Goal: Task Accomplishment & Management: Manage account settings

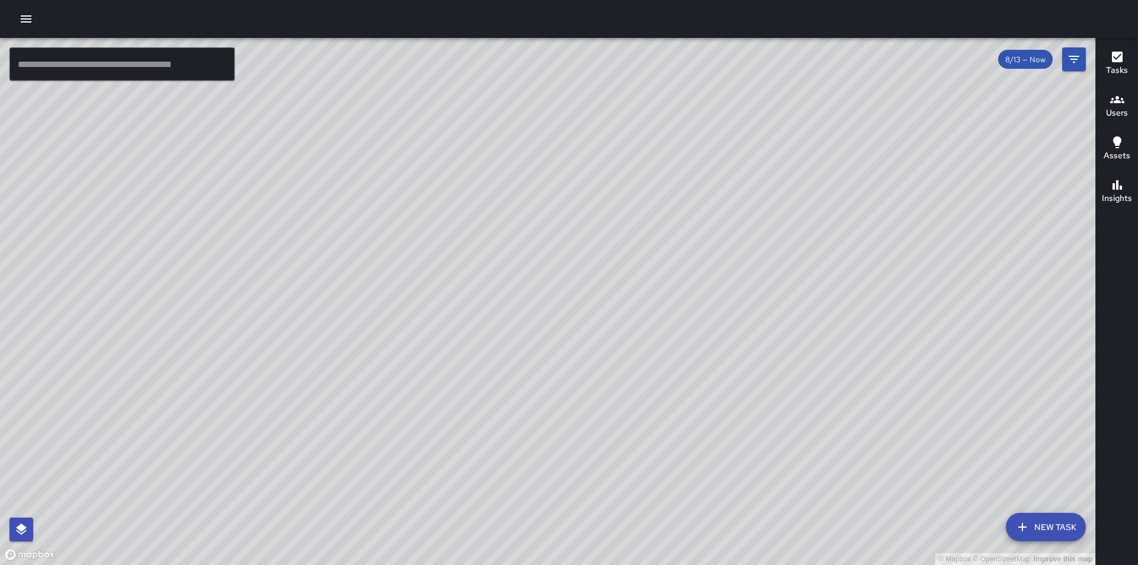
click at [25, 25] on icon "button" at bounding box center [26, 19] width 14 height 14
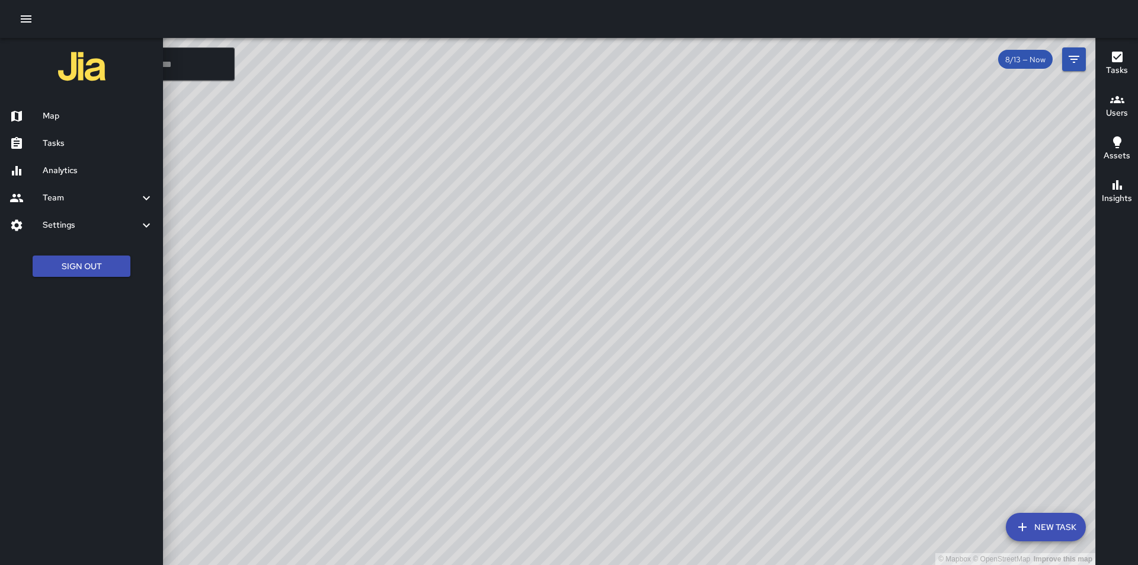
click at [19, 219] on icon at bounding box center [16, 225] width 14 height 14
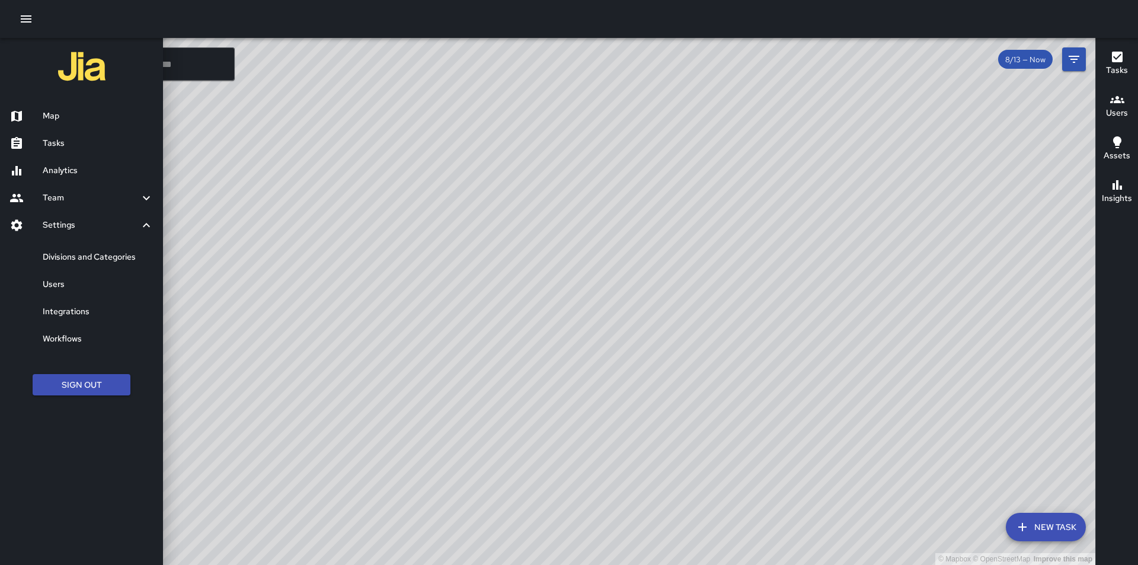
click at [87, 255] on h6 "Divisions and Categories" at bounding box center [98, 257] width 111 height 13
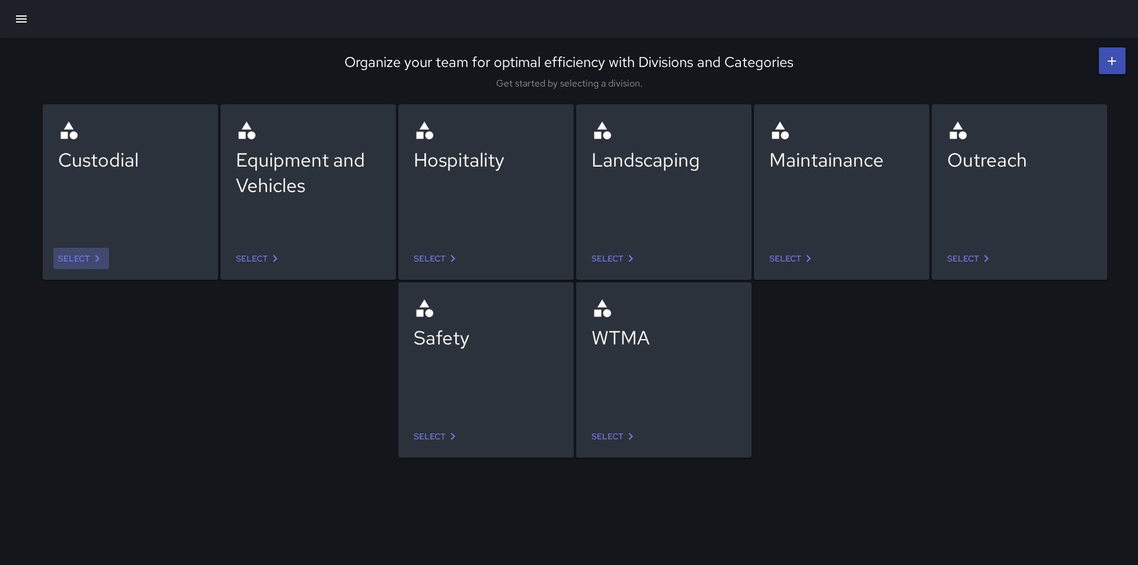
click at [90, 256] on icon at bounding box center [97, 258] width 14 height 14
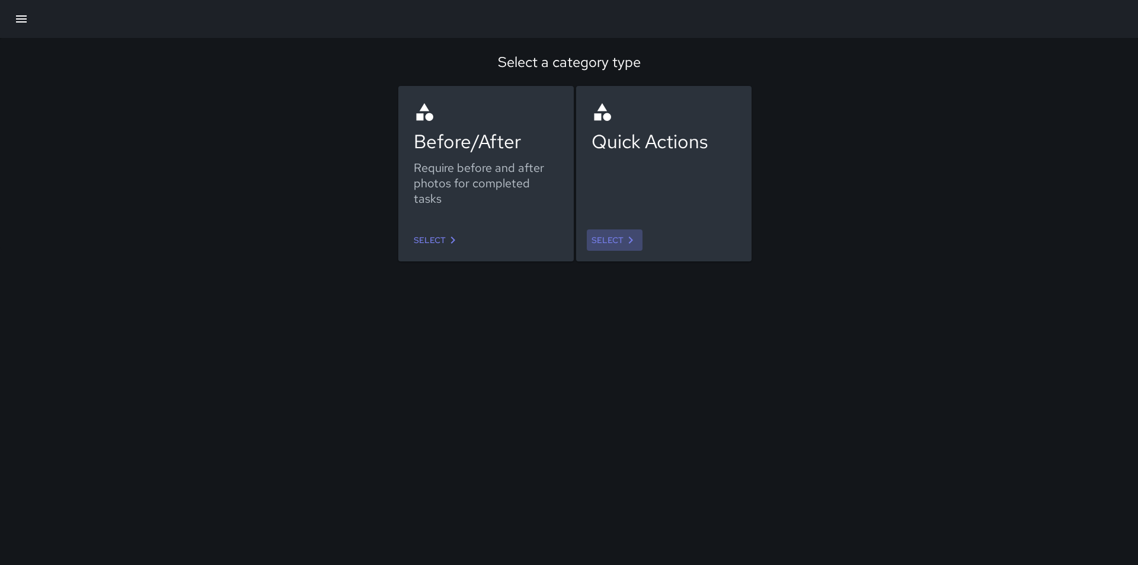
click at [625, 238] on icon at bounding box center [631, 240] width 14 height 14
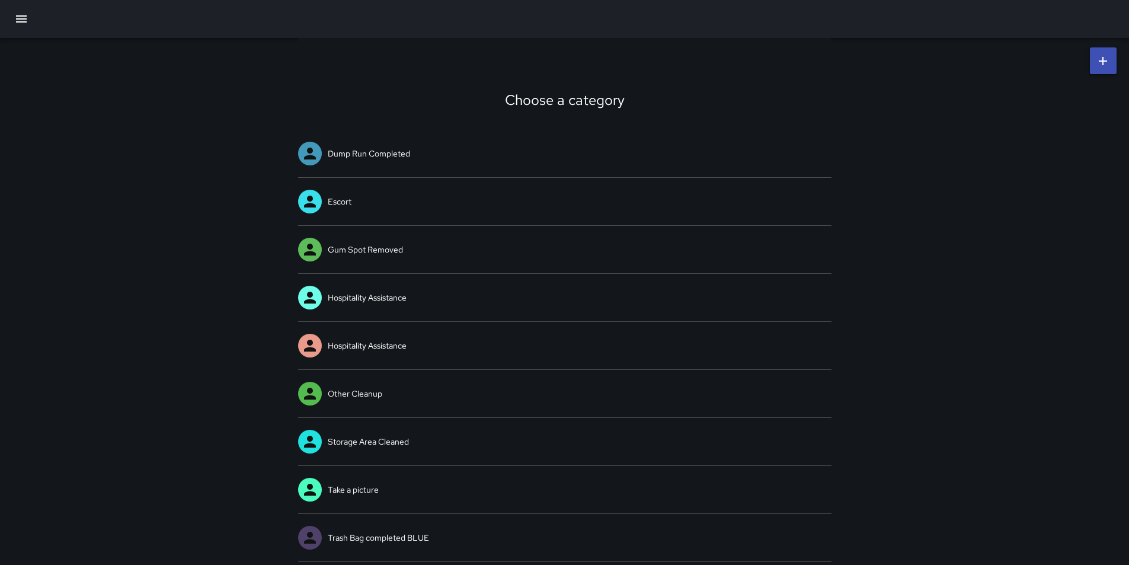
click at [16, 19] on icon "button" at bounding box center [21, 18] width 11 height 7
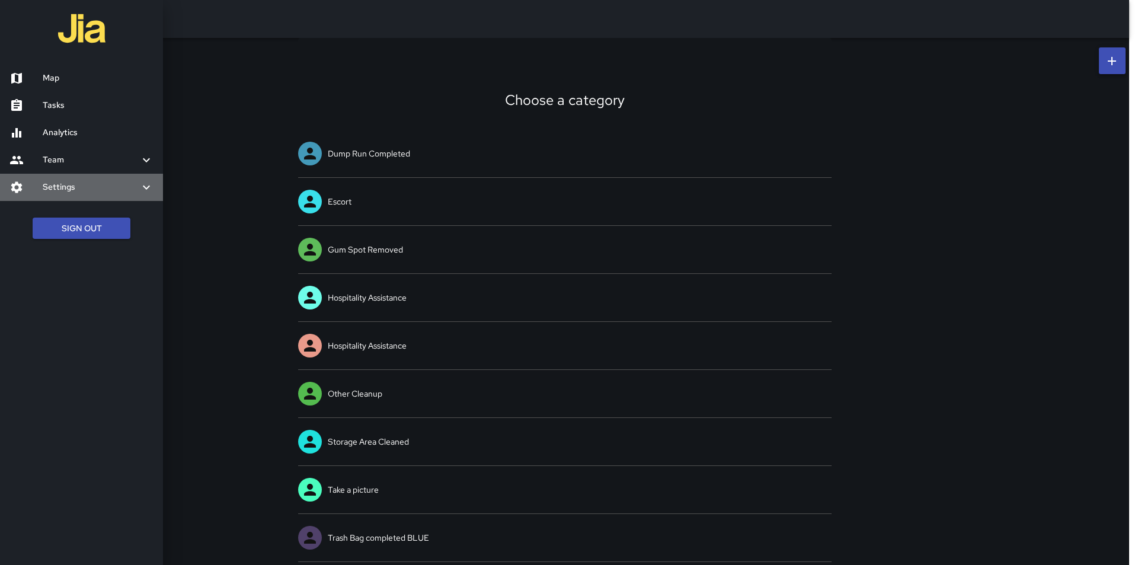
click at [52, 184] on h6 "Settings" at bounding box center [91, 187] width 97 height 13
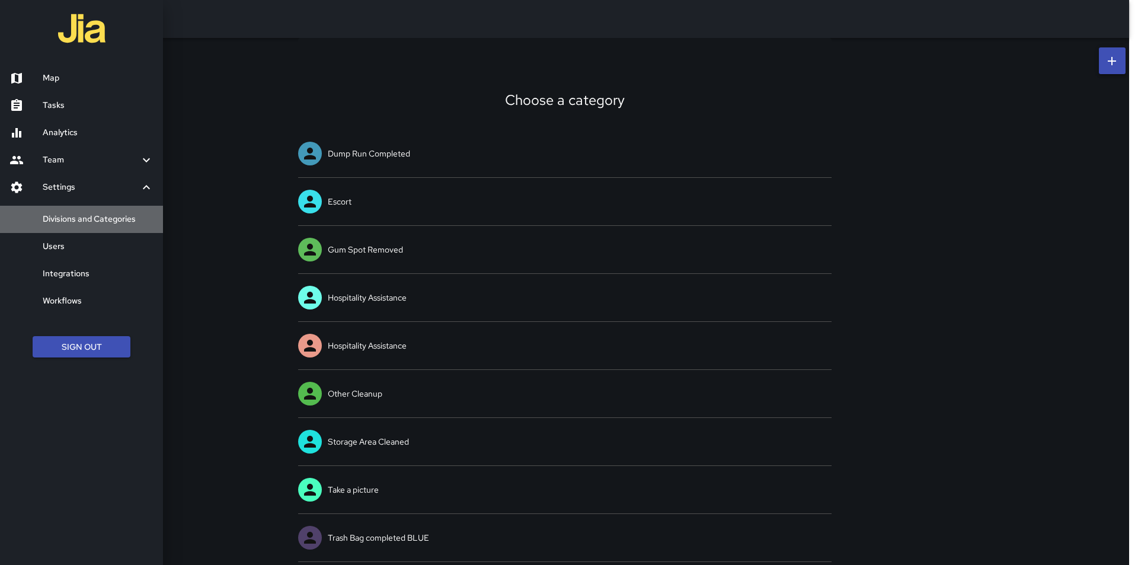
click at [55, 218] on h6 "Divisions and Categories" at bounding box center [98, 219] width 111 height 13
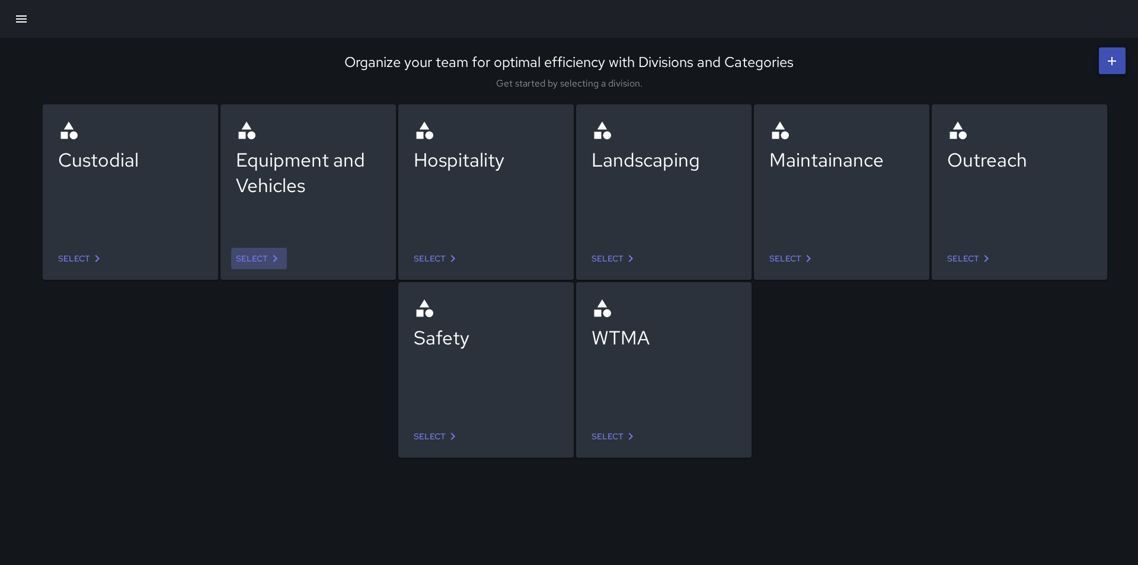
click at [274, 260] on icon at bounding box center [275, 258] width 14 height 14
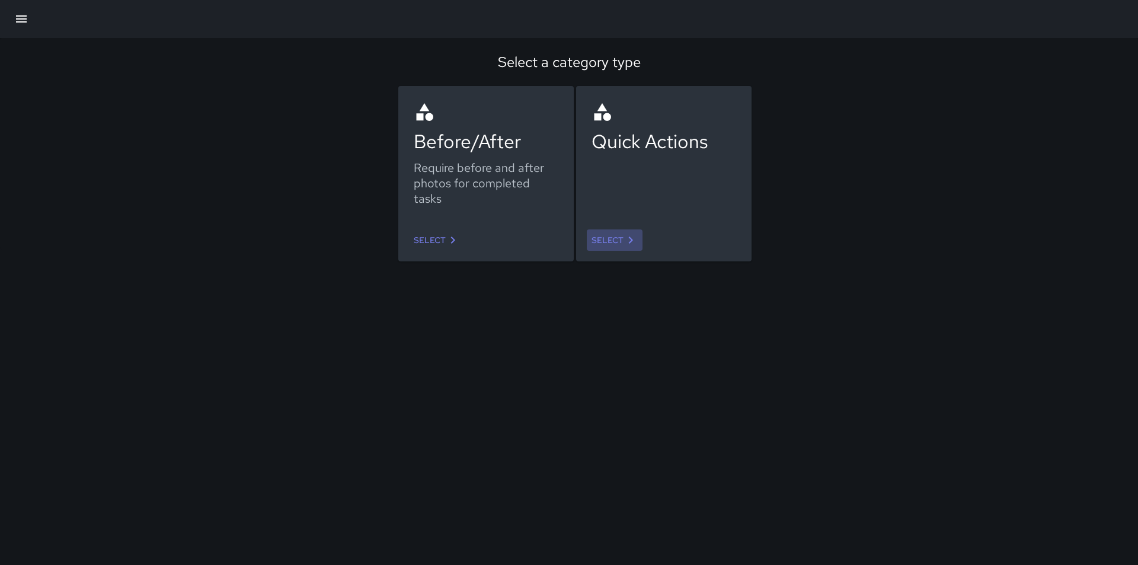
click at [615, 244] on link "Select" at bounding box center [615, 240] width 56 height 22
click at [442, 238] on link "Select" at bounding box center [437, 240] width 56 height 22
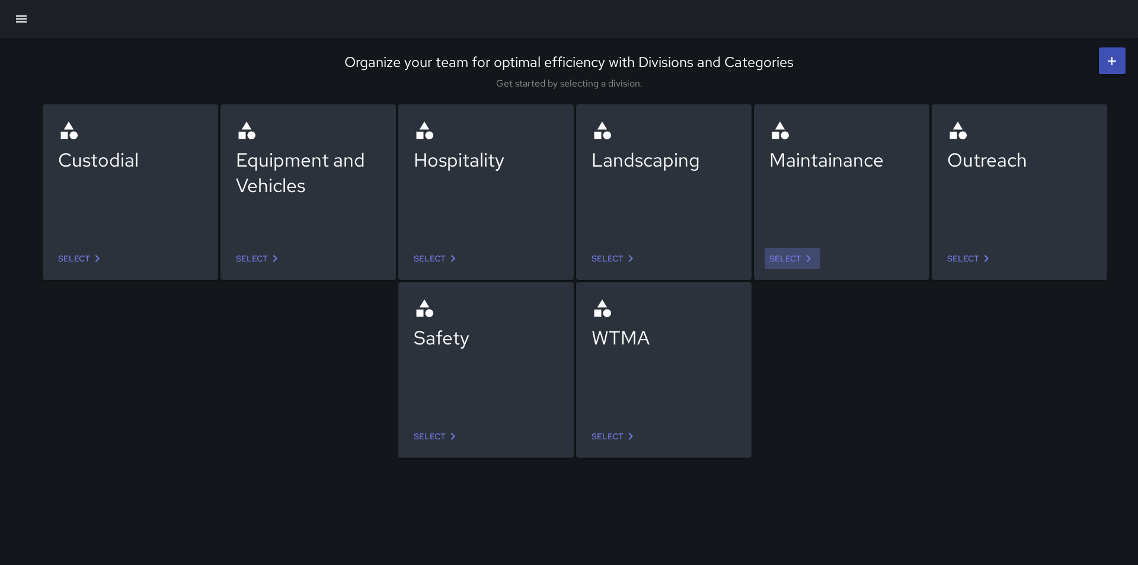
click at [804, 261] on icon at bounding box center [808, 258] width 14 height 14
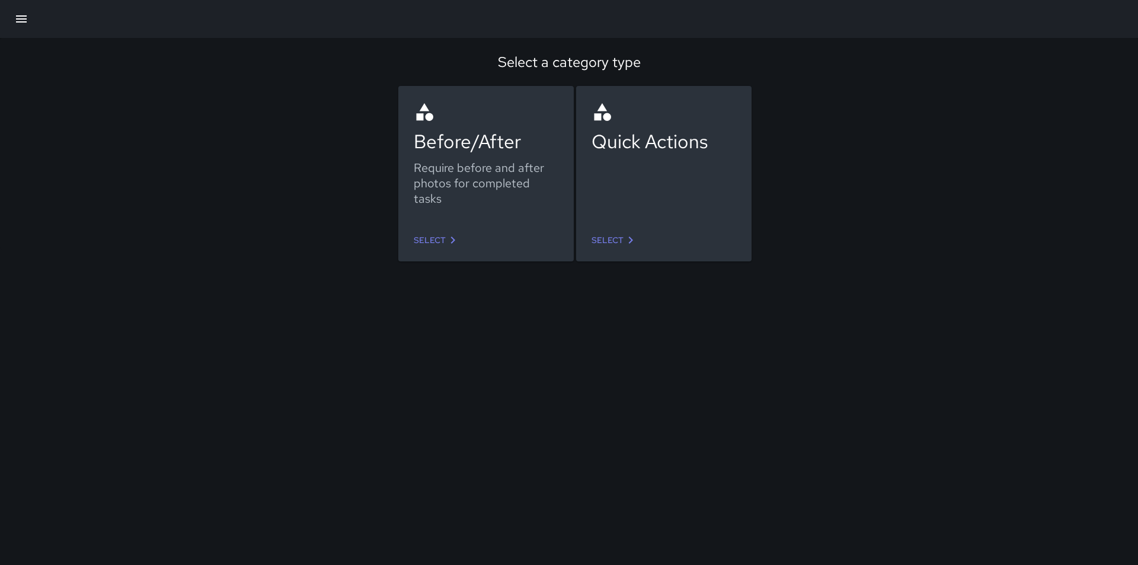
click at [447, 238] on icon at bounding box center [453, 240] width 14 height 14
click at [627, 242] on icon at bounding box center [631, 240] width 14 height 14
click at [449, 241] on icon at bounding box center [453, 240] width 14 height 14
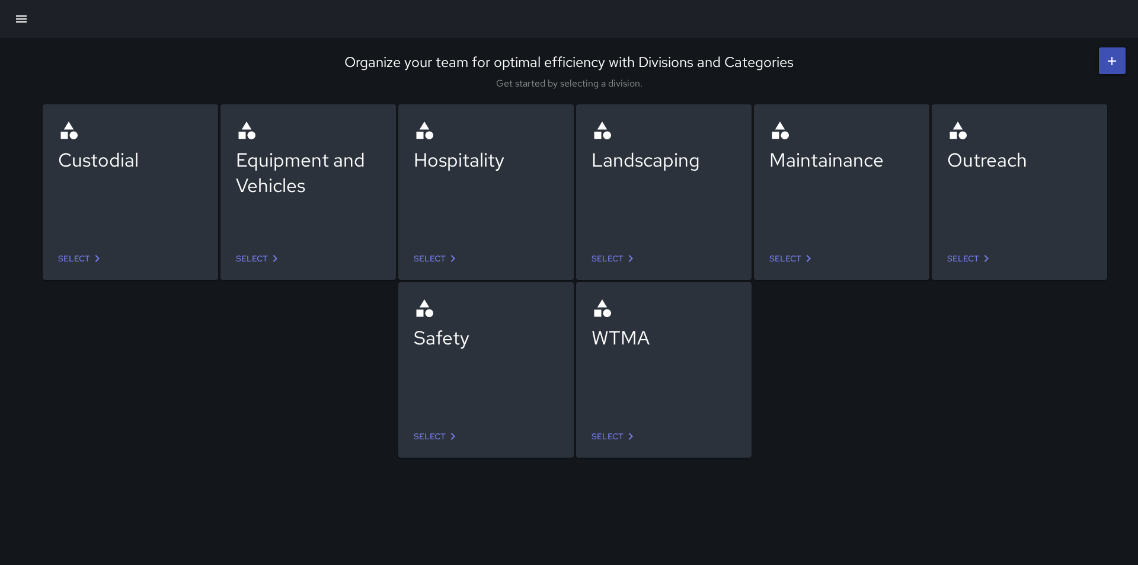
click at [277, 259] on icon at bounding box center [275, 258] width 14 height 14
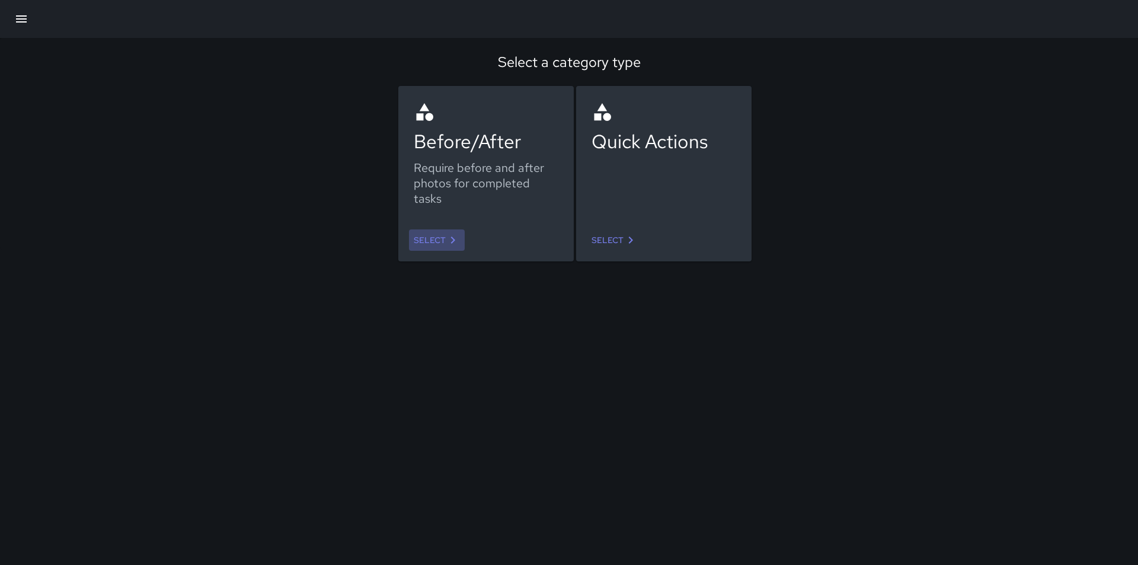
click at [444, 238] on link "Select" at bounding box center [437, 240] width 56 height 22
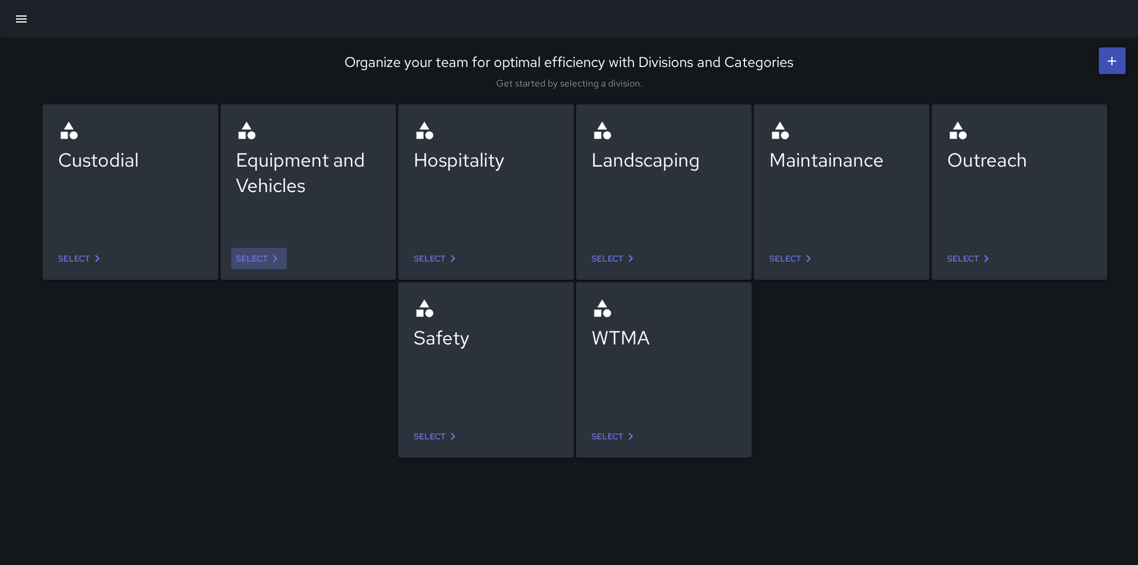
click at [256, 257] on link "Select" at bounding box center [259, 259] width 56 height 22
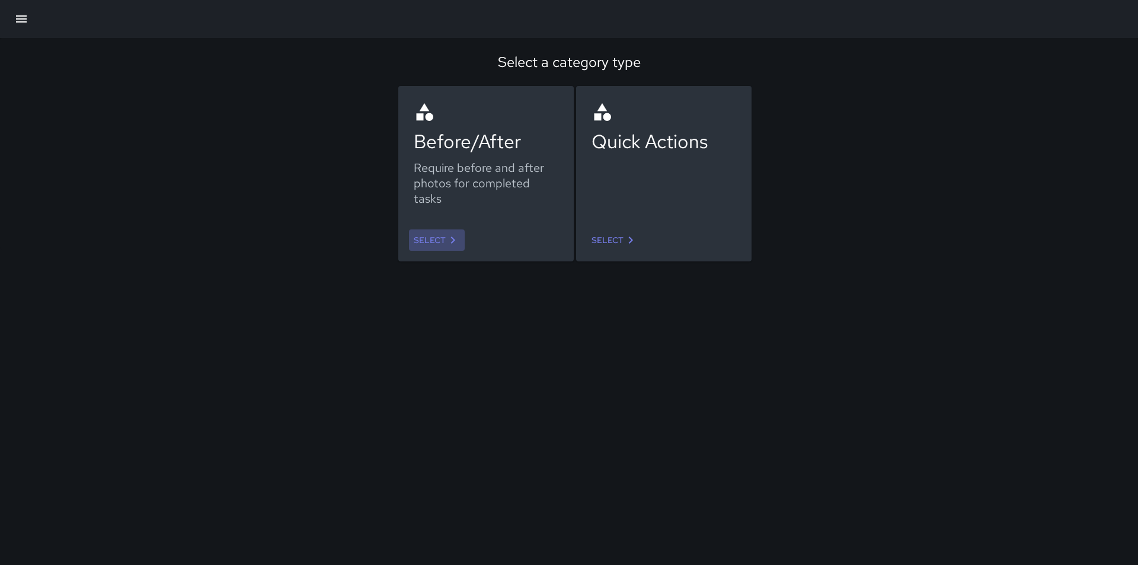
click at [452, 239] on icon at bounding box center [453, 240] width 14 height 14
click at [627, 242] on icon at bounding box center [631, 240] width 14 height 14
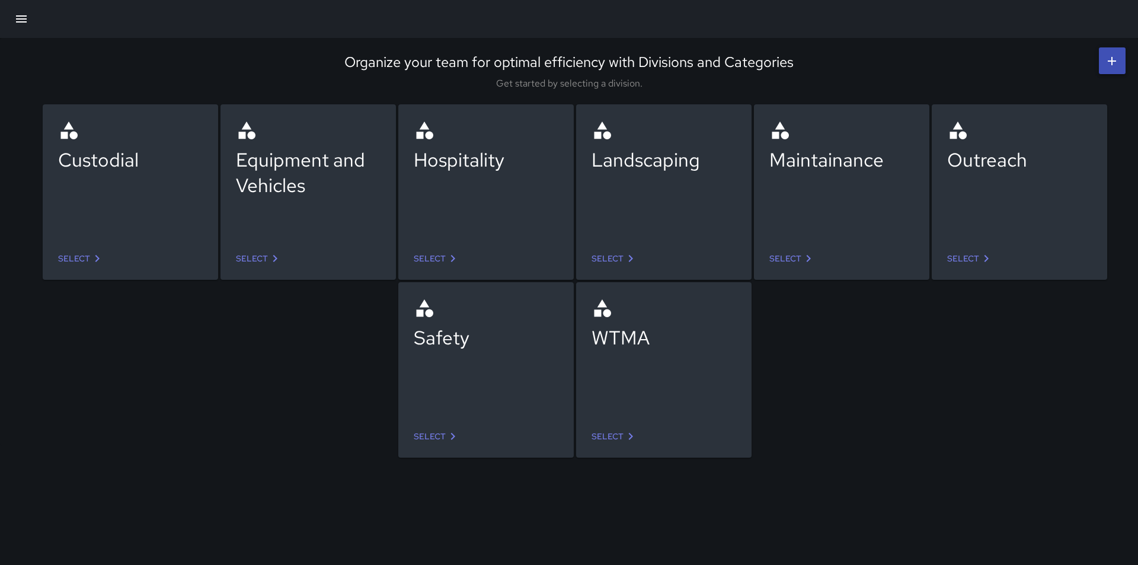
click at [429, 255] on link "Select" at bounding box center [437, 259] width 56 height 22
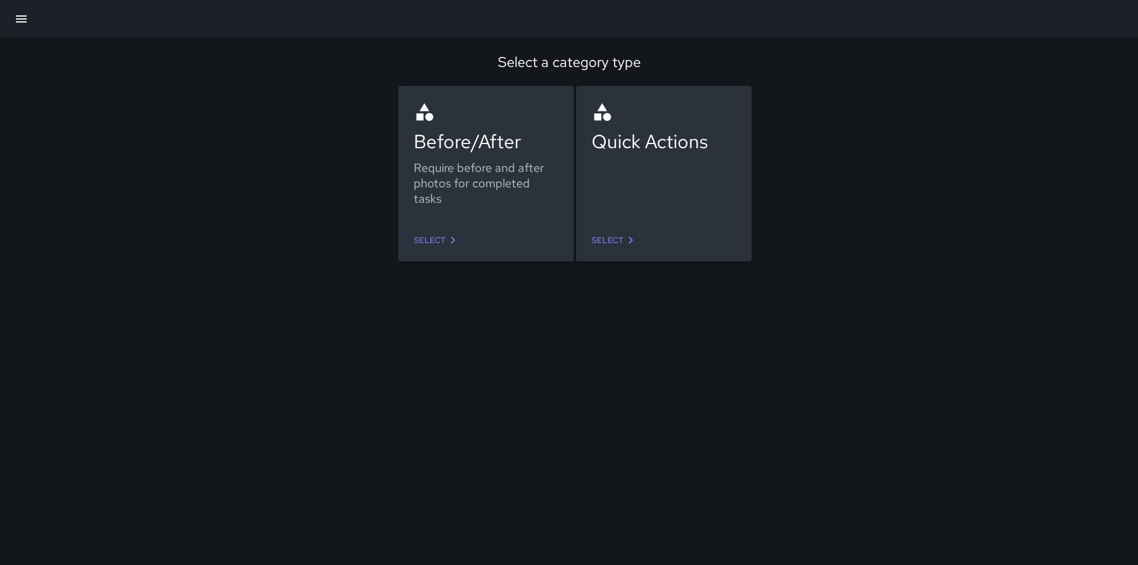
click at [612, 238] on link "Select" at bounding box center [615, 240] width 56 height 22
click at [443, 242] on link "Select" at bounding box center [437, 240] width 56 height 22
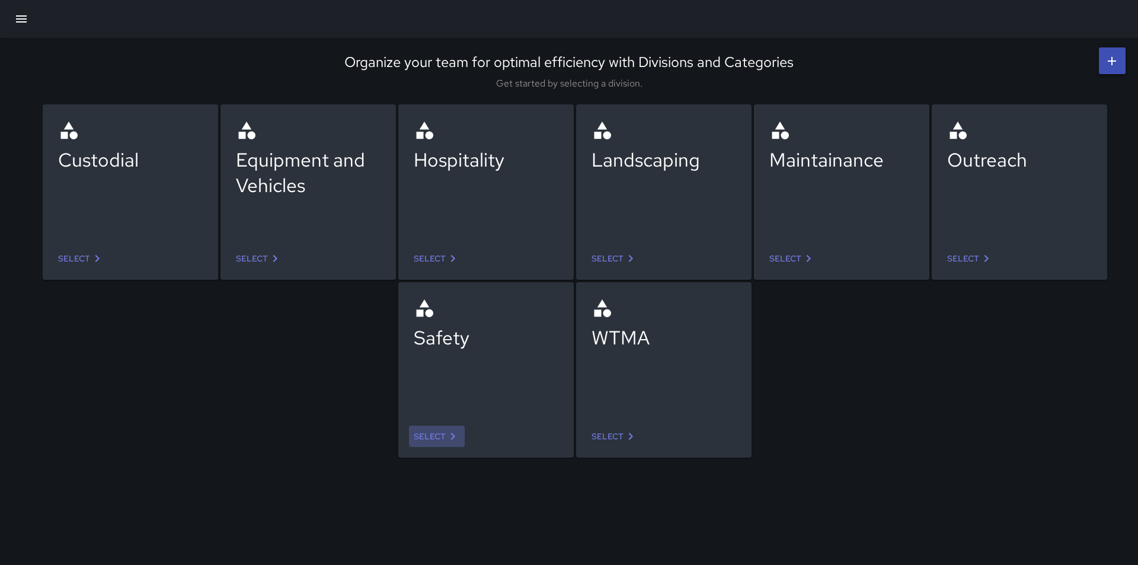
click at [424, 440] on link "Select" at bounding box center [437, 437] width 56 height 22
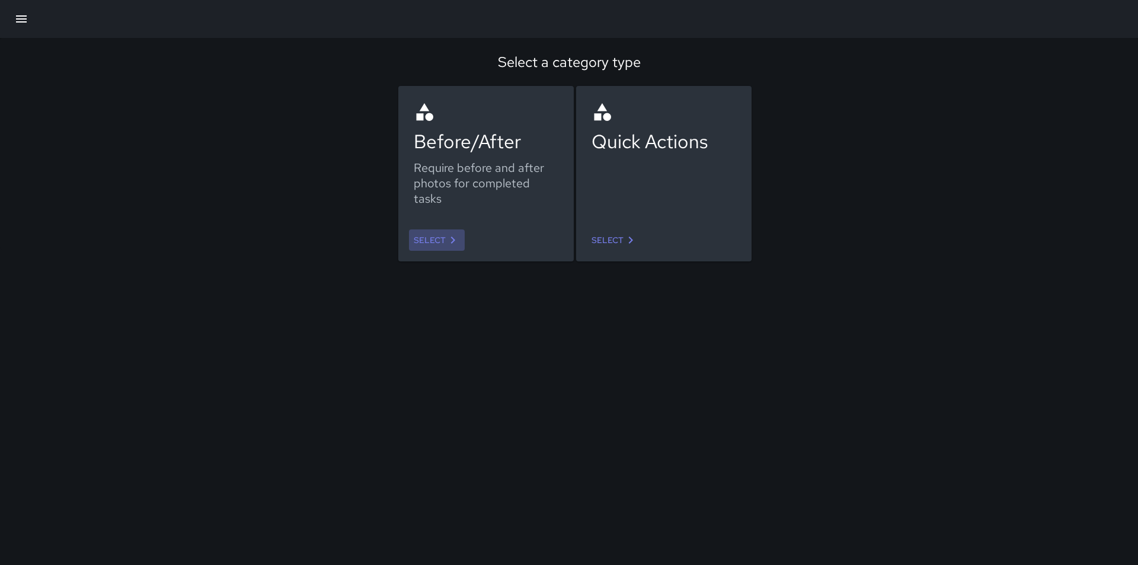
click at [443, 241] on link "Select" at bounding box center [437, 240] width 56 height 22
click at [615, 239] on link "Select" at bounding box center [615, 240] width 56 height 22
click at [437, 238] on link "Select" at bounding box center [437, 240] width 56 height 22
click at [618, 241] on link "Select" at bounding box center [615, 240] width 56 height 22
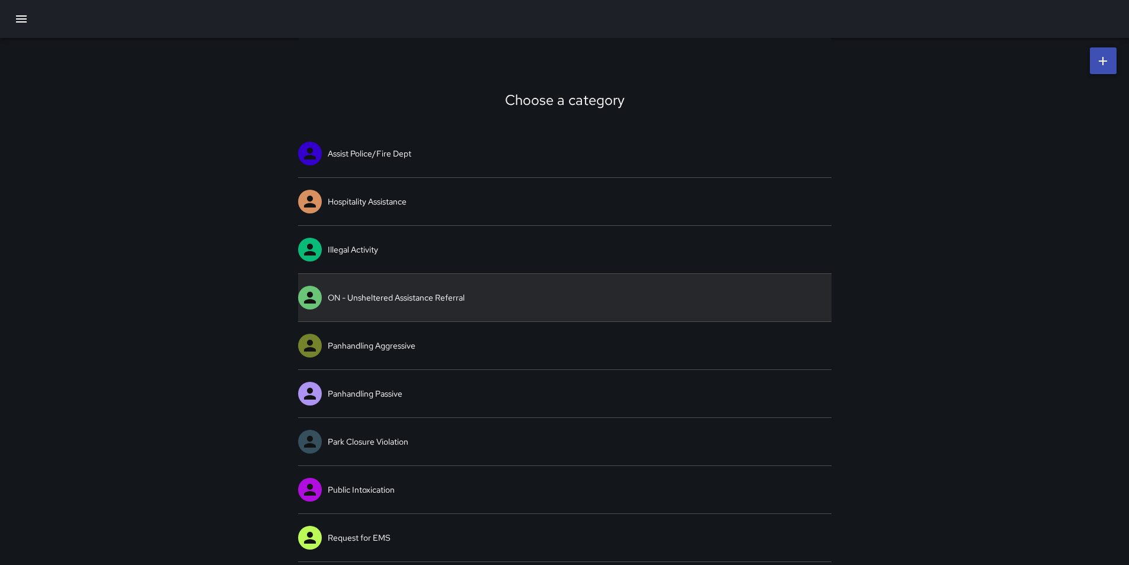
click at [384, 302] on link "ON - Unsheltered Assistance Referral" at bounding box center [565, 297] width 534 height 47
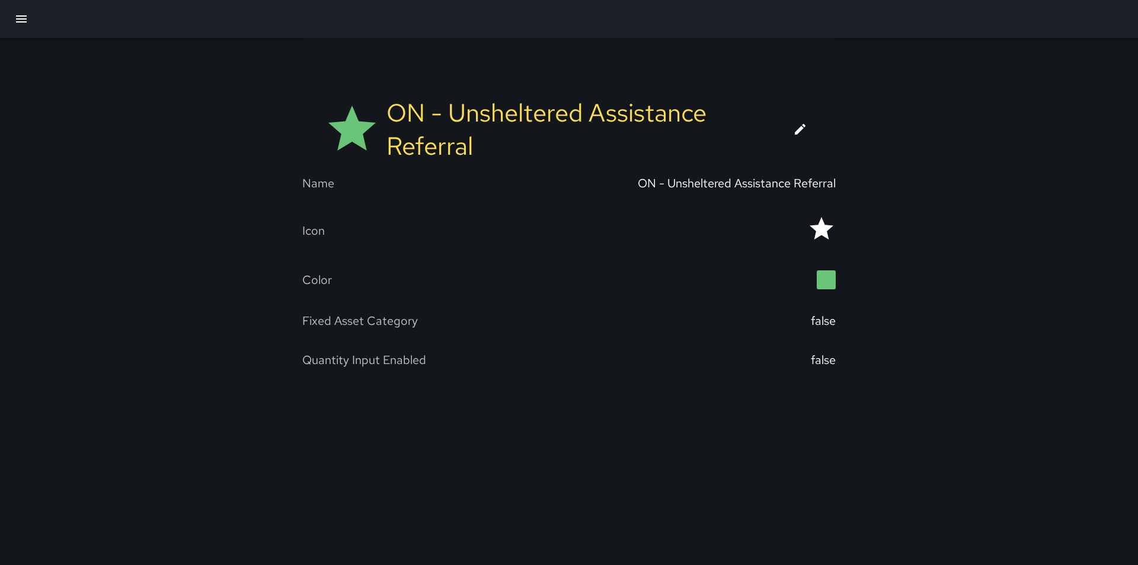
click at [802, 126] on icon at bounding box center [800, 129] width 14 height 14
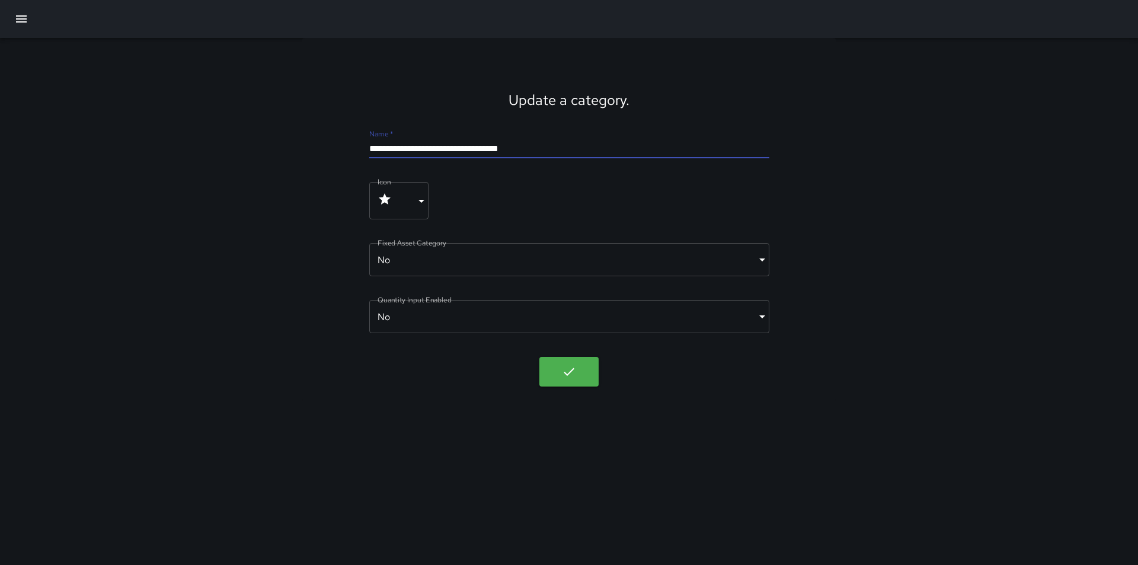
click at [391, 148] on input "**********" at bounding box center [569, 148] width 400 height 19
type input "**********"
click at [566, 374] on icon "button" at bounding box center [569, 372] width 11 height 8
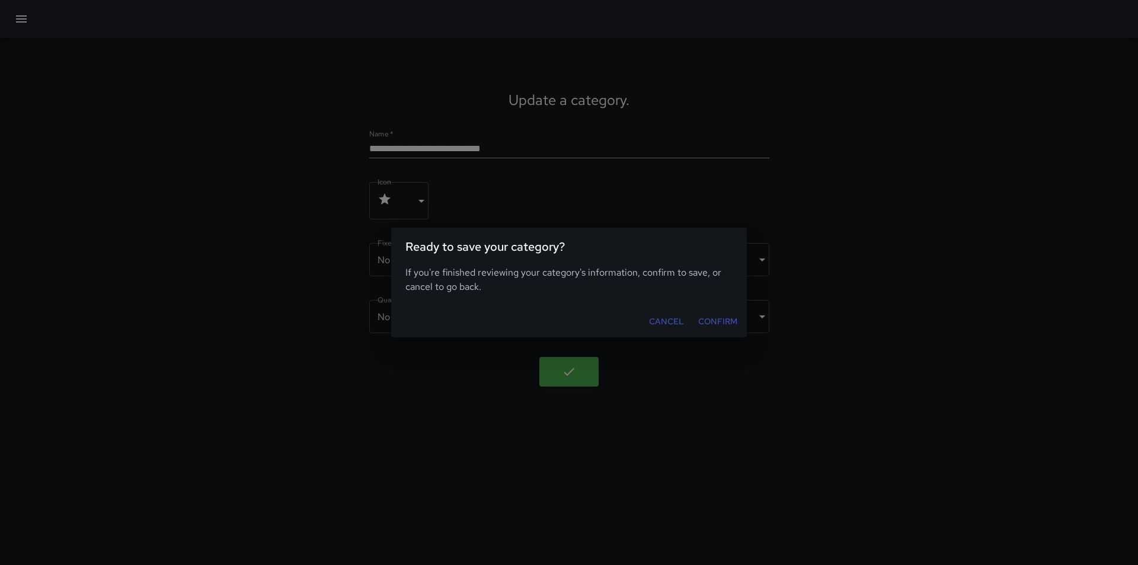
click at [721, 318] on button "Confirm" at bounding box center [718, 322] width 49 height 22
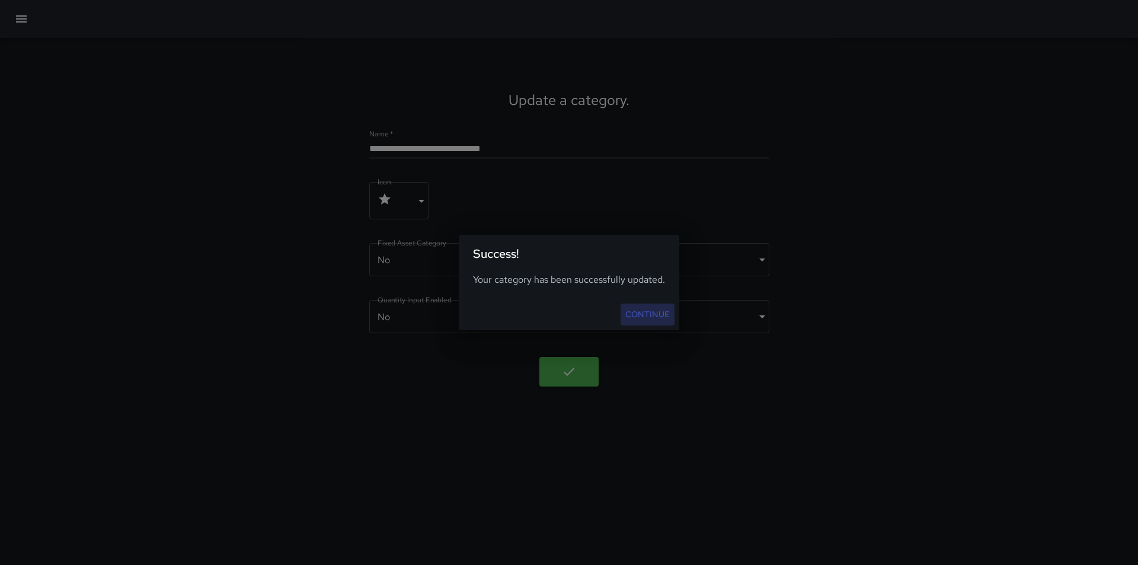
click at [633, 313] on link "Continue" at bounding box center [648, 315] width 54 height 22
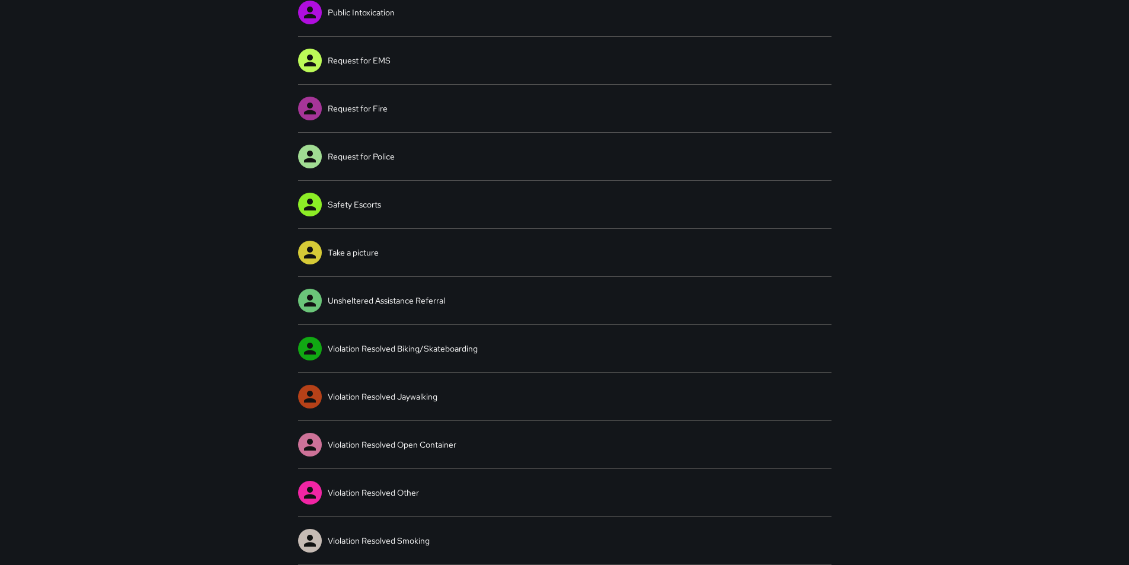
scroll to position [14, 0]
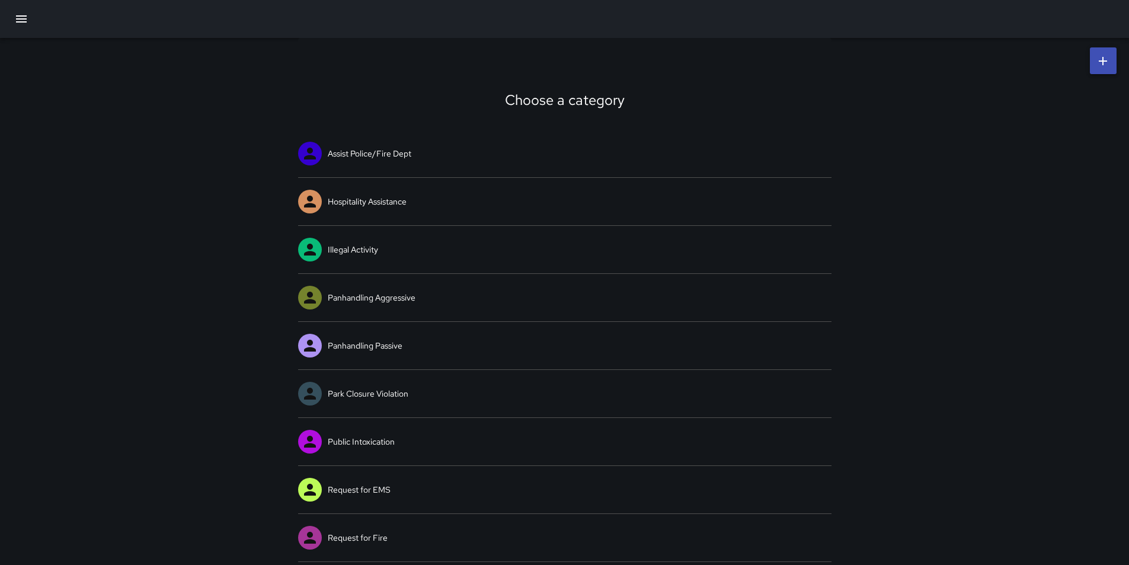
click at [18, 21] on icon "button" at bounding box center [21, 19] width 14 height 14
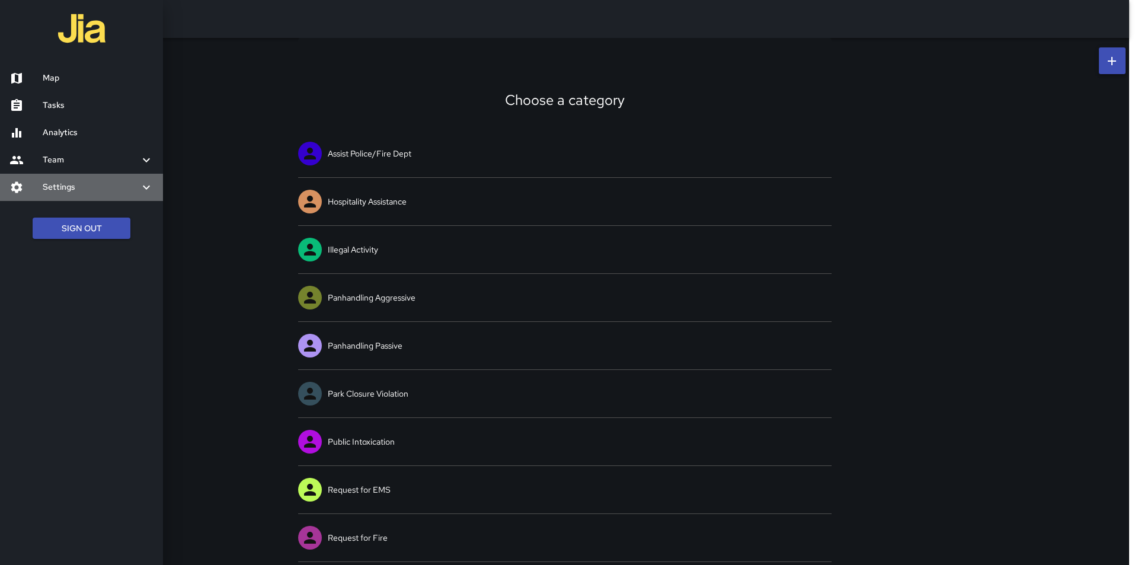
click at [63, 189] on h6 "Settings" at bounding box center [91, 187] width 97 height 13
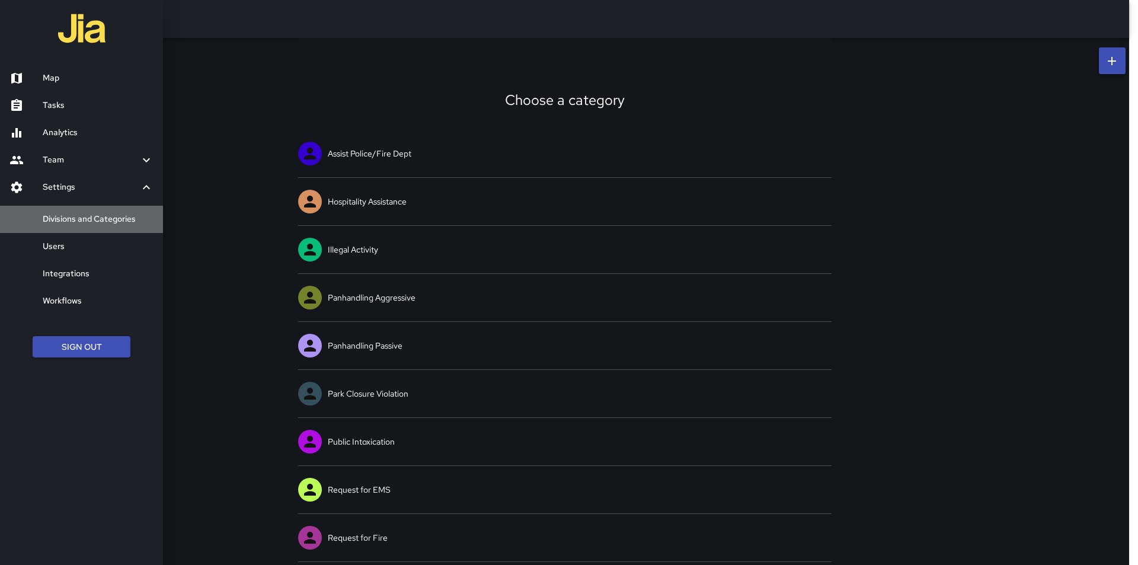
click at [47, 223] on h6 "Divisions and Categories" at bounding box center [98, 219] width 111 height 13
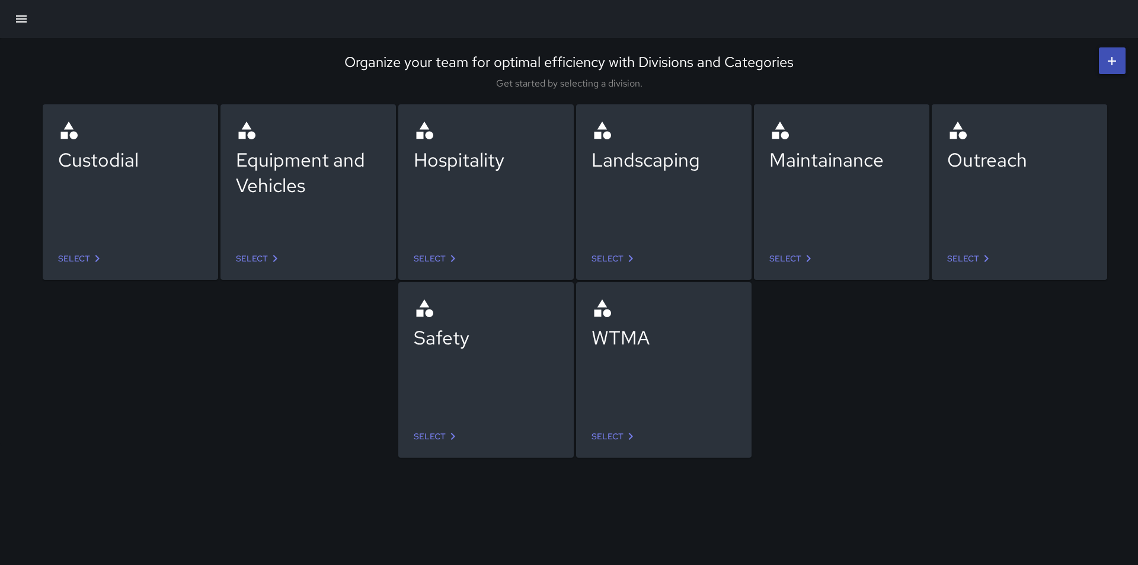
click at [451, 437] on icon at bounding box center [453, 436] width 14 height 14
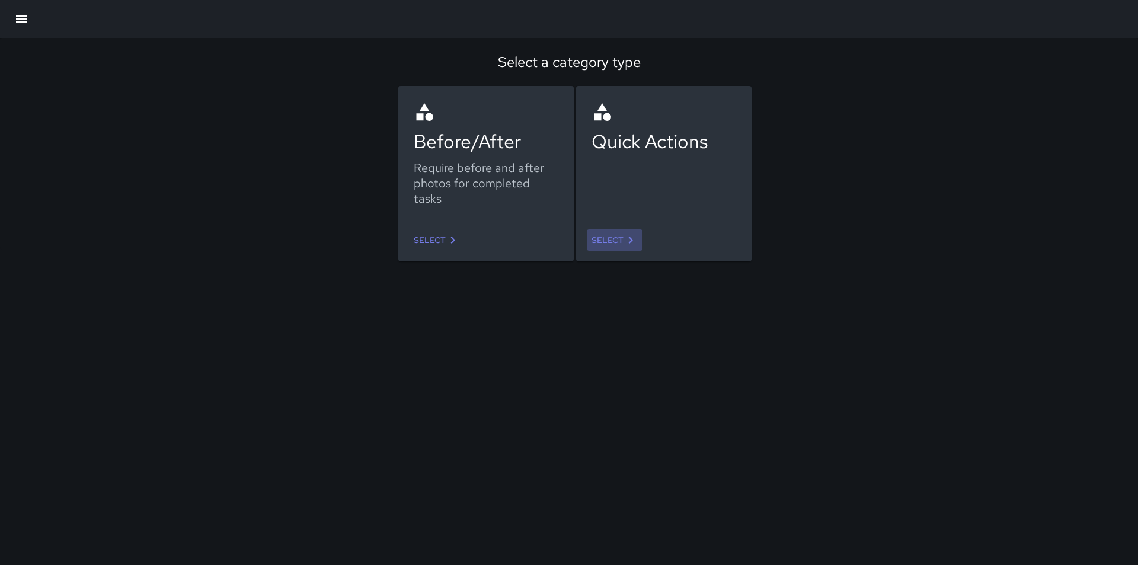
click at [613, 237] on link "Select" at bounding box center [615, 240] width 56 height 22
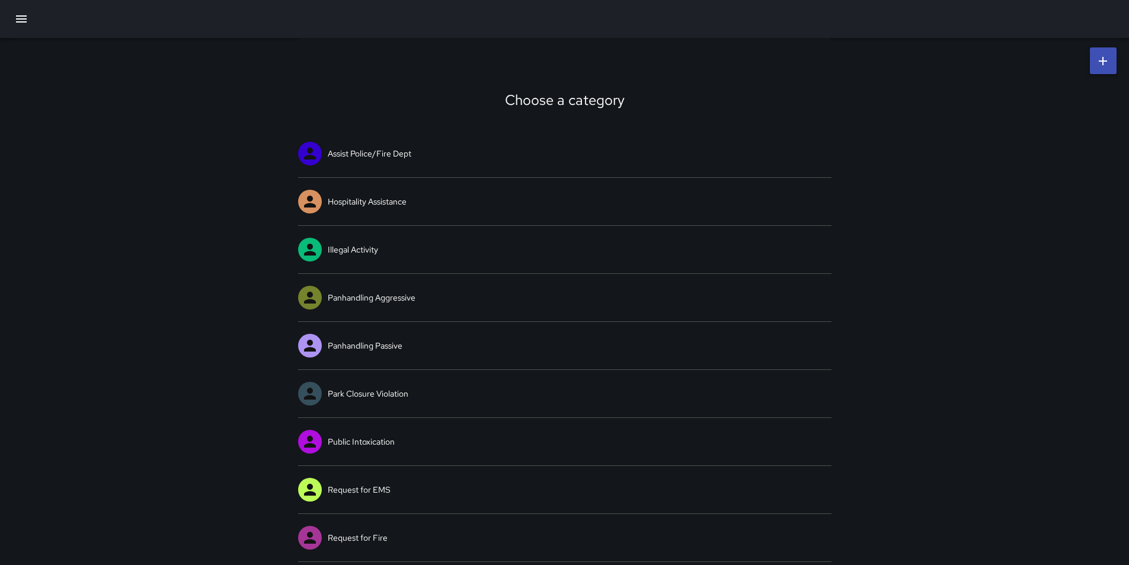
click at [1103, 56] on icon at bounding box center [1103, 61] width 14 height 14
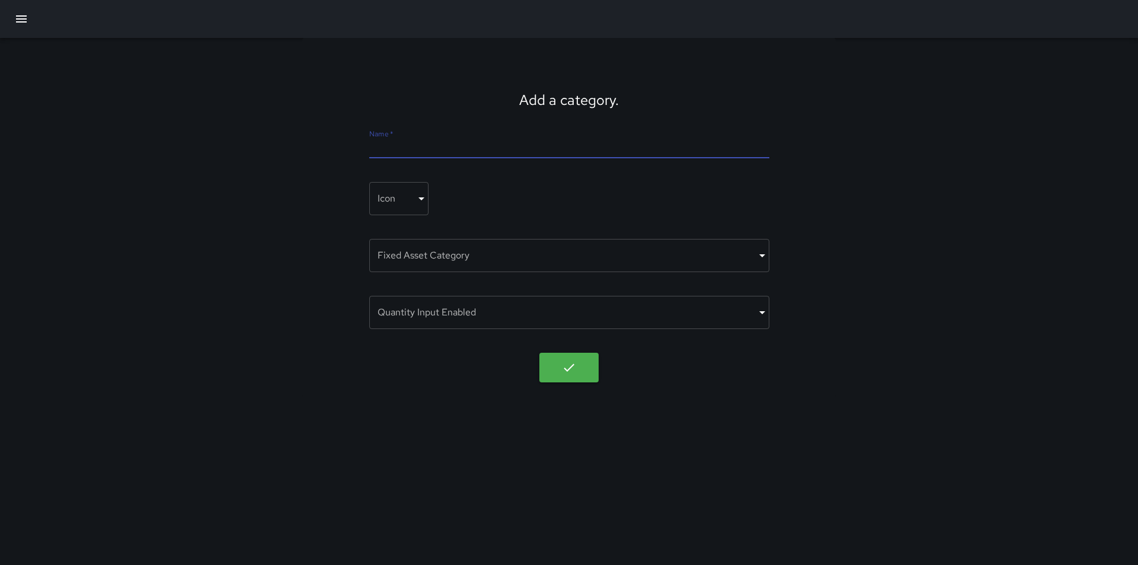
click at [378, 148] on input "Name   *" at bounding box center [569, 148] width 400 height 19
type input "*"
type input "**********"
click at [573, 368] on icon "button" at bounding box center [569, 367] width 14 height 14
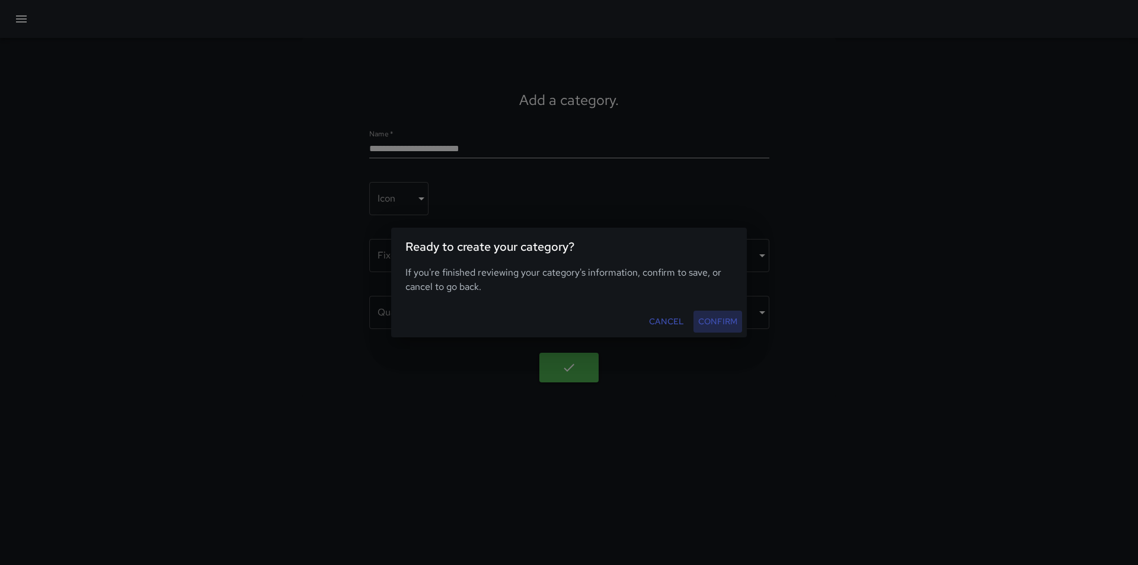
click at [707, 323] on button "Confirm" at bounding box center [718, 322] width 49 height 22
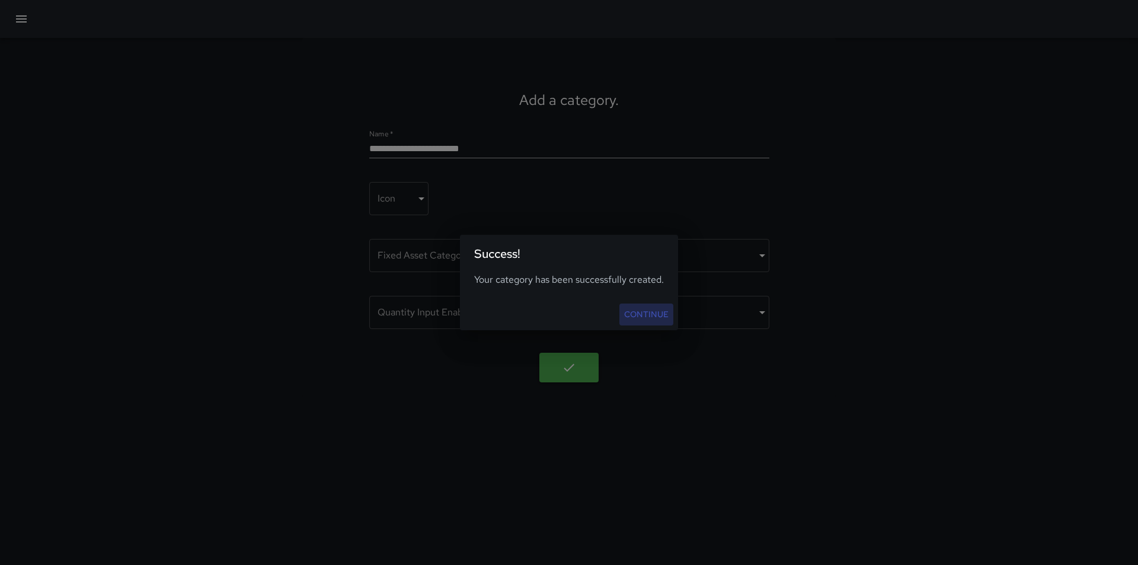
click at [652, 314] on link "Continue" at bounding box center [646, 315] width 54 height 22
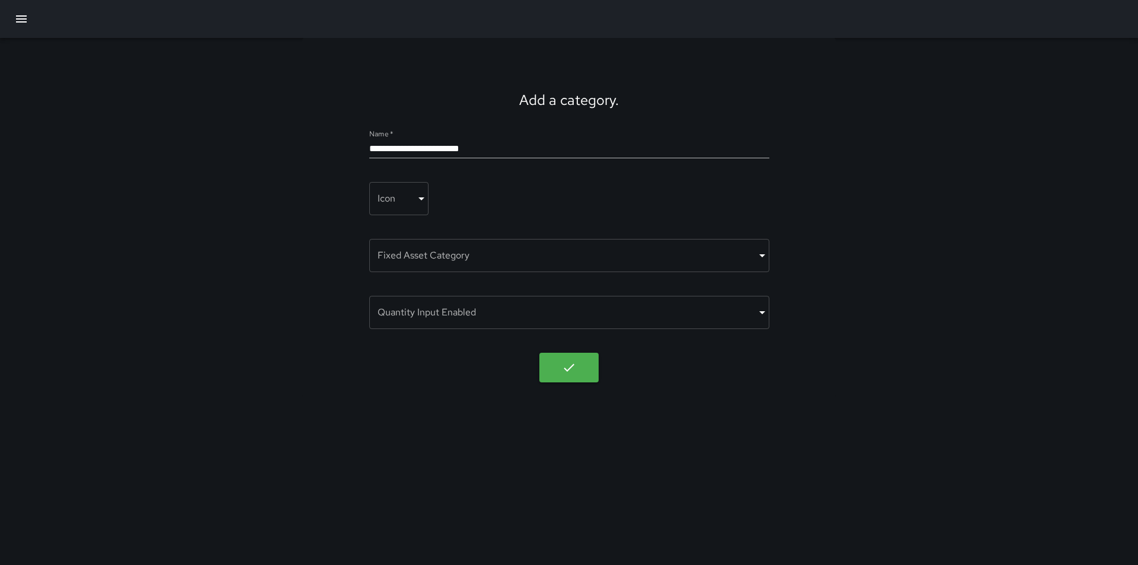
click at [15, 19] on icon "button" at bounding box center [21, 19] width 14 height 14
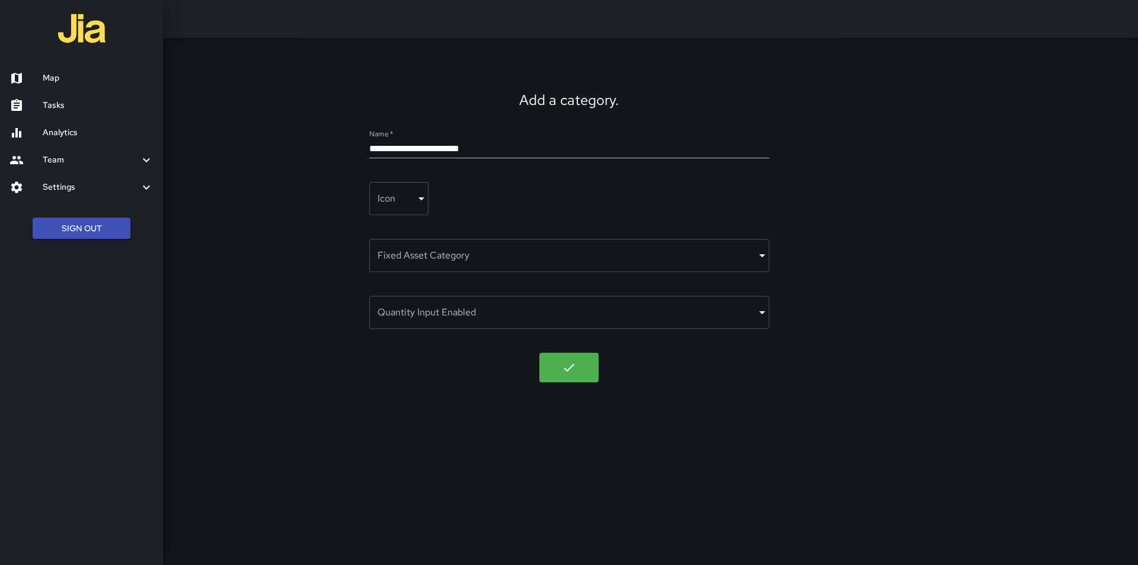
click at [69, 181] on h6 "Settings" at bounding box center [91, 187] width 97 height 13
click at [90, 217] on h6 "Divisions and Categories" at bounding box center [98, 219] width 111 height 13
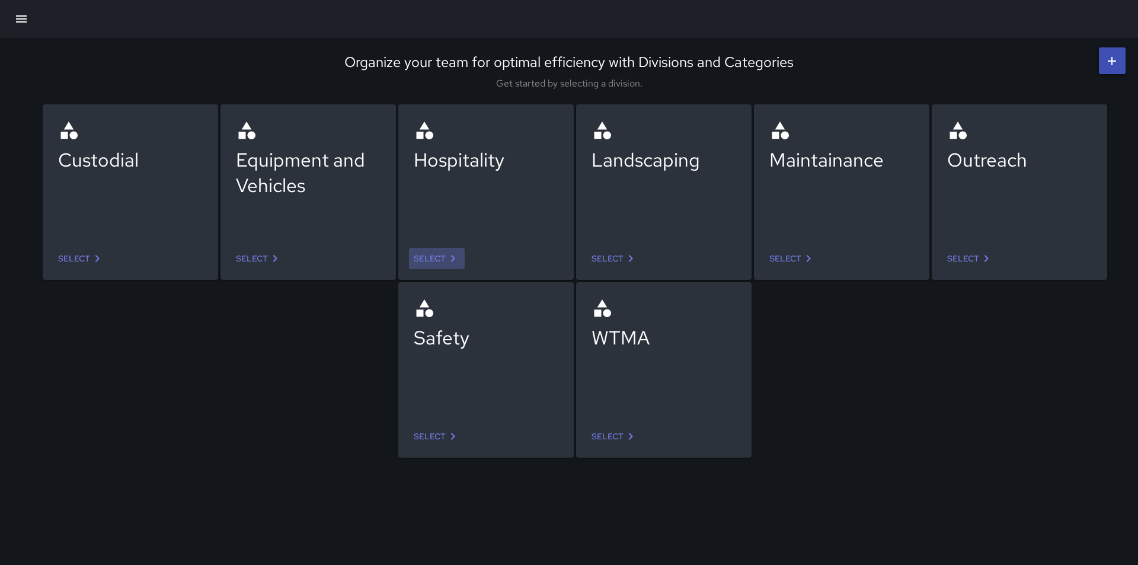
click at [443, 254] on link "Select" at bounding box center [437, 259] width 56 height 22
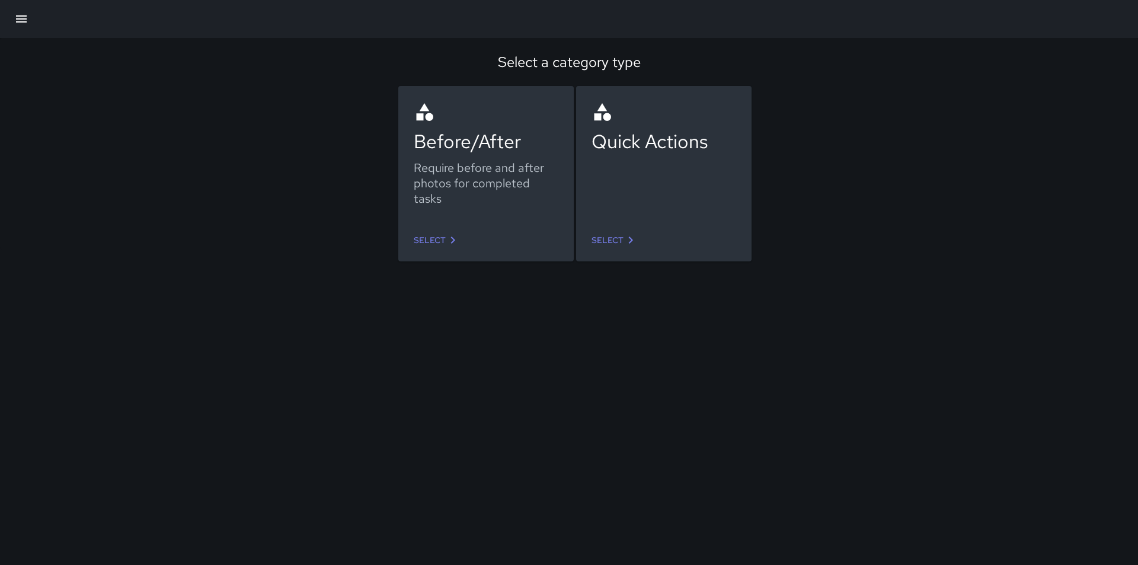
click at [631, 237] on icon at bounding box center [631, 240] width 14 height 14
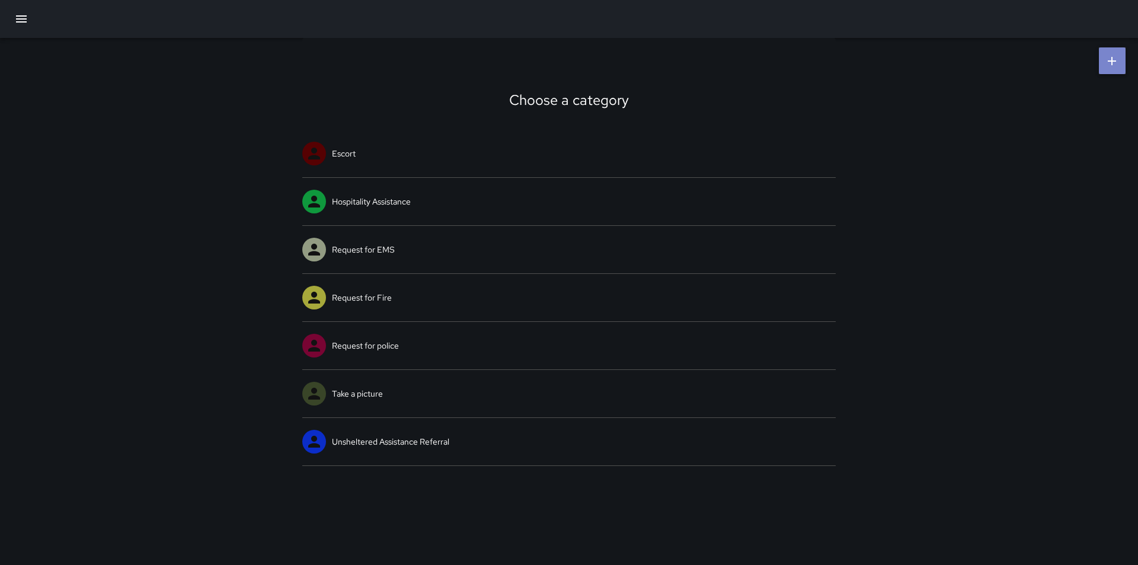
click at [1113, 63] on icon at bounding box center [1112, 61] width 8 height 8
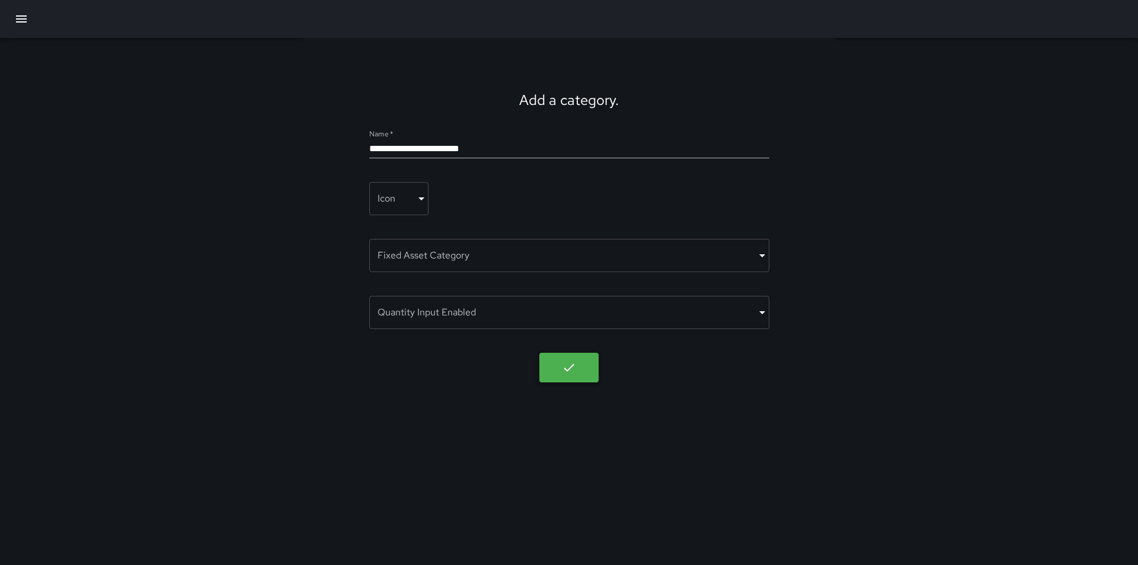
click at [579, 369] on button "button" at bounding box center [568, 368] width 59 height 30
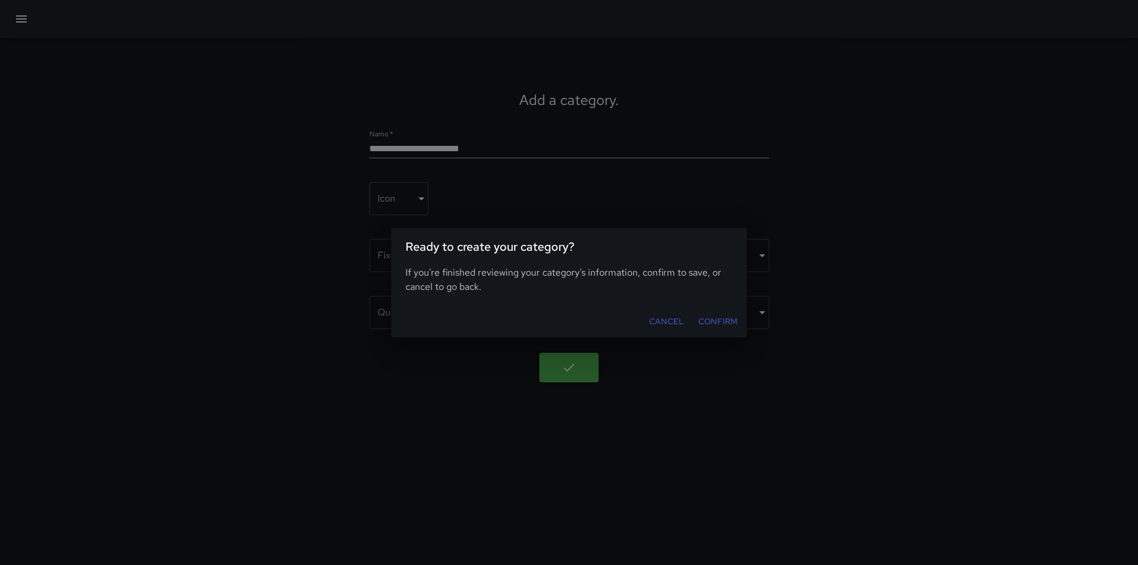
click at [723, 320] on button "Confirm" at bounding box center [718, 322] width 49 height 22
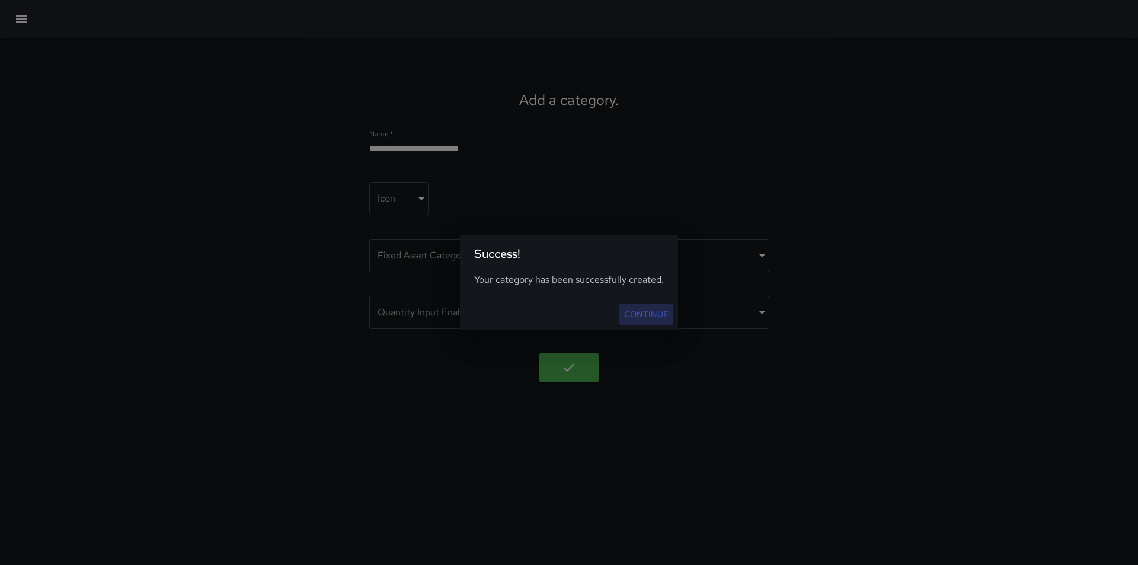
click at [646, 309] on link "Continue" at bounding box center [646, 315] width 54 height 22
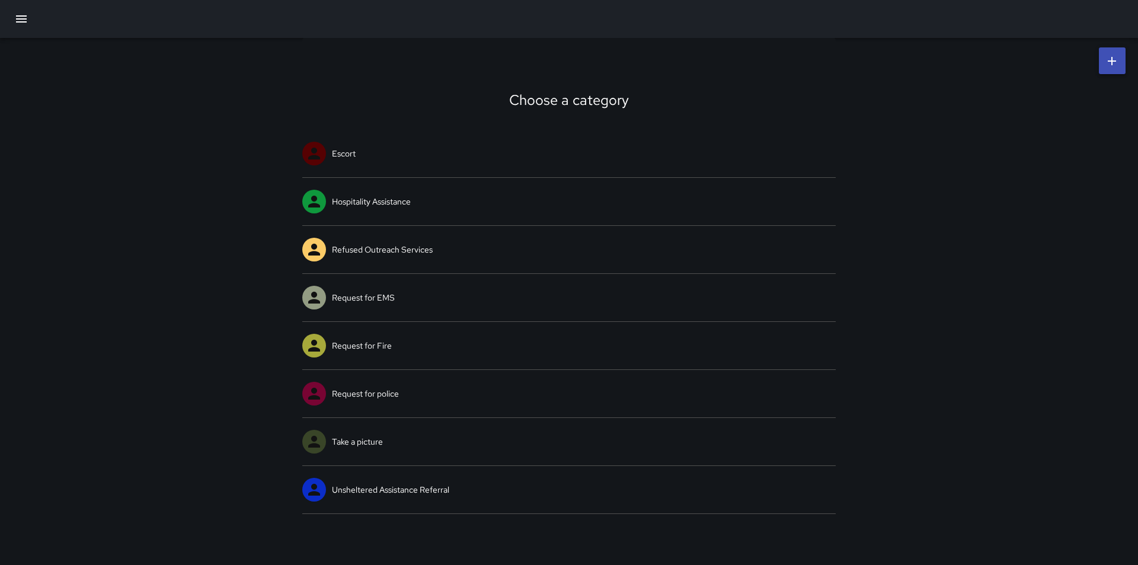
click at [14, 17] on icon "button" at bounding box center [21, 19] width 14 height 14
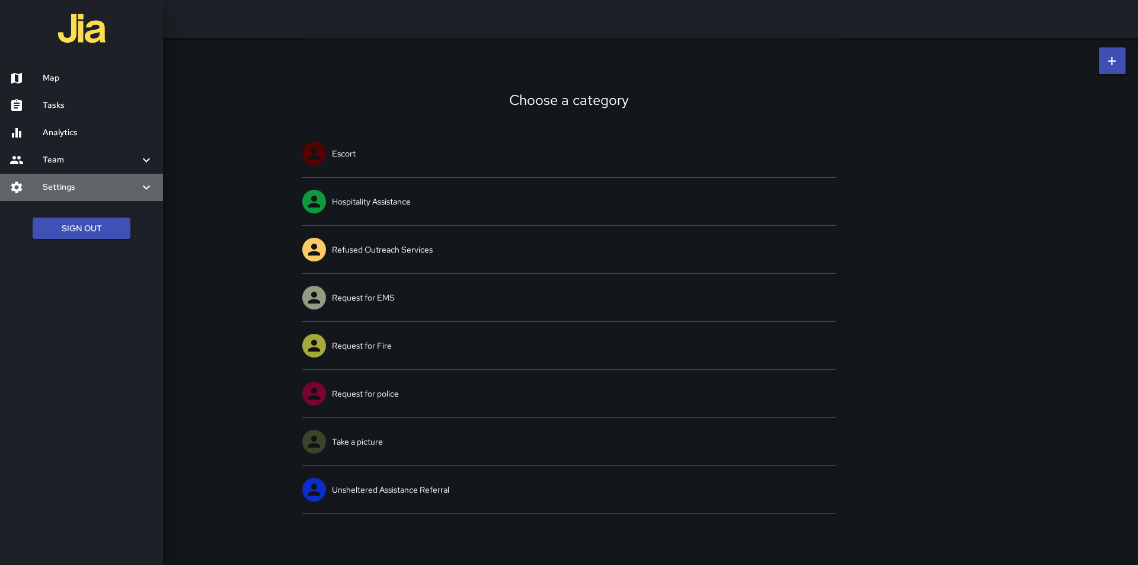
click at [35, 186] on div at bounding box center [25, 187] width 33 height 14
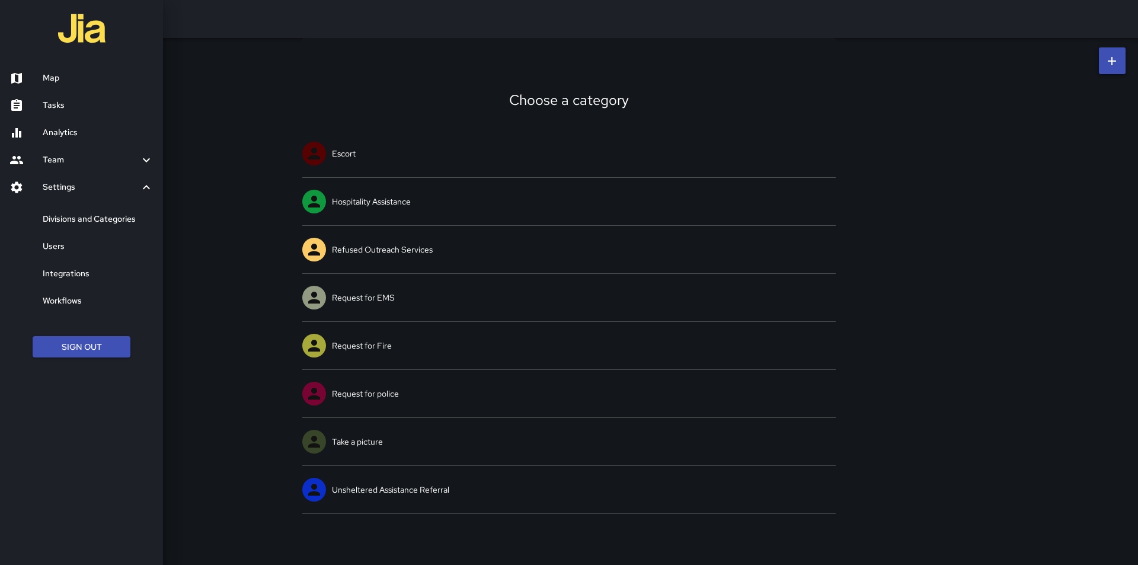
click at [49, 219] on h6 "Divisions and Categories" at bounding box center [98, 219] width 111 height 13
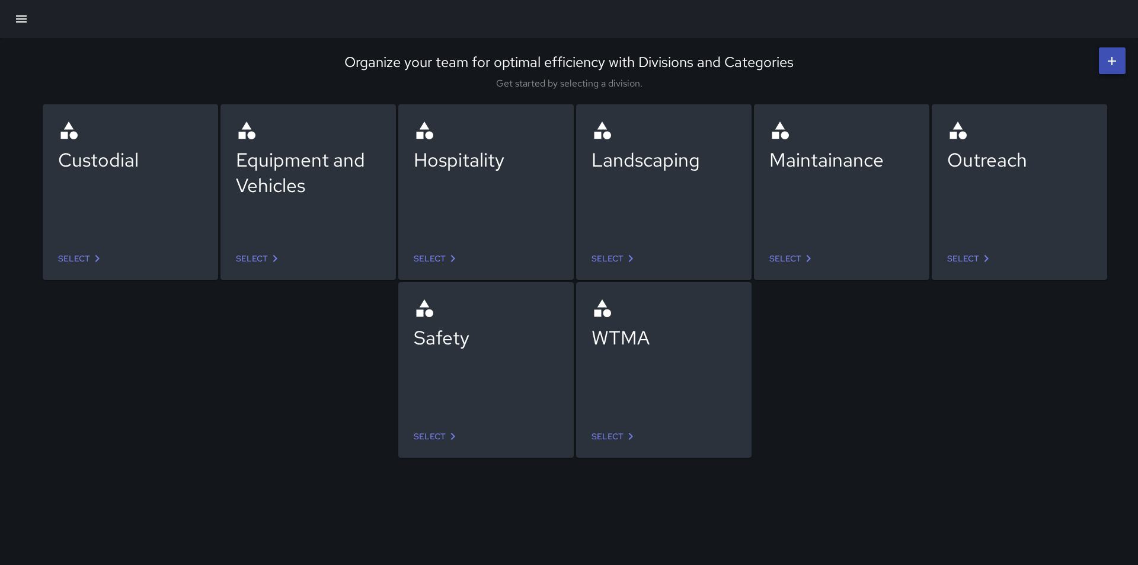
click at [273, 261] on icon at bounding box center [275, 258] width 14 height 14
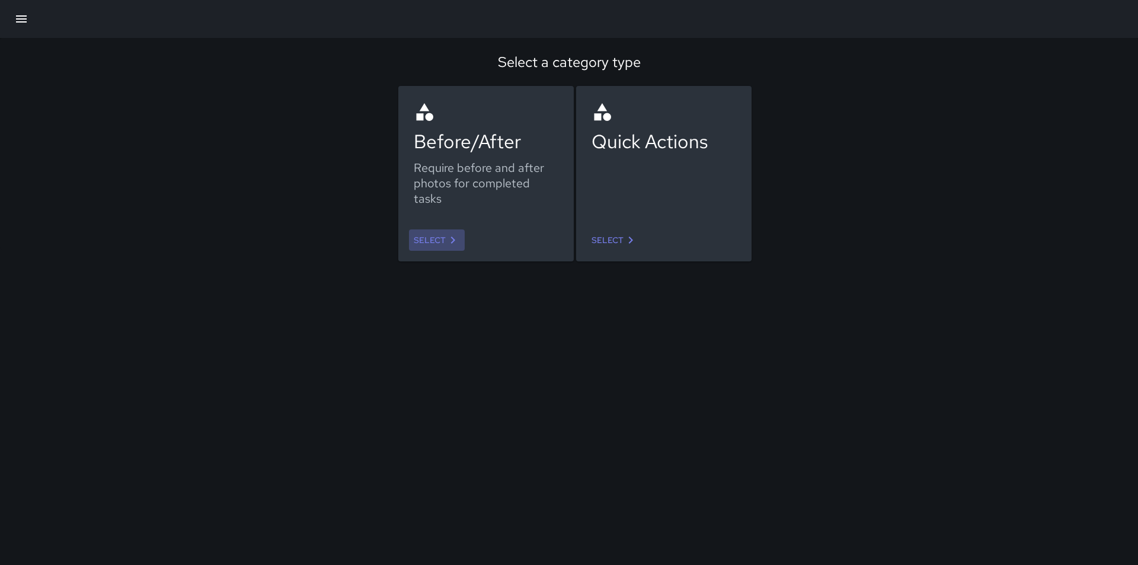
click at [440, 239] on link "Select" at bounding box center [437, 240] width 56 height 22
click at [616, 239] on link "Select" at bounding box center [615, 240] width 56 height 22
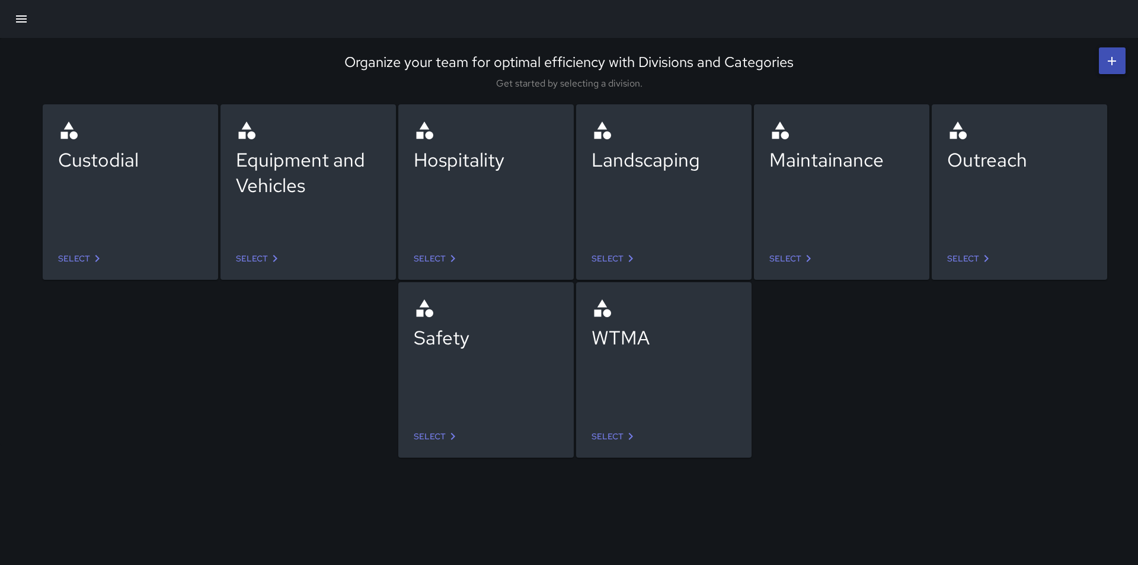
click at [808, 254] on icon at bounding box center [808, 258] width 14 height 14
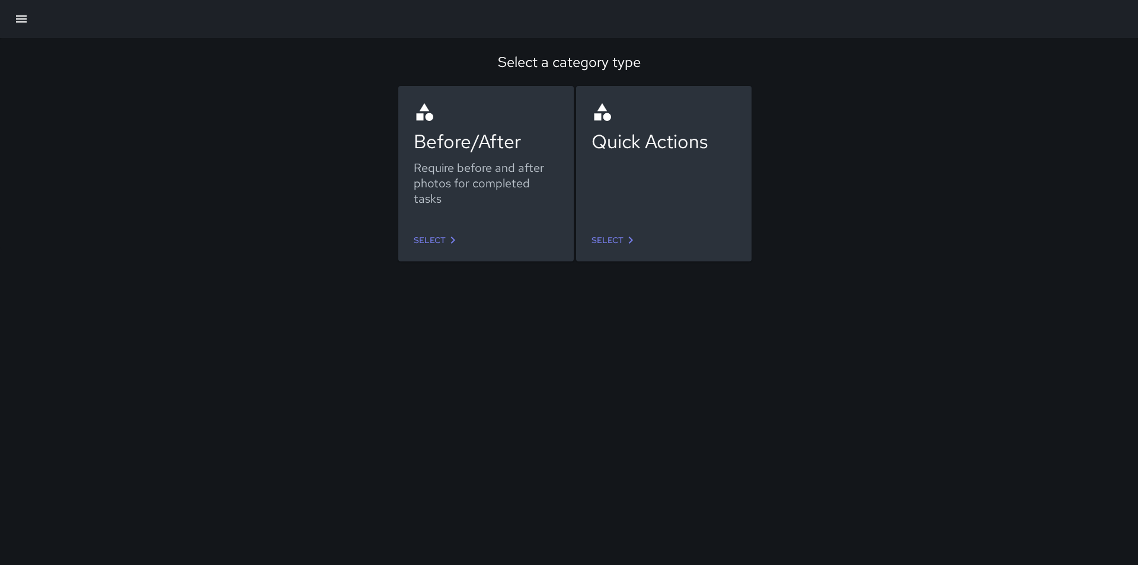
click at [424, 241] on link "Select" at bounding box center [437, 240] width 56 height 22
click at [614, 245] on link "Select" at bounding box center [615, 240] width 56 height 22
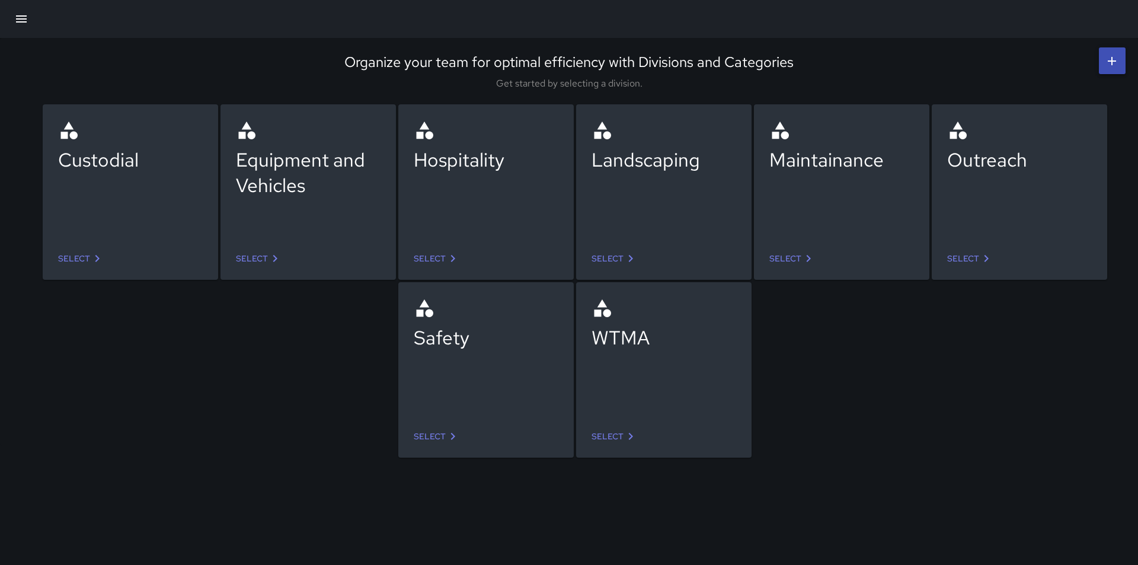
click at [446, 256] on icon at bounding box center [453, 258] width 14 height 14
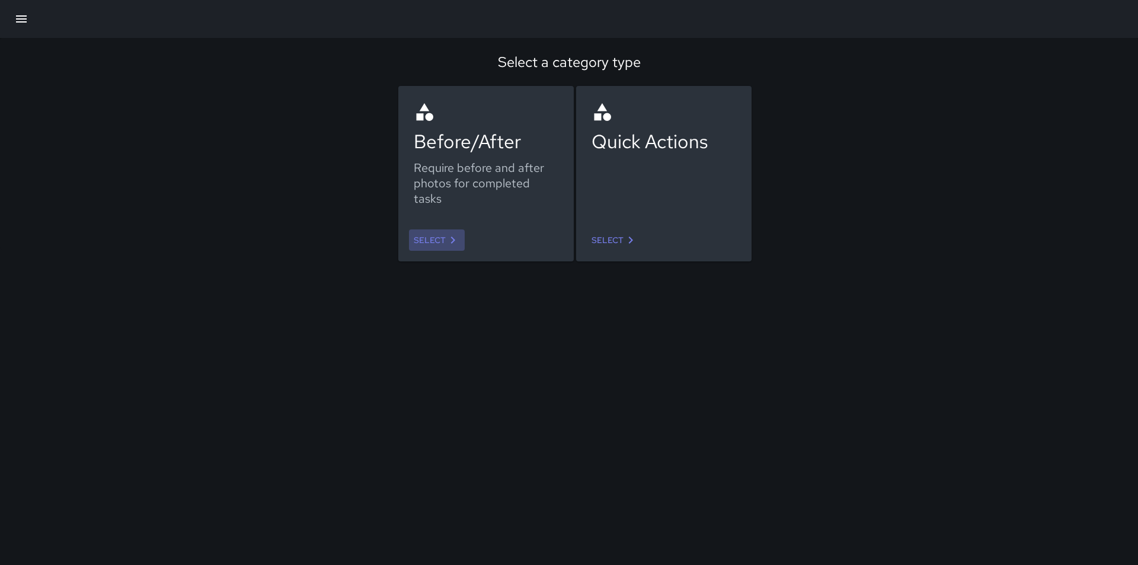
click at [451, 238] on icon at bounding box center [453, 240] width 14 height 14
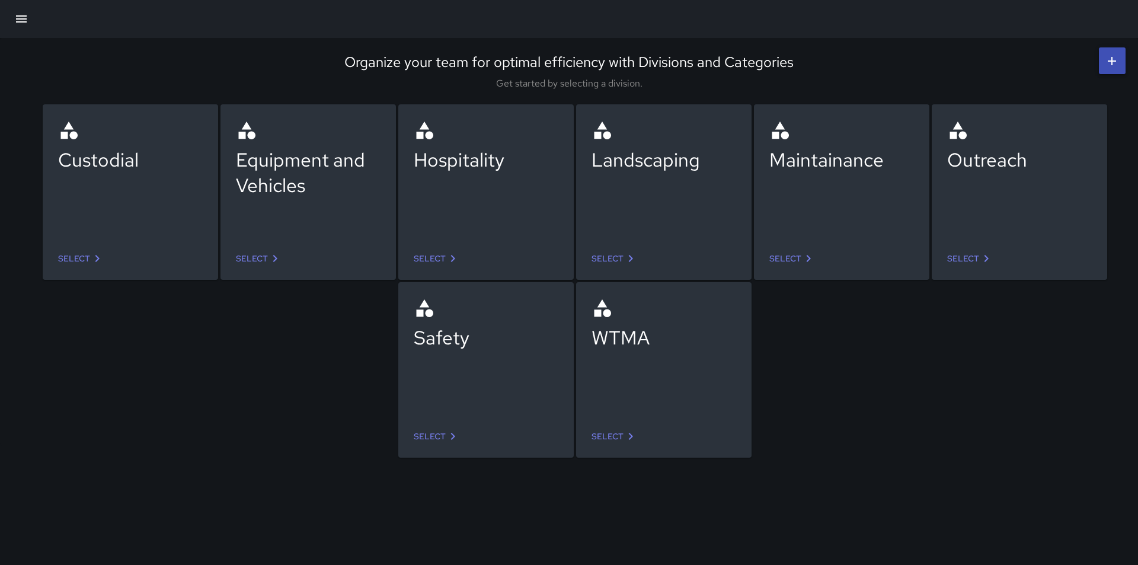
click at [443, 256] on link "Select" at bounding box center [437, 259] width 56 height 22
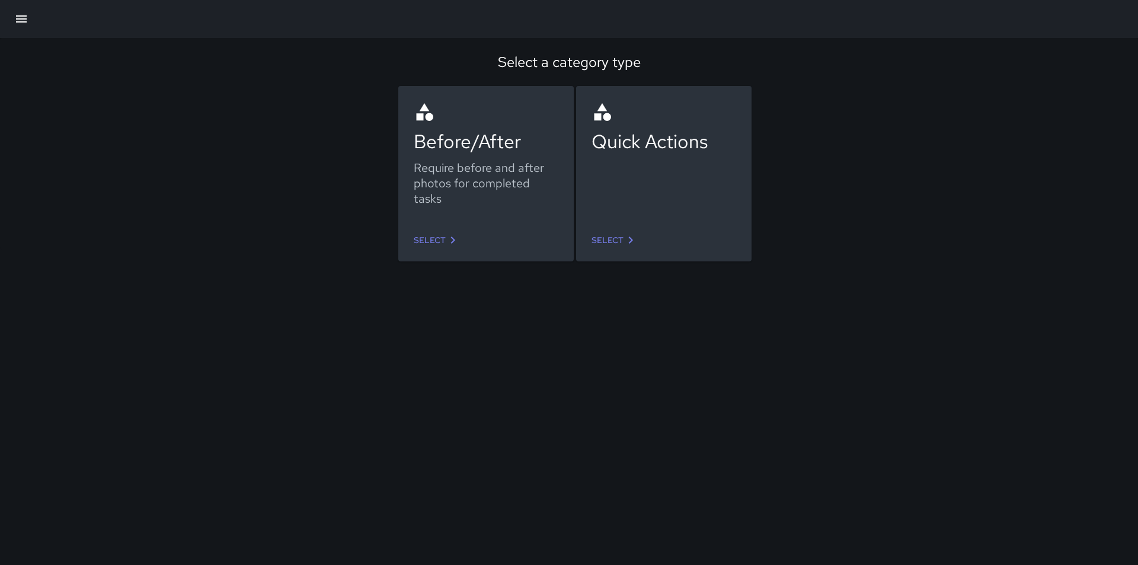
click at [429, 241] on link "Select" at bounding box center [437, 240] width 56 height 22
click at [621, 237] on link "Select" at bounding box center [615, 240] width 56 height 22
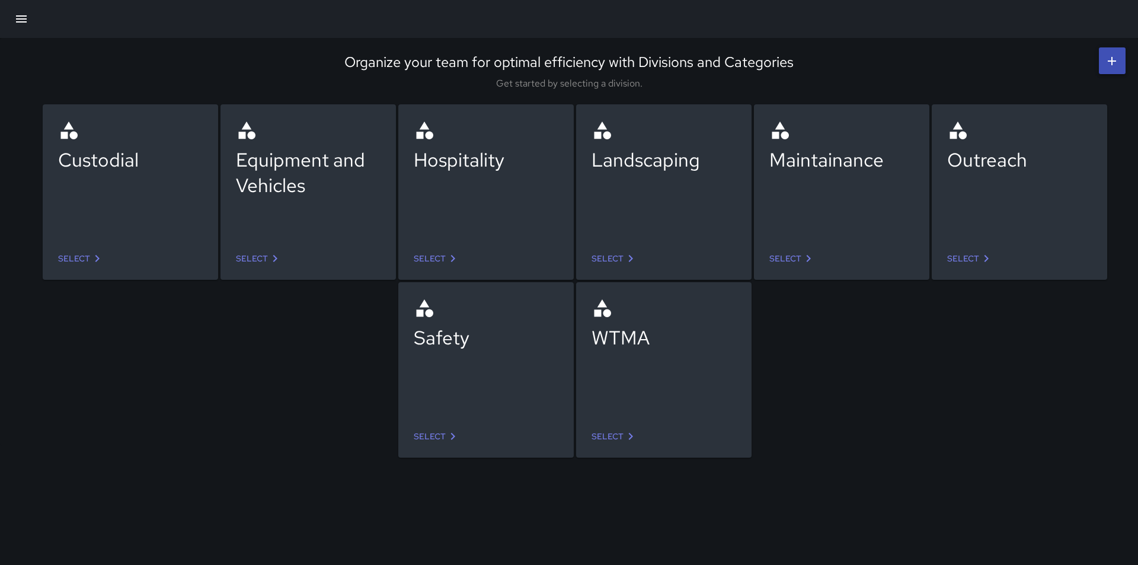
click at [631, 433] on icon at bounding box center [631, 436] width 14 height 14
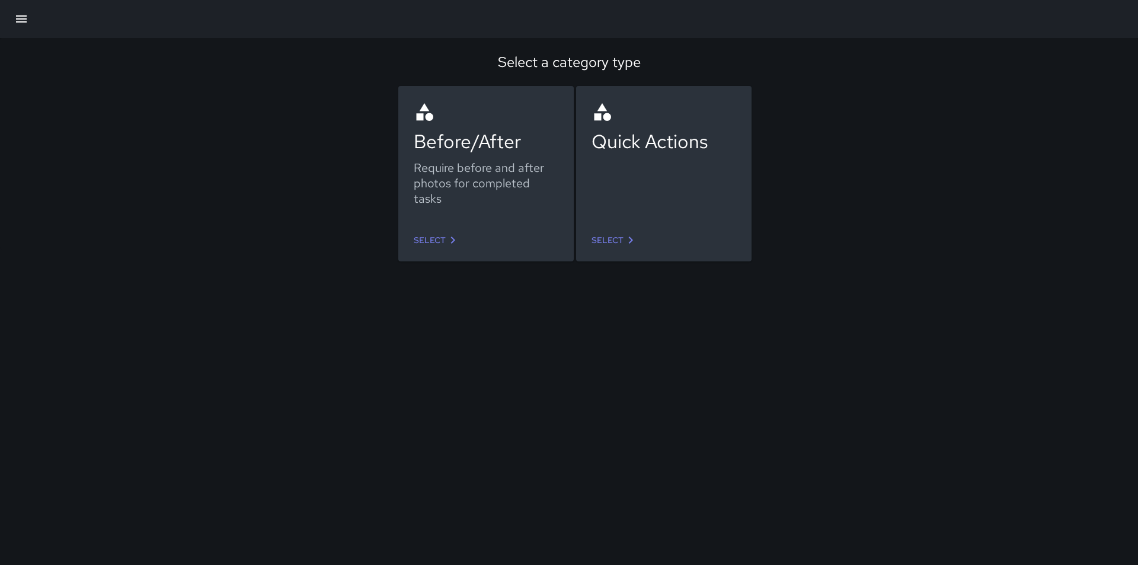
click at [446, 237] on icon at bounding box center [453, 240] width 14 height 14
click at [626, 239] on icon at bounding box center [631, 240] width 14 height 14
click at [427, 235] on link "Select" at bounding box center [437, 240] width 56 height 22
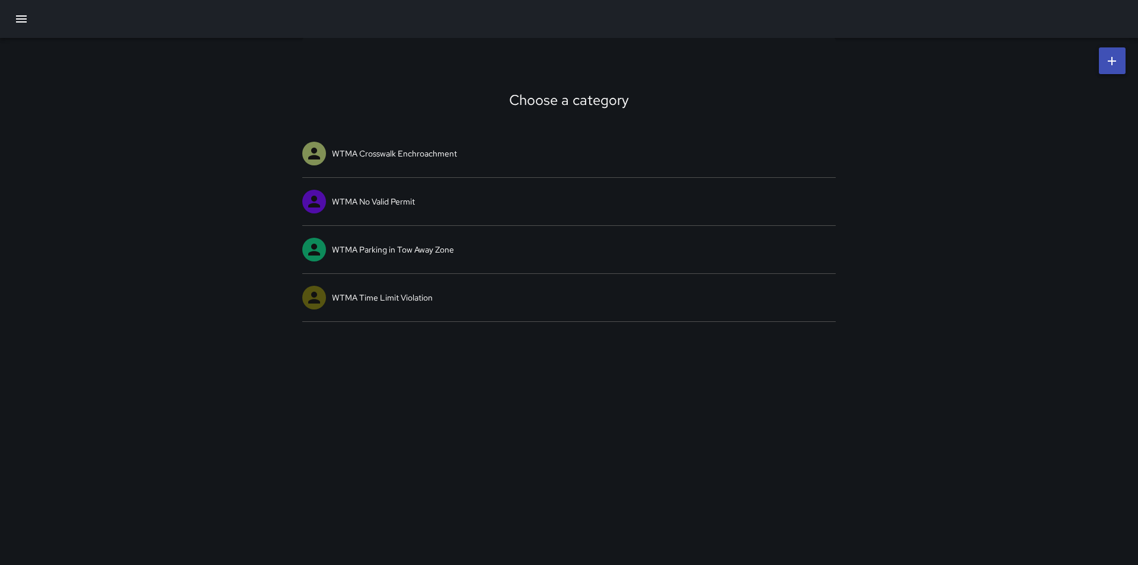
click at [1106, 58] on icon at bounding box center [1112, 61] width 14 height 14
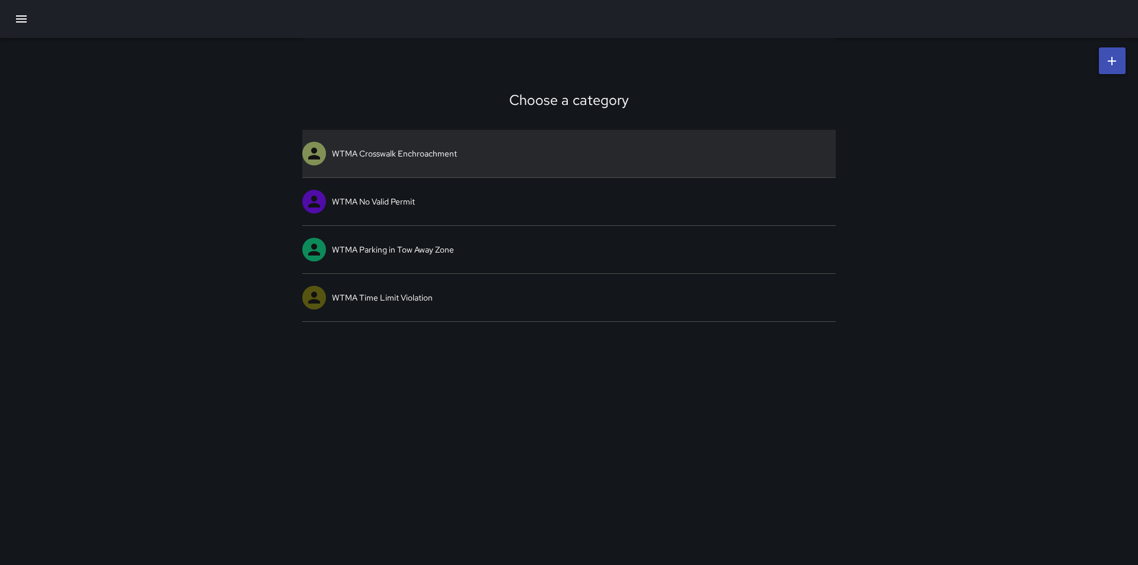
click at [512, 148] on link "WTMA Crosswalk Enchroachment" at bounding box center [569, 153] width 534 height 47
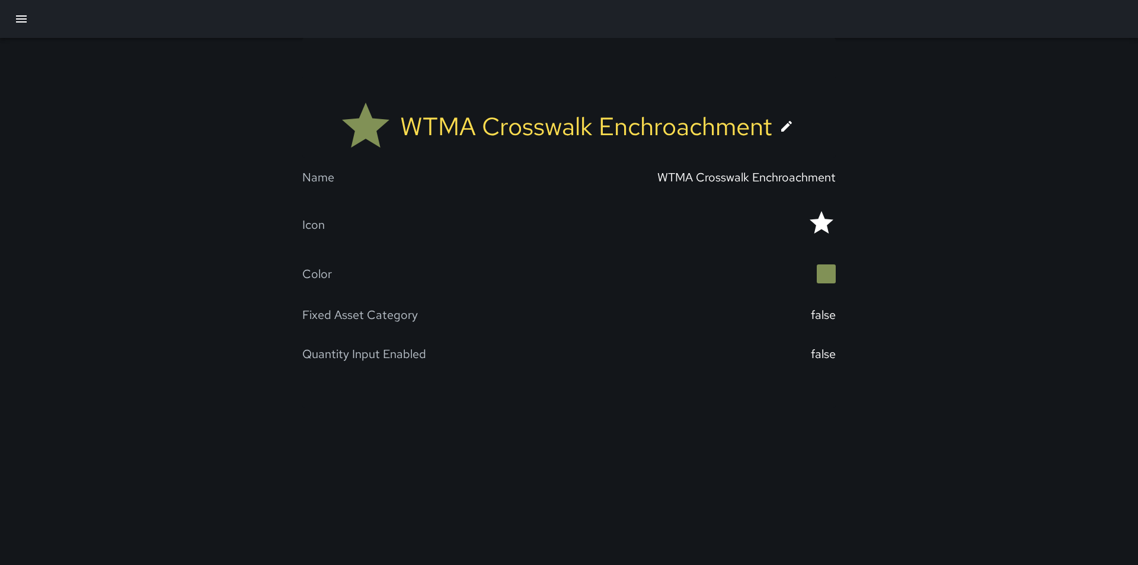
click at [787, 129] on icon at bounding box center [786, 126] width 11 height 11
click at [786, 123] on icon at bounding box center [787, 126] width 14 height 14
click at [676, 180] on div "WTMA Crosswalk Enchroachment" at bounding box center [746, 177] width 178 height 15
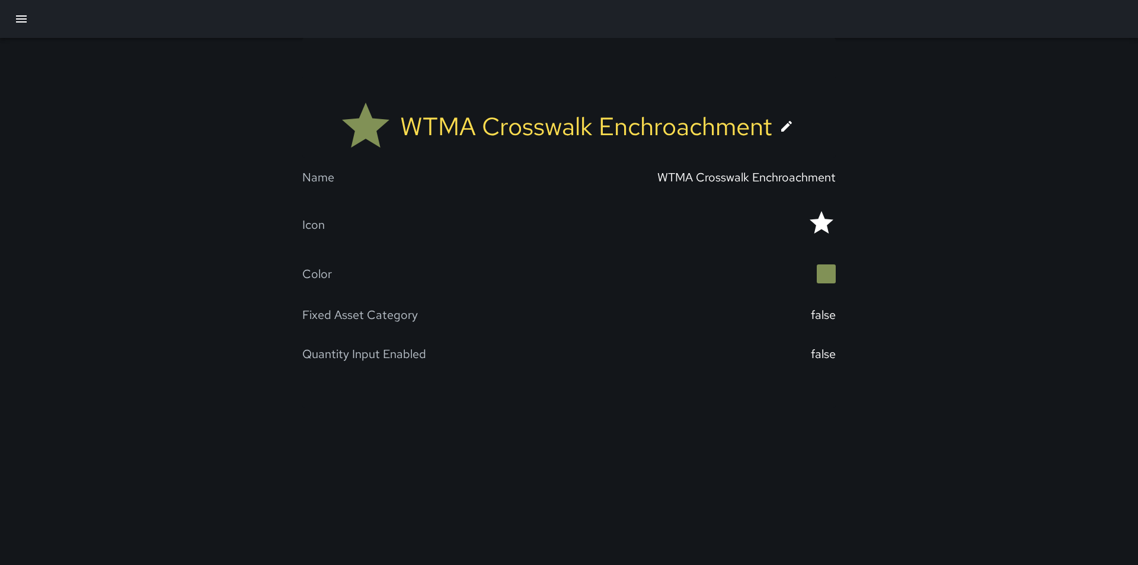
click at [489, 226] on div "Icon" at bounding box center [435, 225] width 267 height 32
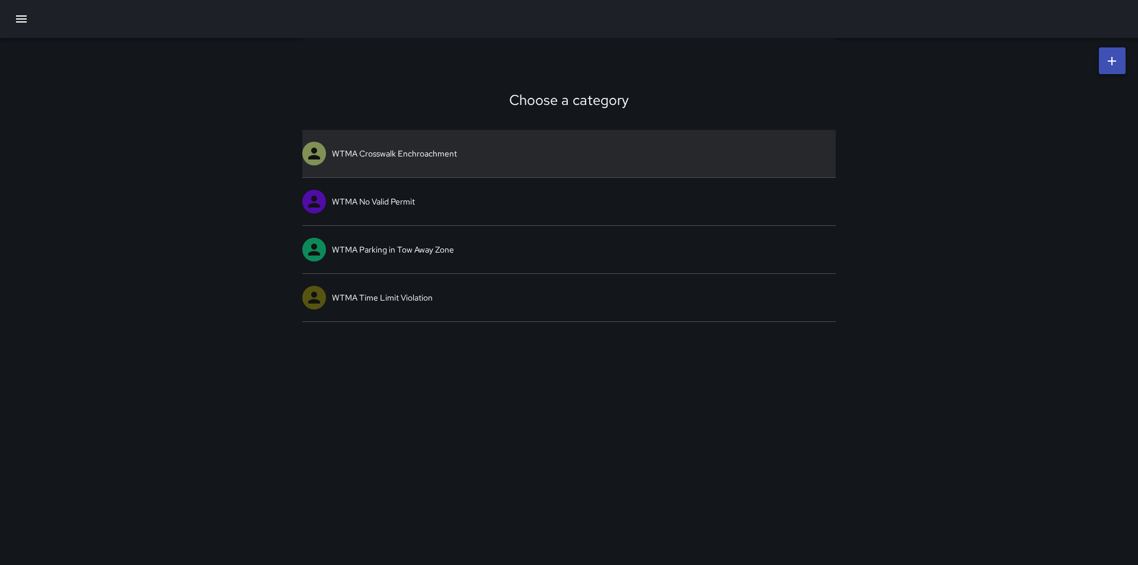
click at [425, 152] on link "WTMA Crosswalk Enchroachment" at bounding box center [569, 153] width 534 height 47
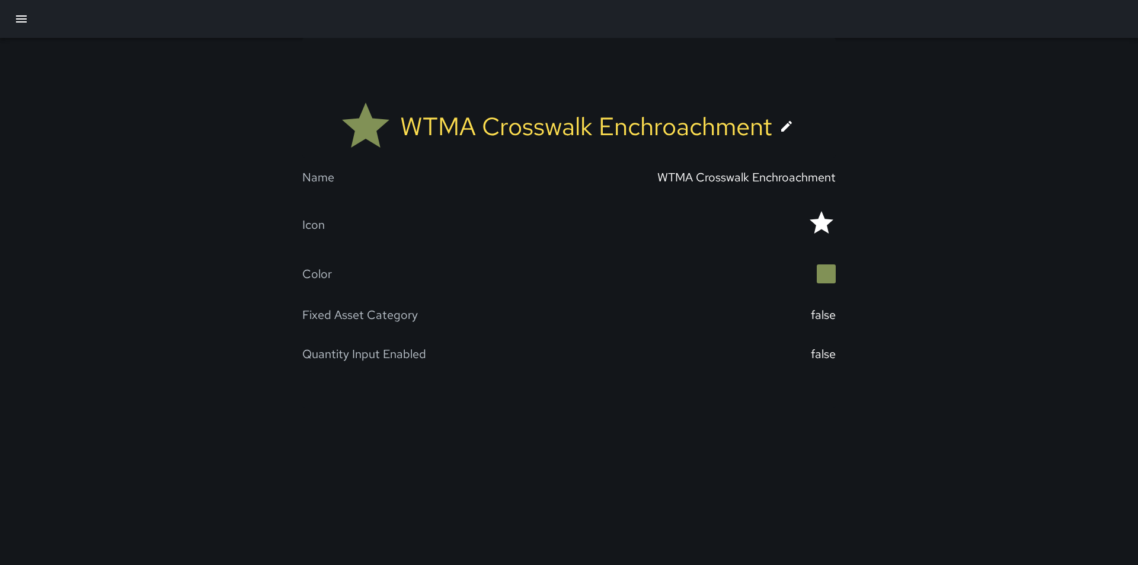
click at [784, 120] on icon at bounding box center [787, 126] width 14 height 14
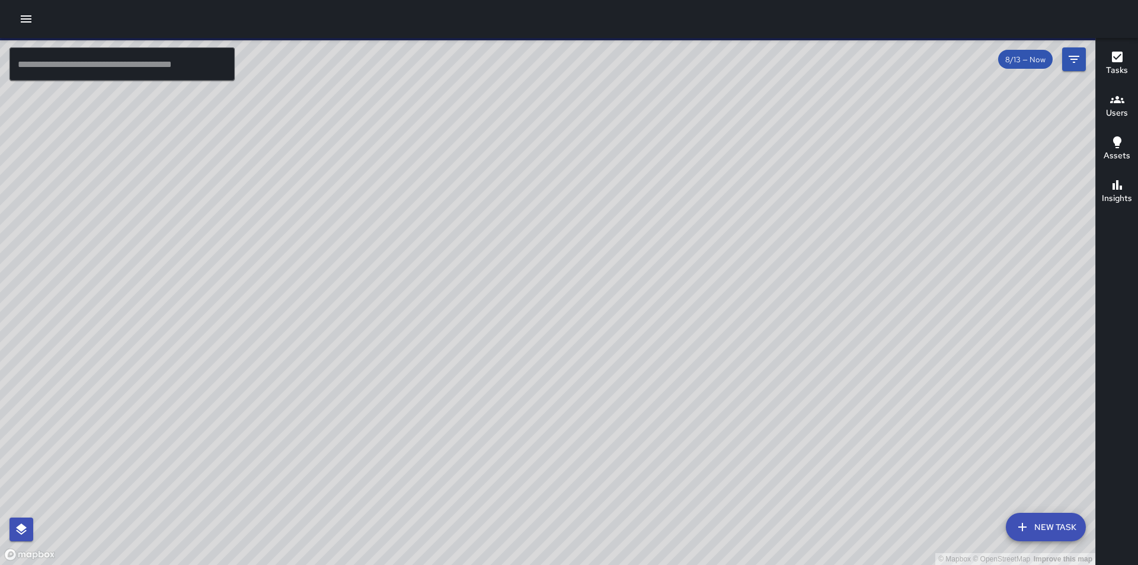
click at [24, 26] on button "button" at bounding box center [26, 19] width 24 height 24
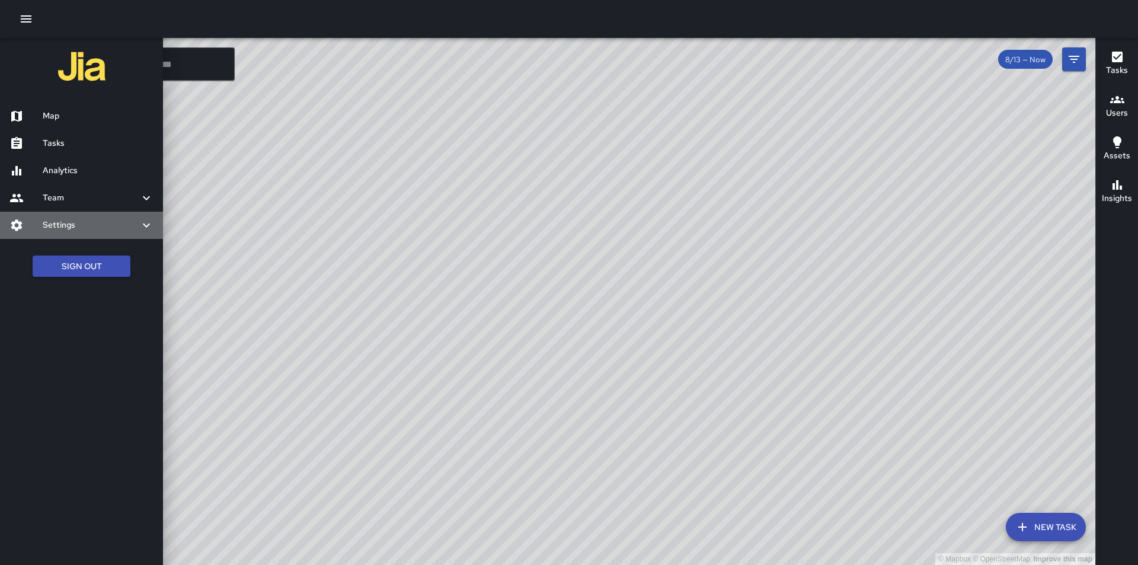
click at [37, 226] on div at bounding box center [25, 225] width 33 height 14
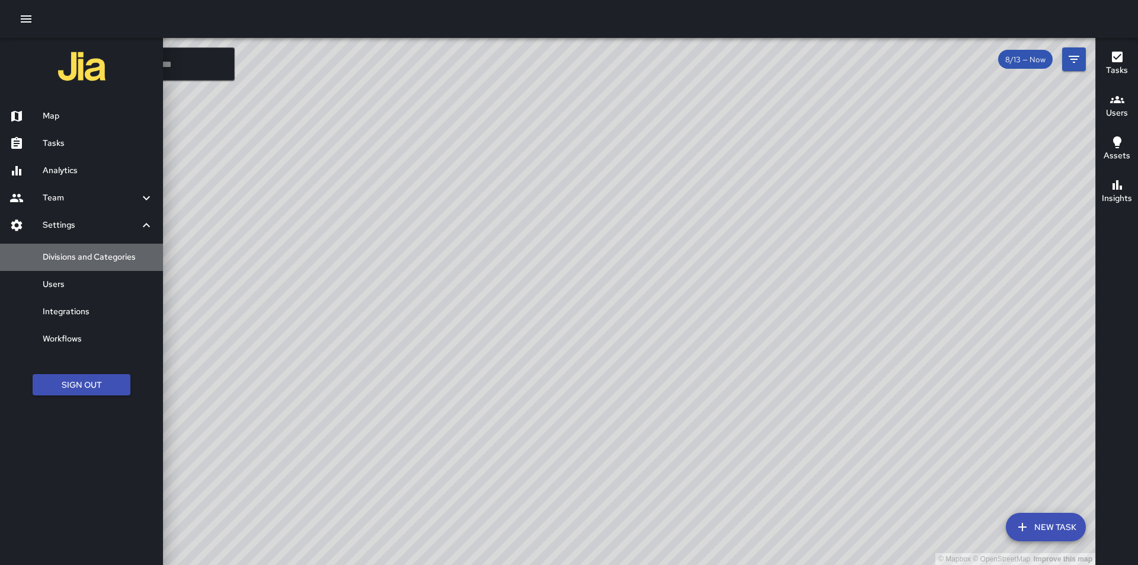
click at [47, 256] on h6 "Divisions and Categories" at bounding box center [98, 257] width 111 height 13
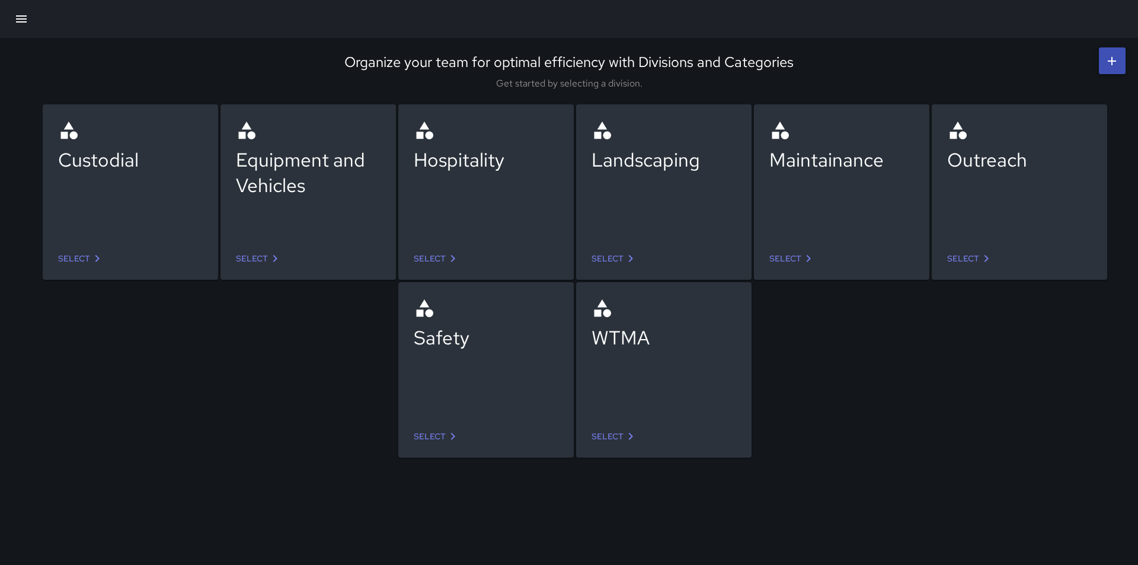
click at [269, 259] on icon at bounding box center [275, 258] width 14 height 14
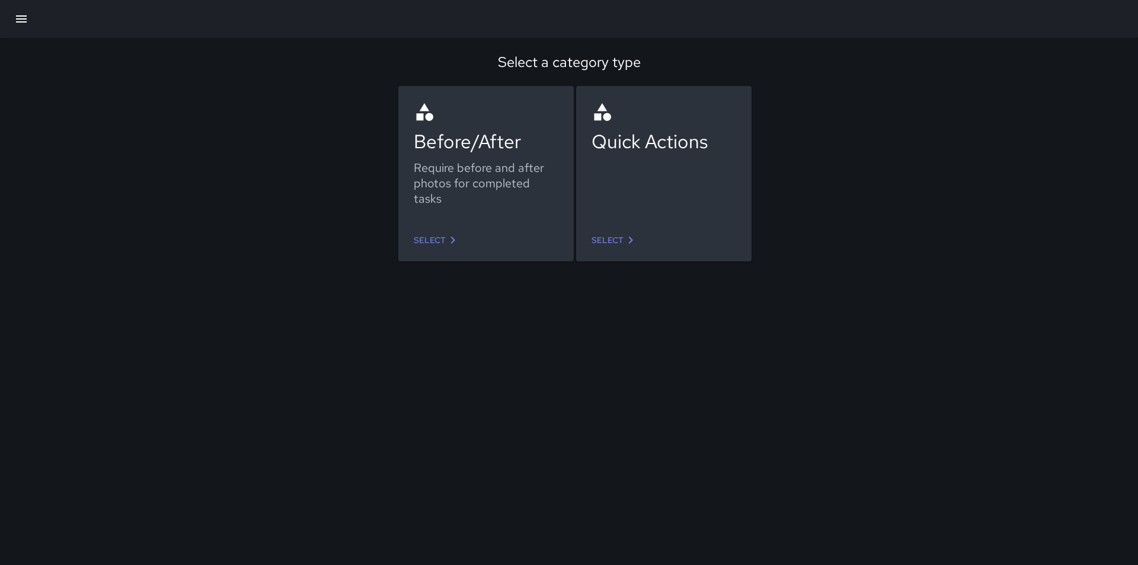
click at [453, 239] on icon at bounding box center [453, 240] width 14 height 14
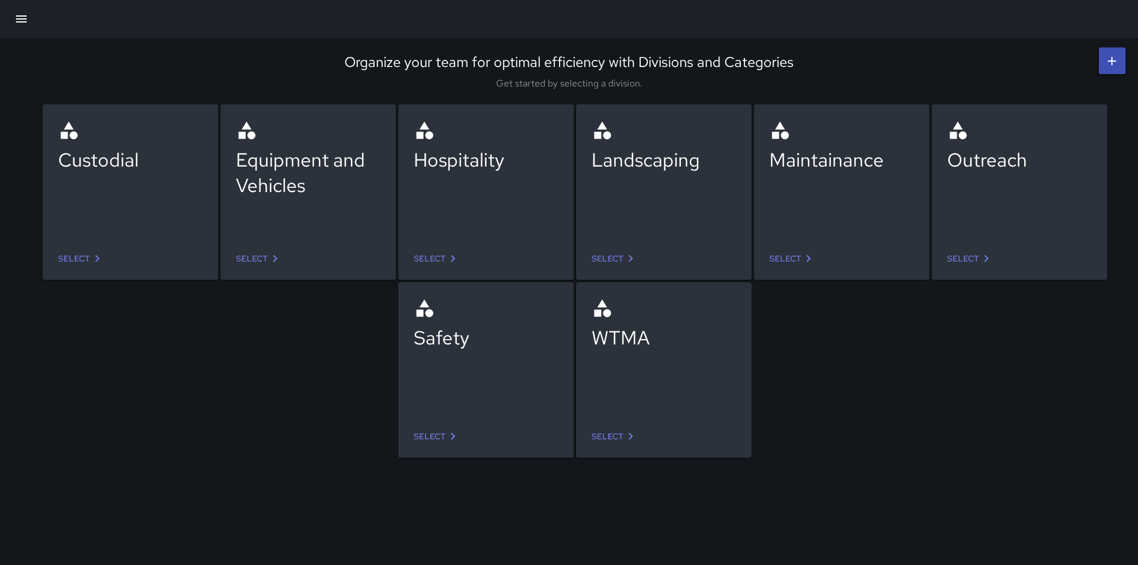
click at [782, 261] on link "Select" at bounding box center [793, 259] width 56 height 22
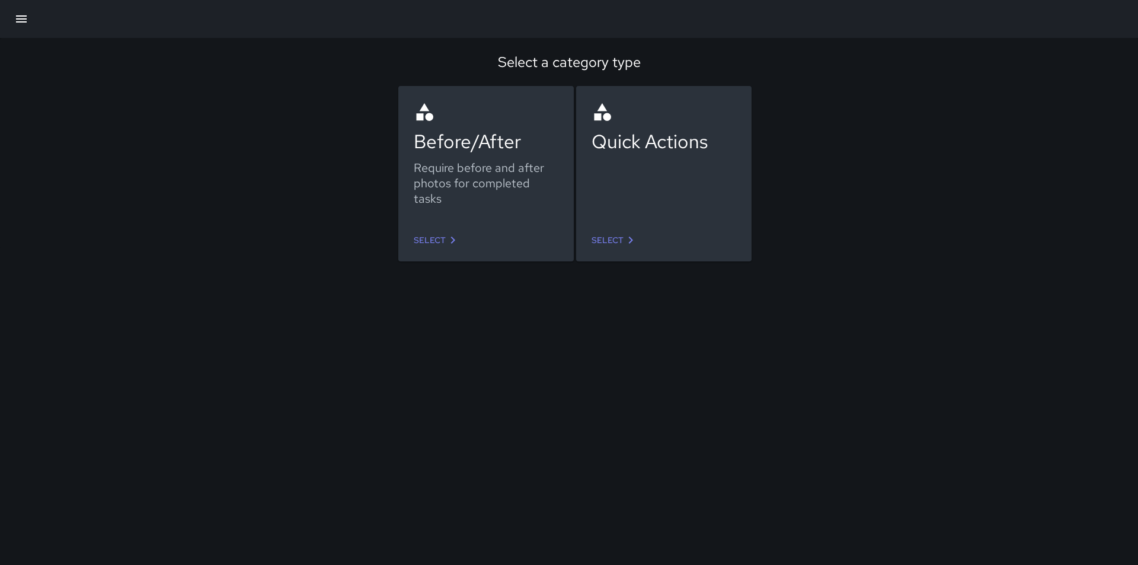
click at [451, 240] on icon at bounding box center [453, 240] width 14 height 14
click at [627, 240] on icon at bounding box center [631, 240] width 14 height 14
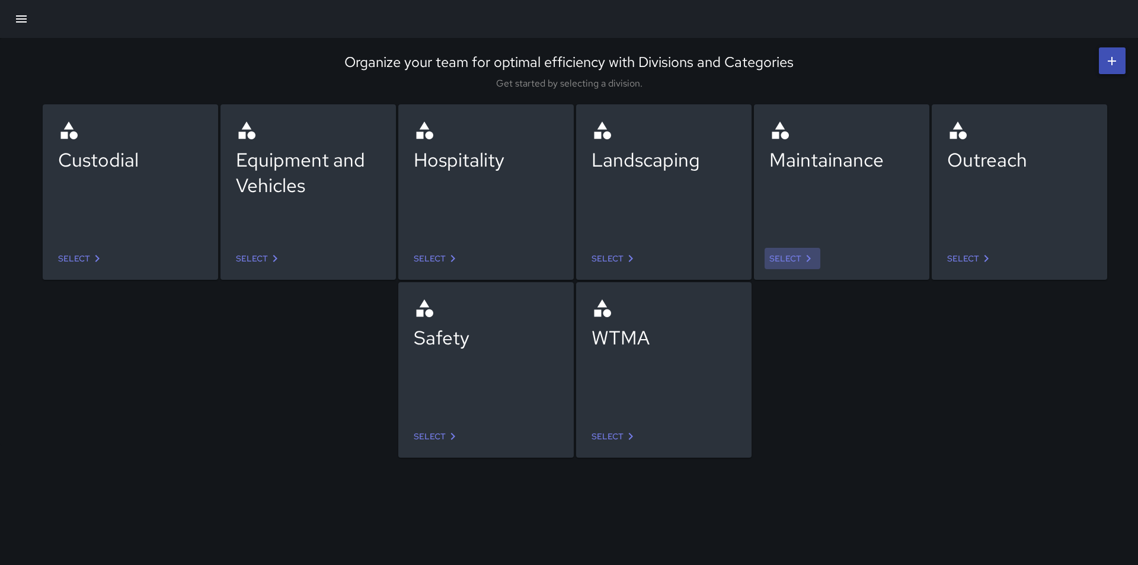
click at [795, 256] on link "Select" at bounding box center [793, 259] width 56 height 22
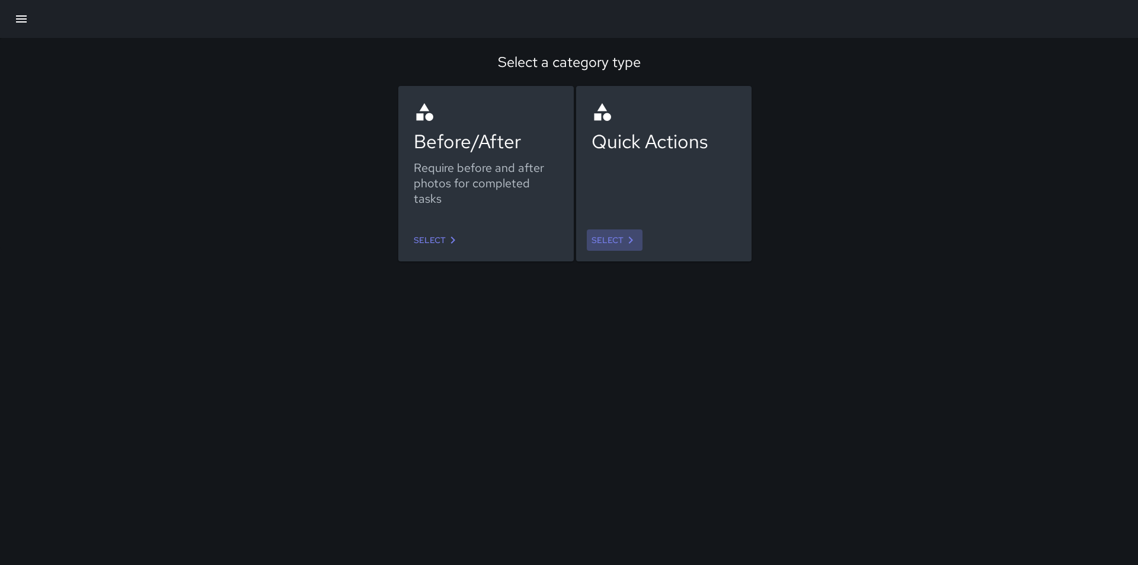
click at [625, 240] on icon at bounding box center [631, 240] width 14 height 14
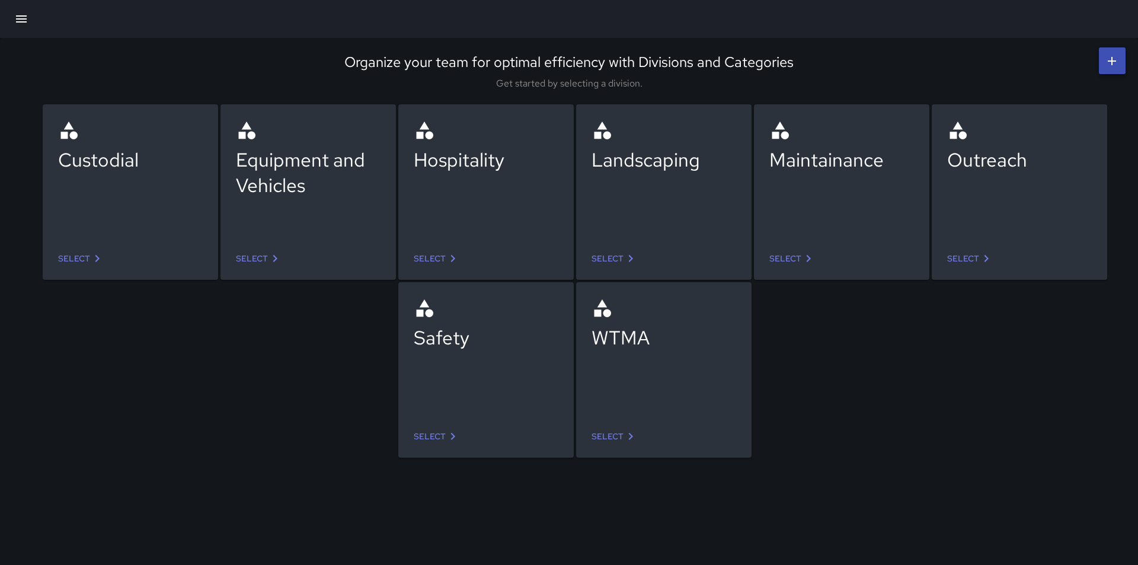
click at [446, 433] on icon at bounding box center [453, 436] width 14 height 14
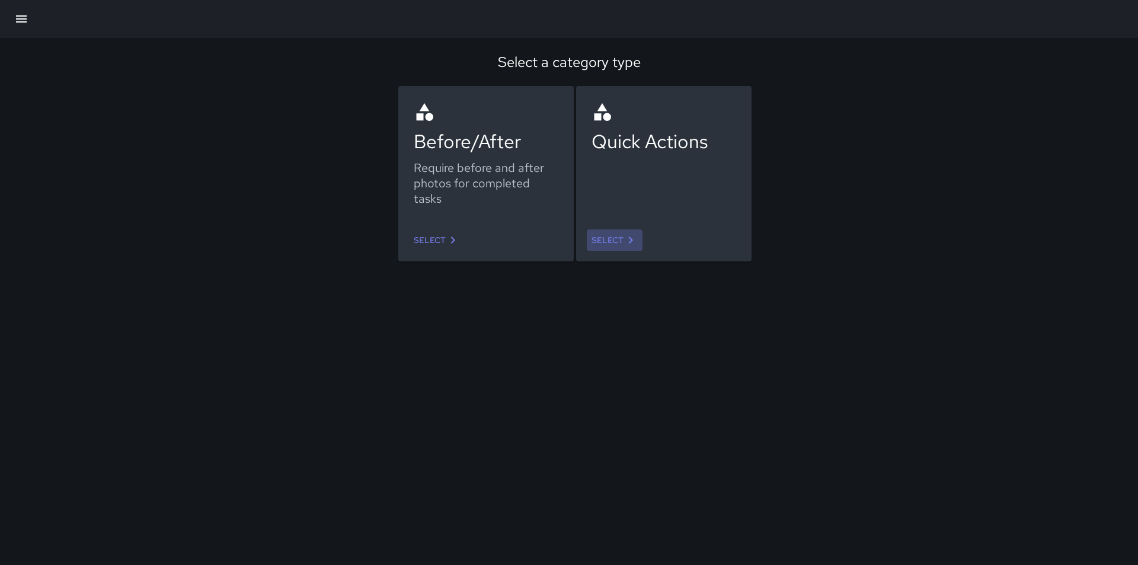
click at [614, 239] on link "Select" at bounding box center [615, 240] width 56 height 22
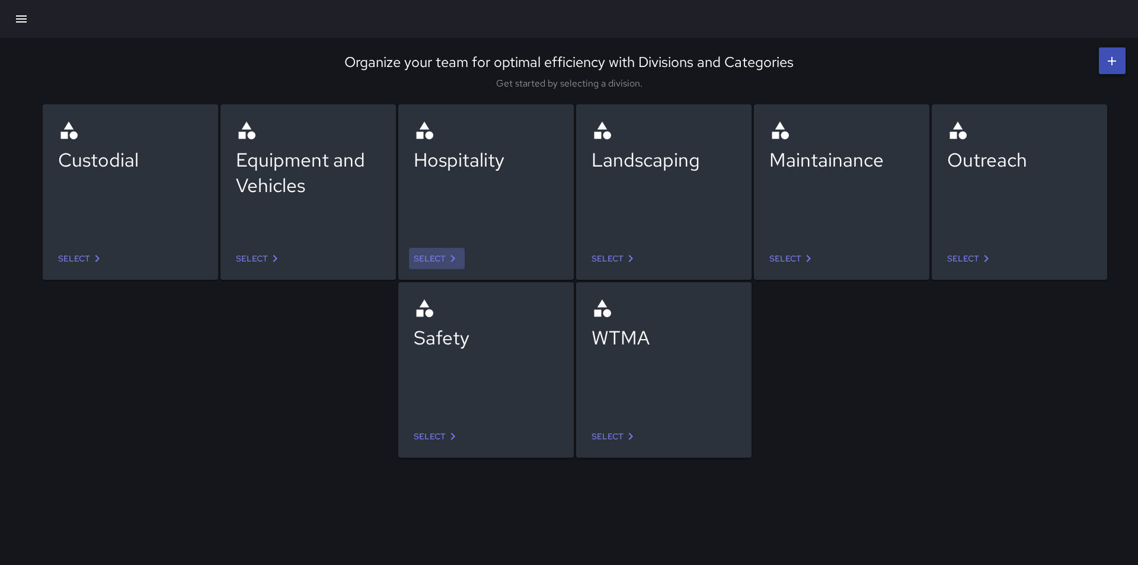
click at [437, 261] on link "Select" at bounding box center [437, 259] width 56 height 22
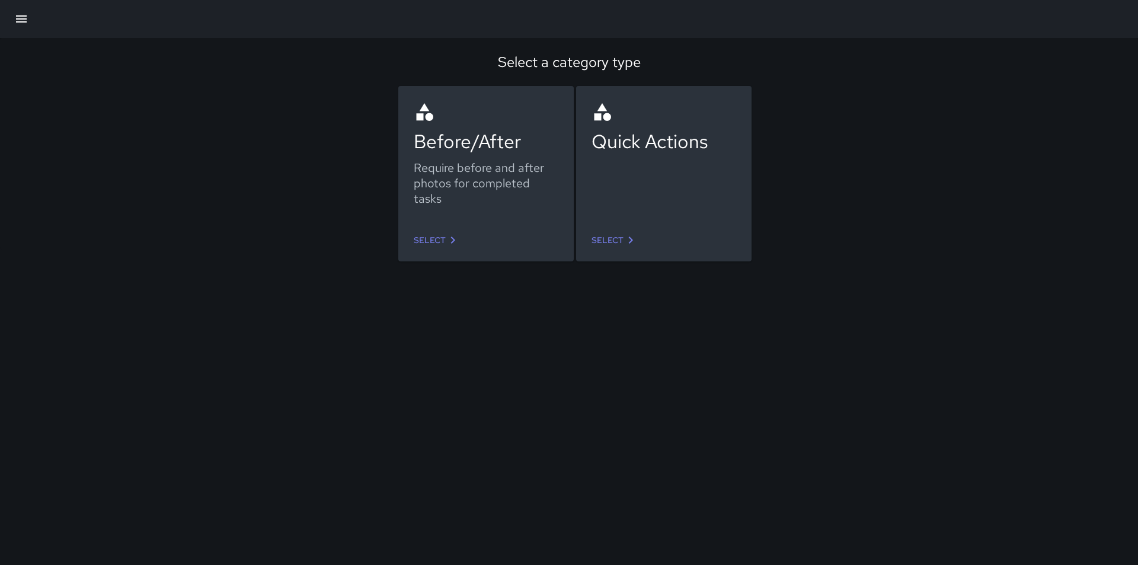
click at [441, 247] on link "Select" at bounding box center [437, 240] width 56 height 22
click at [617, 238] on link "Select" at bounding box center [615, 240] width 56 height 22
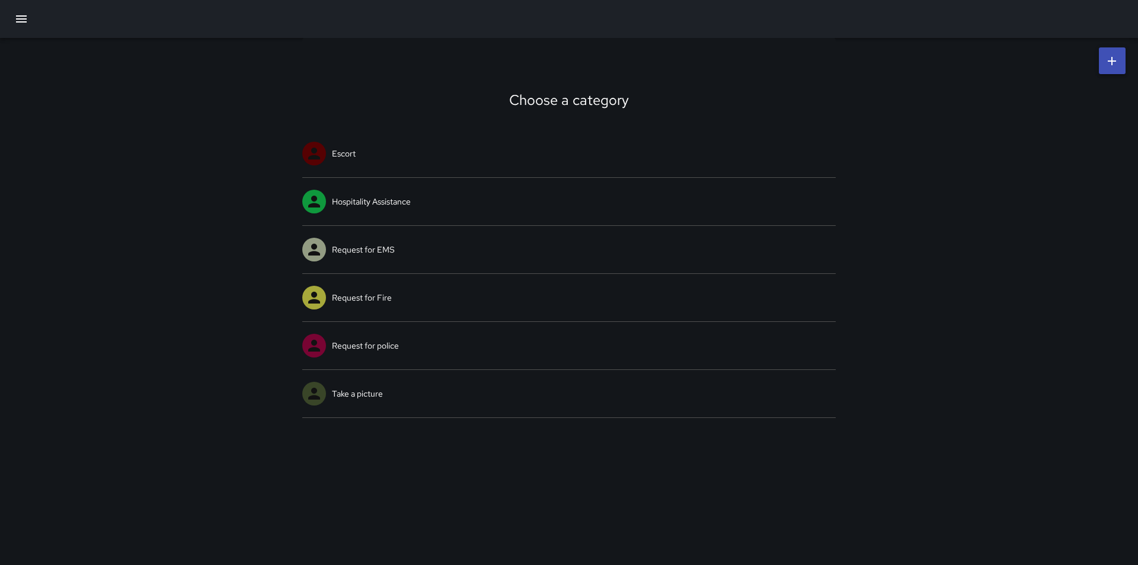
click at [1115, 58] on icon at bounding box center [1112, 61] width 14 height 14
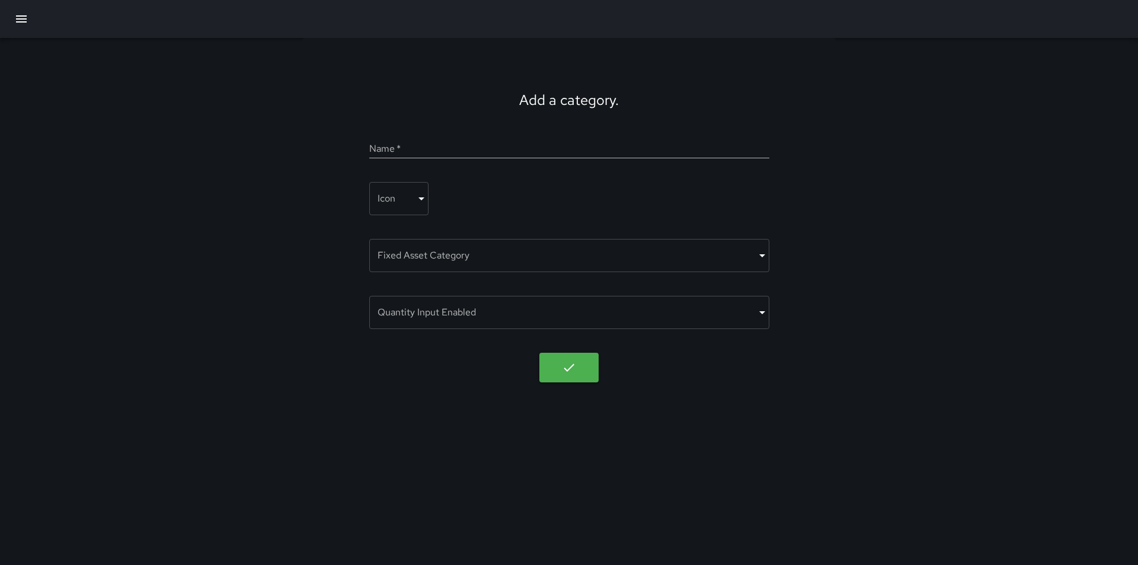
click at [529, 151] on input "Name   *" at bounding box center [569, 148] width 400 height 19
type input "**********"
click at [421, 197] on body "**********" at bounding box center [569, 282] width 1138 height 565
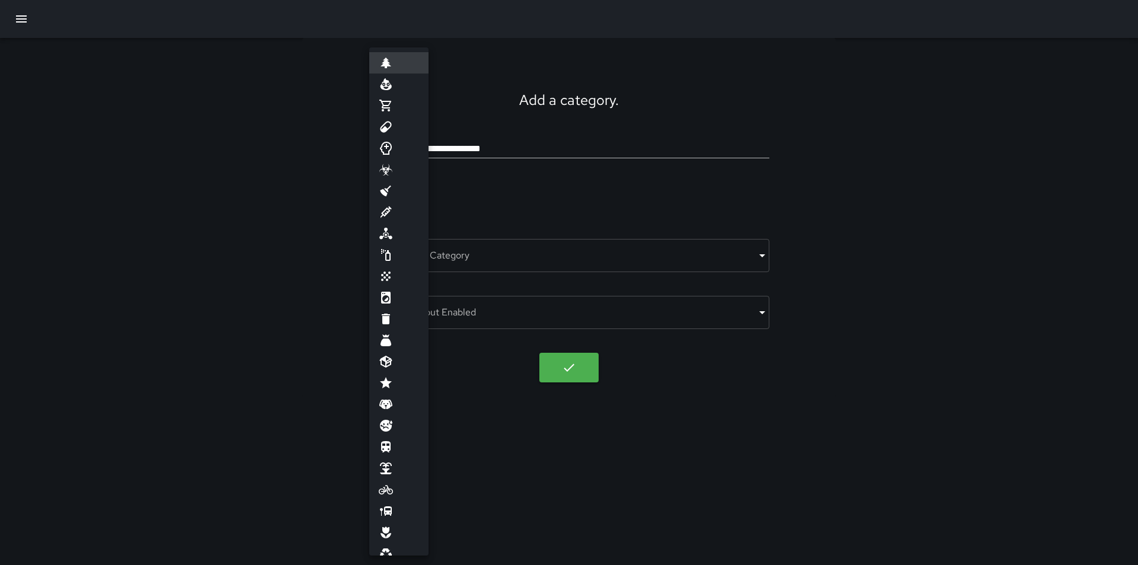
click at [285, 227] on div at bounding box center [569, 282] width 1138 height 565
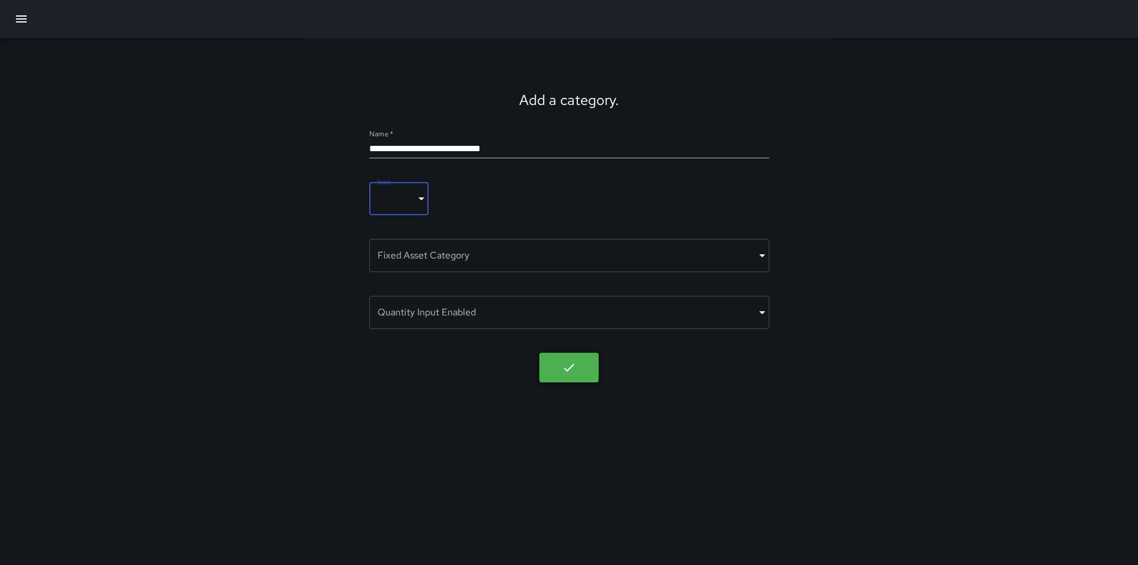
click at [571, 370] on icon "button" at bounding box center [569, 367] width 14 height 14
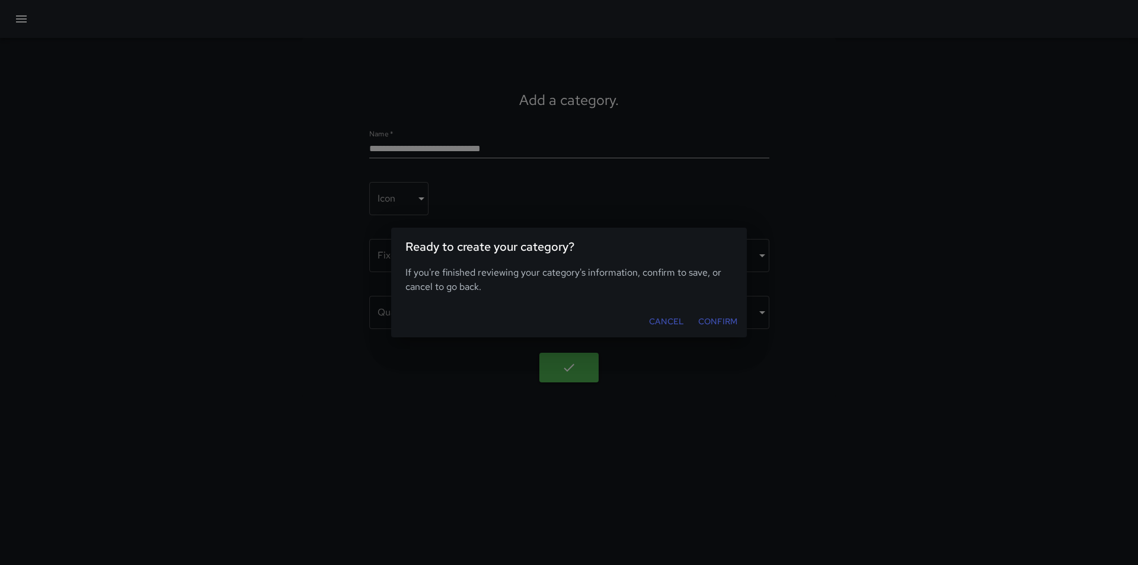
click at [714, 324] on button "Confirm" at bounding box center [718, 322] width 49 height 22
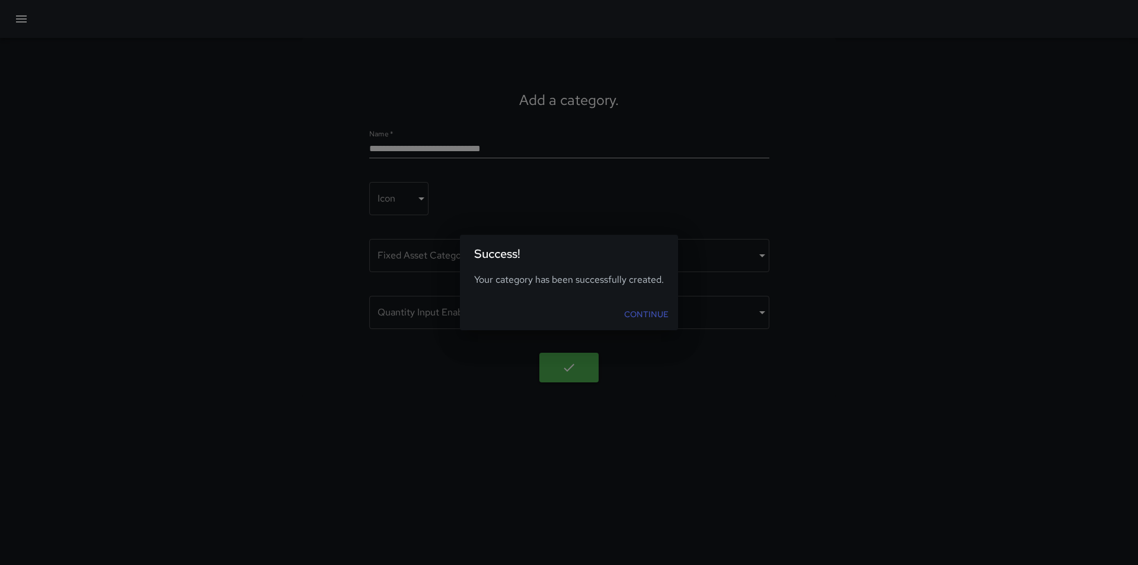
click at [637, 315] on link "Continue" at bounding box center [646, 315] width 54 height 22
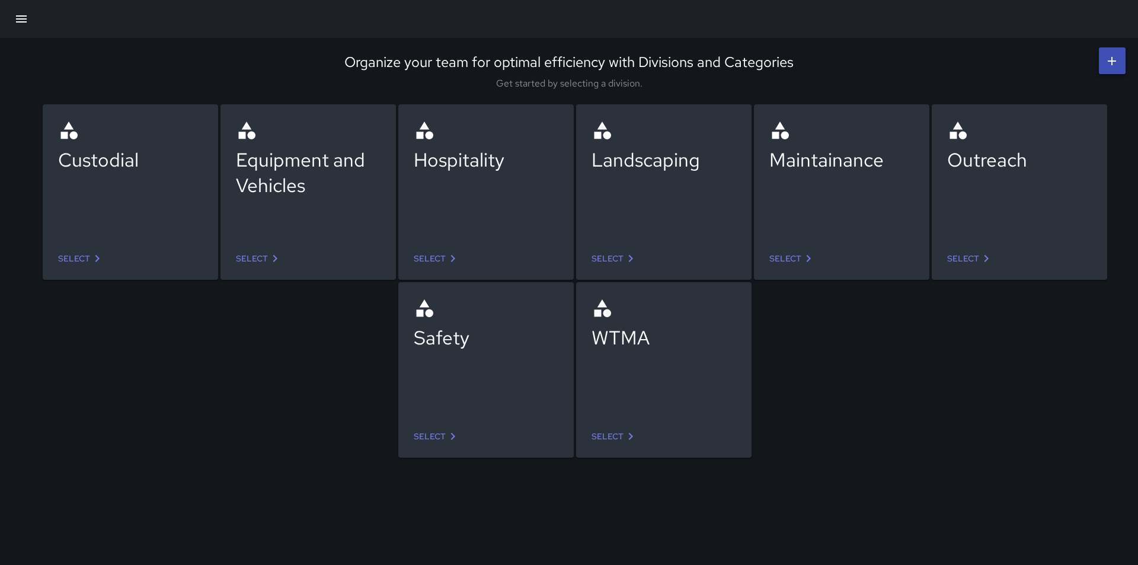
click at [445, 437] on link "Select" at bounding box center [437, 437] width 56 height 22
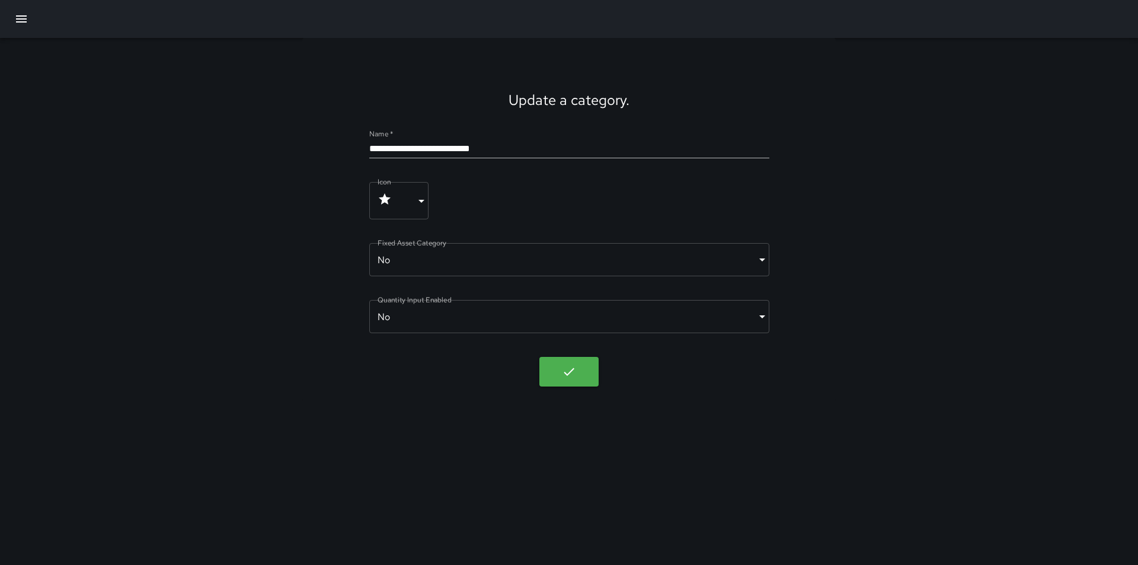
click at [743, 119] on div "**********" at bounding box center [569, 219] width 534 height 363
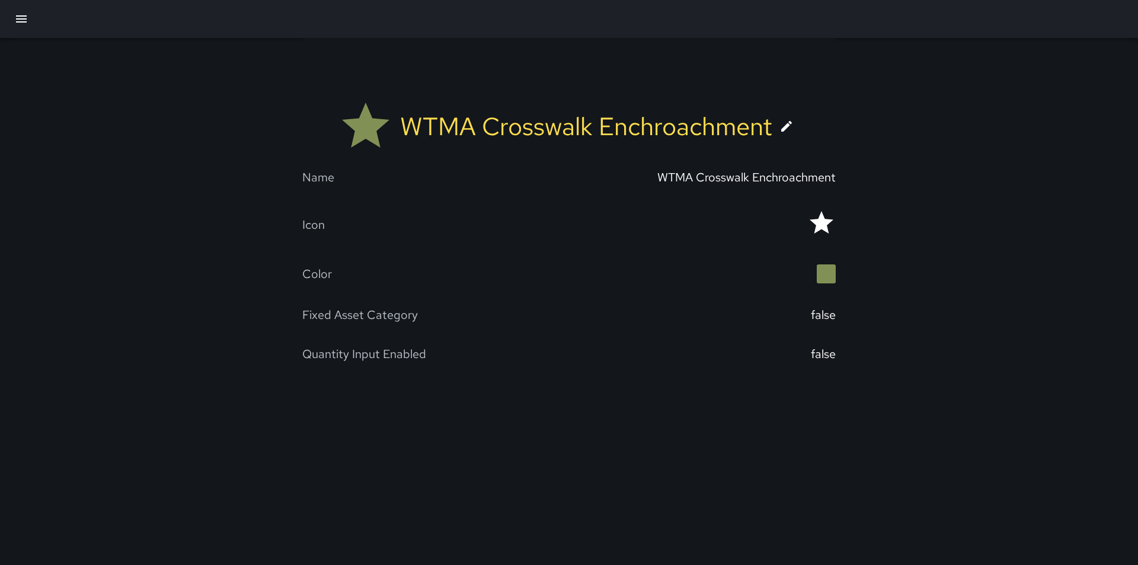
click at [788, 123] on icon at bounding box center [787, 126] width 14 height 14
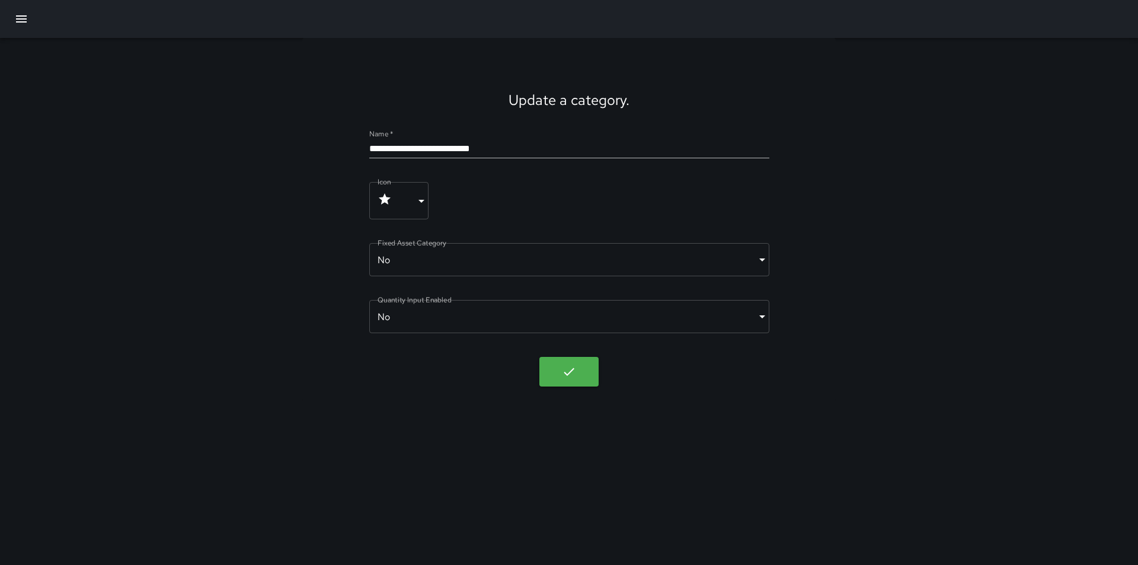
click at [398, 149] on input "**********" at bounding box center [569, 148] width 400 height 19
type input "**********"
click at [582, 371] on button "button" at bounding box center [568, 372] width 59 height 30
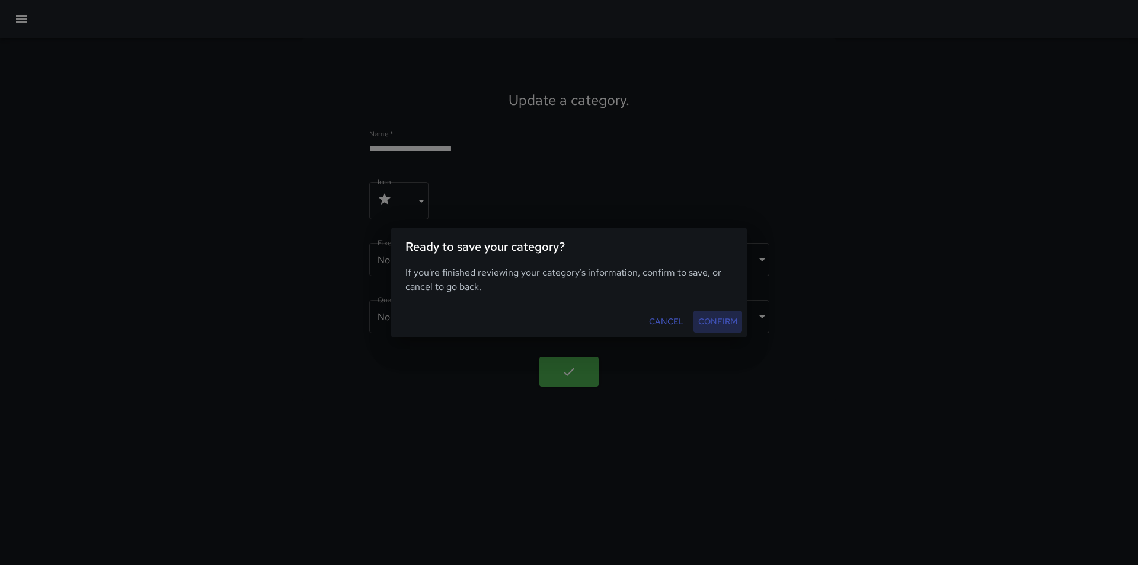
click at [715, 317] on button "Confirm" at bounding box center [718, 322] width 49 height 22
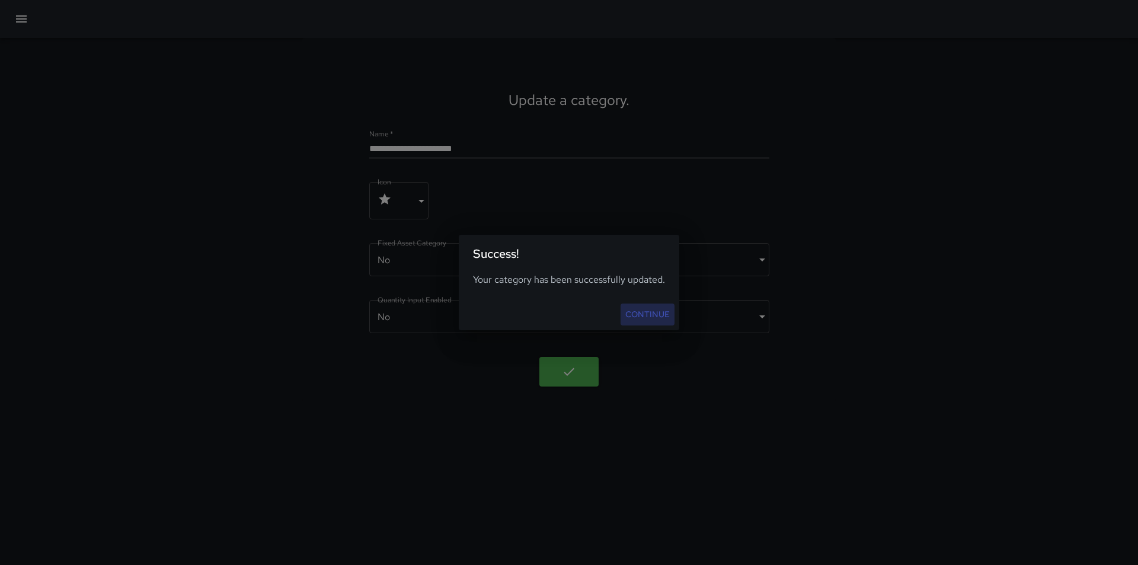
click at [662, 315] on link "Continue" at bounding box center [648, 315] width 54 height 22
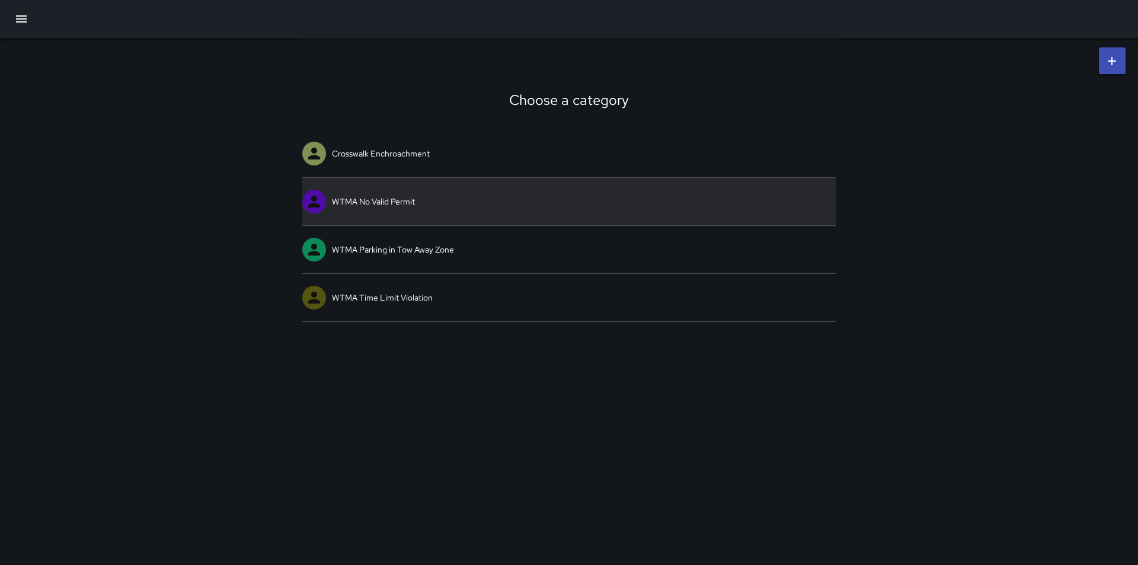
click at [385, 200] on link "WTMA No Valid Permit" at bounding box center [569, 201] width 534 height 47
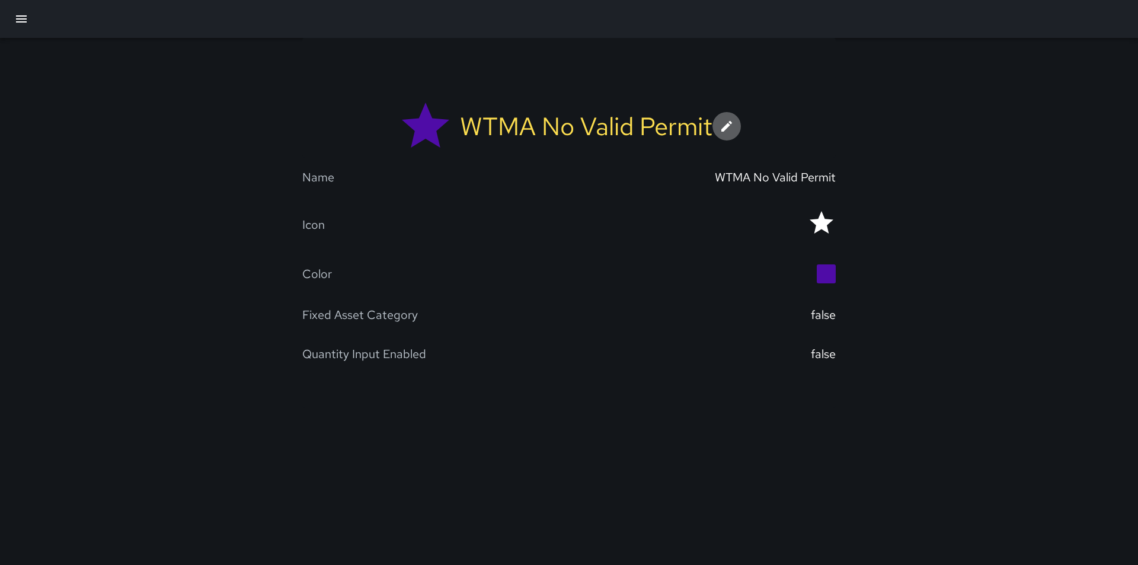
click at [734, 124] on icon at bounding box center [727, 126] width 14 height 14
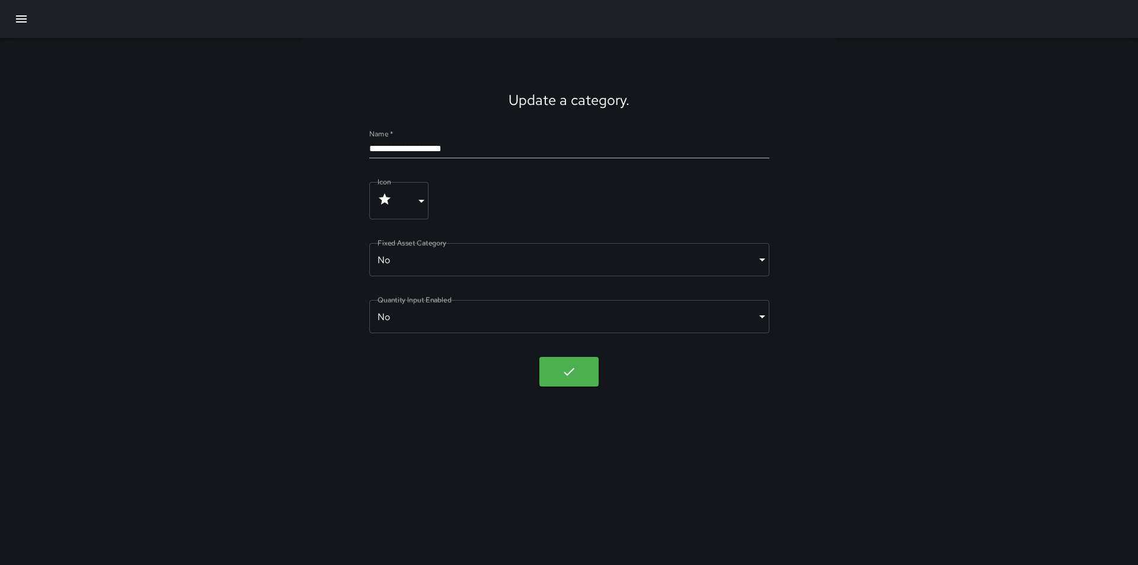
click at [401, 149] on input "**********" at bounding box center [569, 148] width 400 height 19
type input "**********"
click at [582, 377] on button "button" at bounding box center [568, 372] width 59 height 30
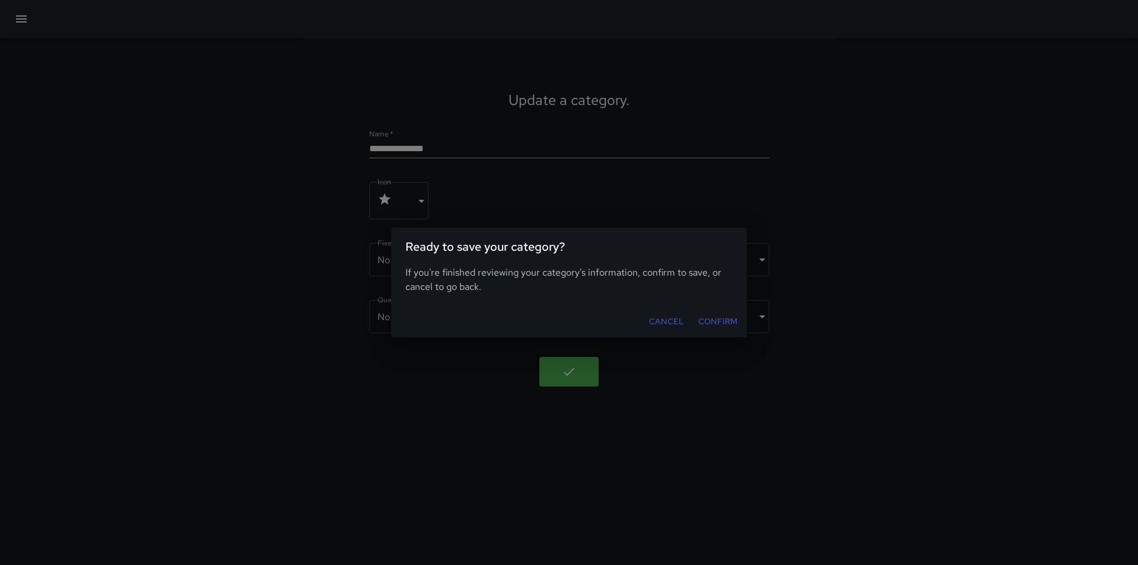
click at [725, 318] on button "Confirm" at bounding box center [718, 322] width 49 height 22
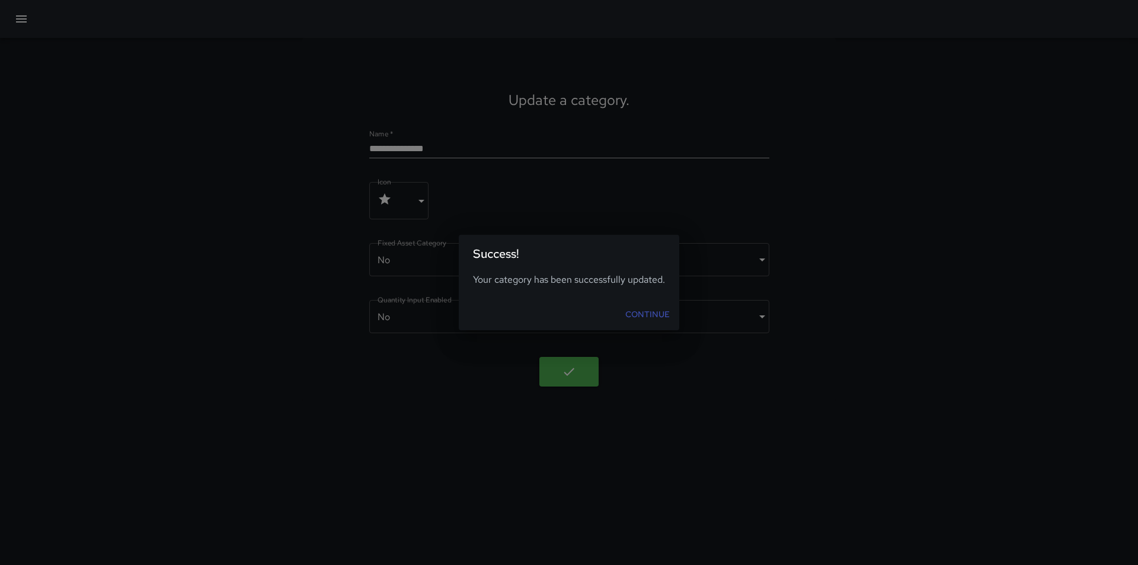
click at [656, 316] on link "Continue" at bounding box center [648, 315] width 54 height 22
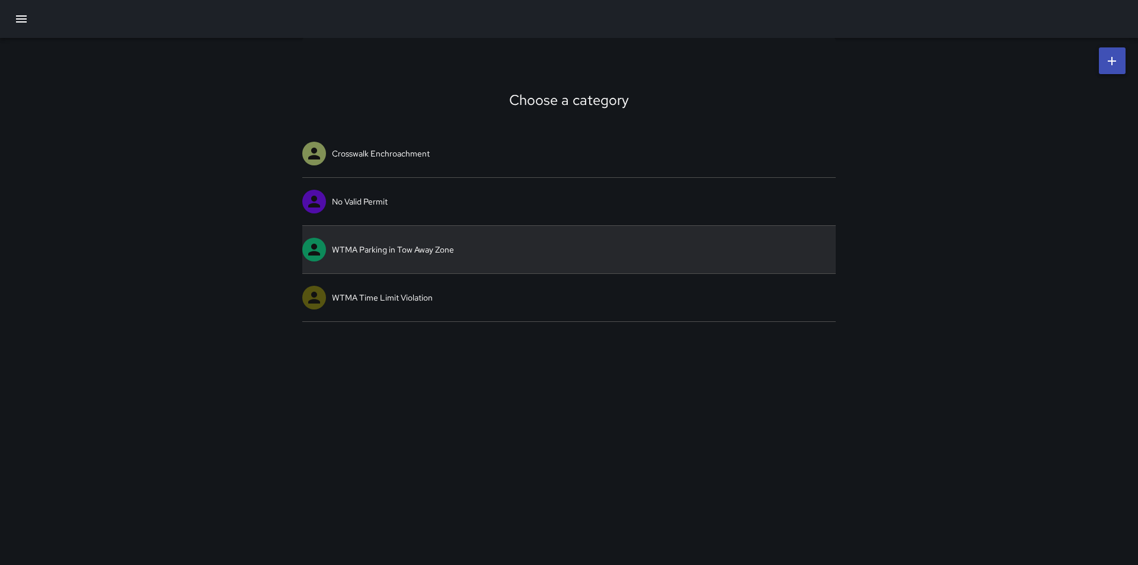
click at [410, 257] on link "WTMA Parking in Tow Away Zone" at bounding box center [569, 249] width 534 height 47
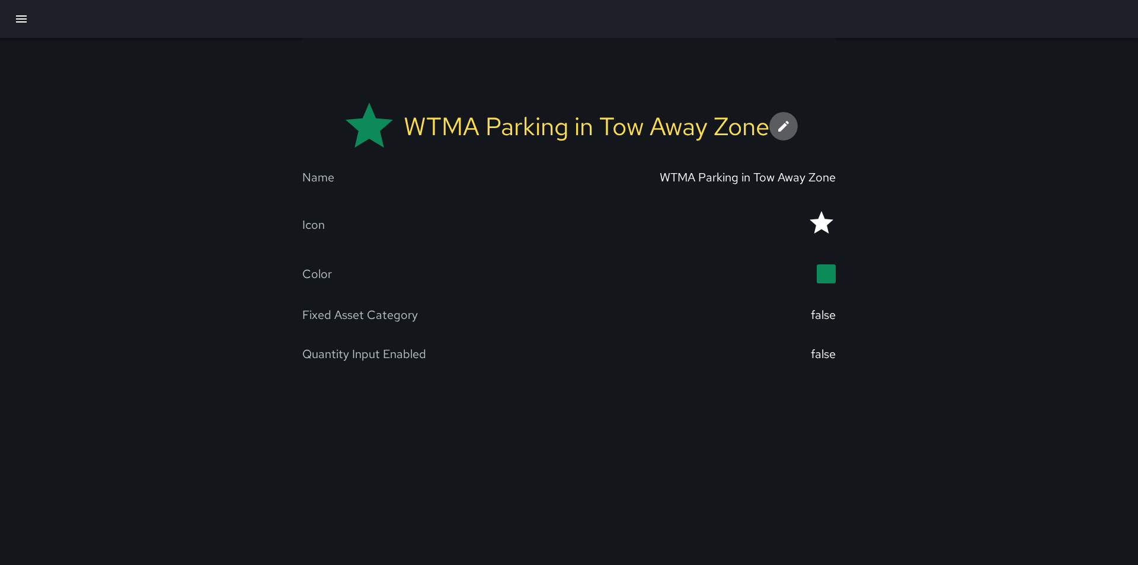
click at [780, 128] on icon at bounding box center [783, 126] width 11 height 11
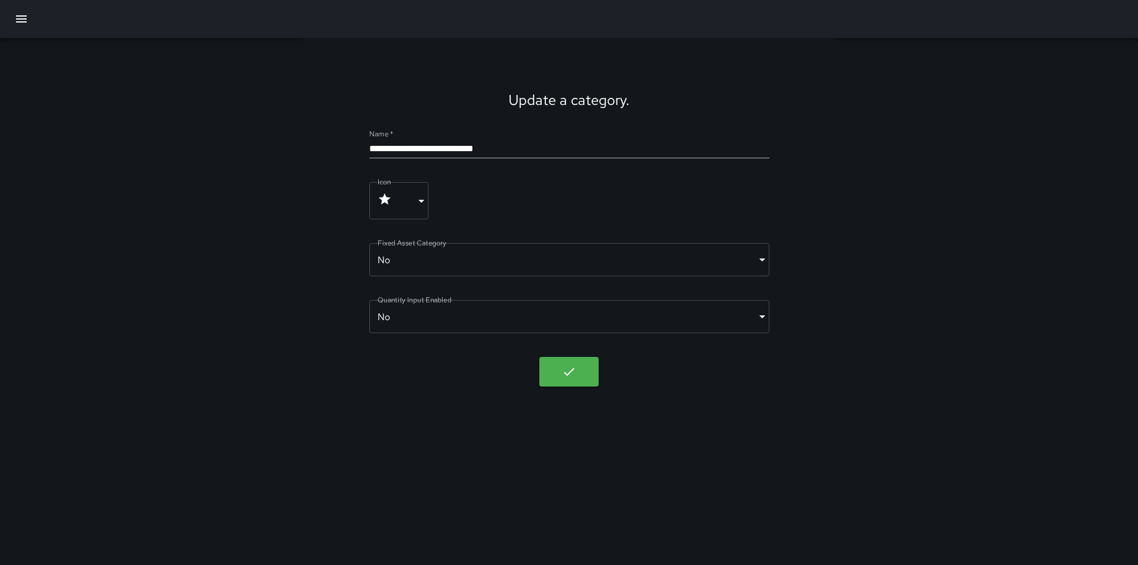
click at [404, 147] on input "**********" at bounding box center [569, 148] width 400 height 19
type input "**********"
click at [566, 373] on icon "button" at bounding box center [569, 372] width 14 height 14
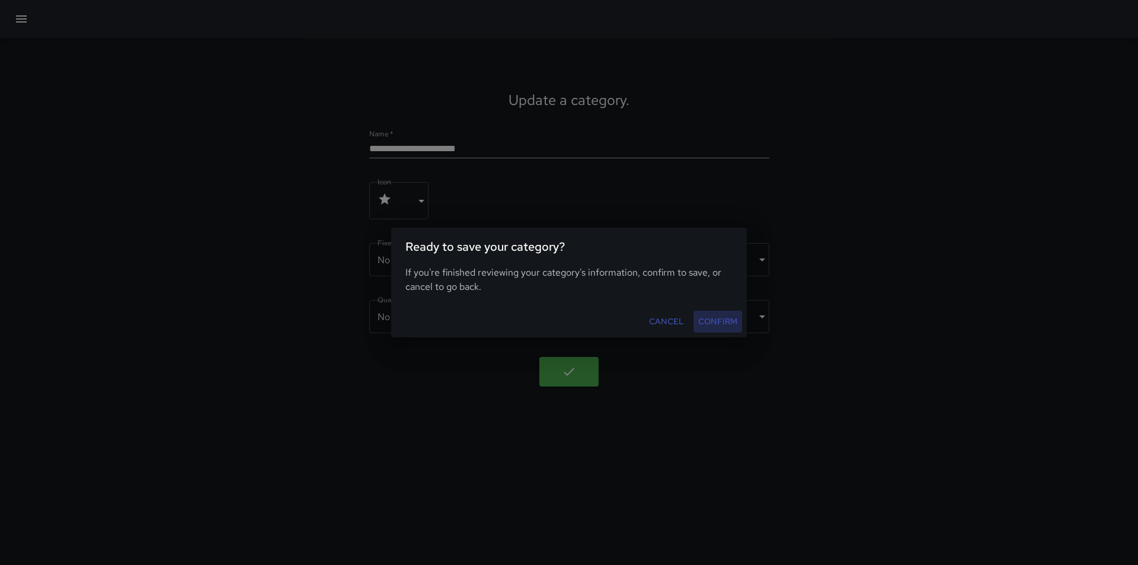
click at [716, 322] on button "Confirm" at bounding box center [718, 322] width 49 height 22
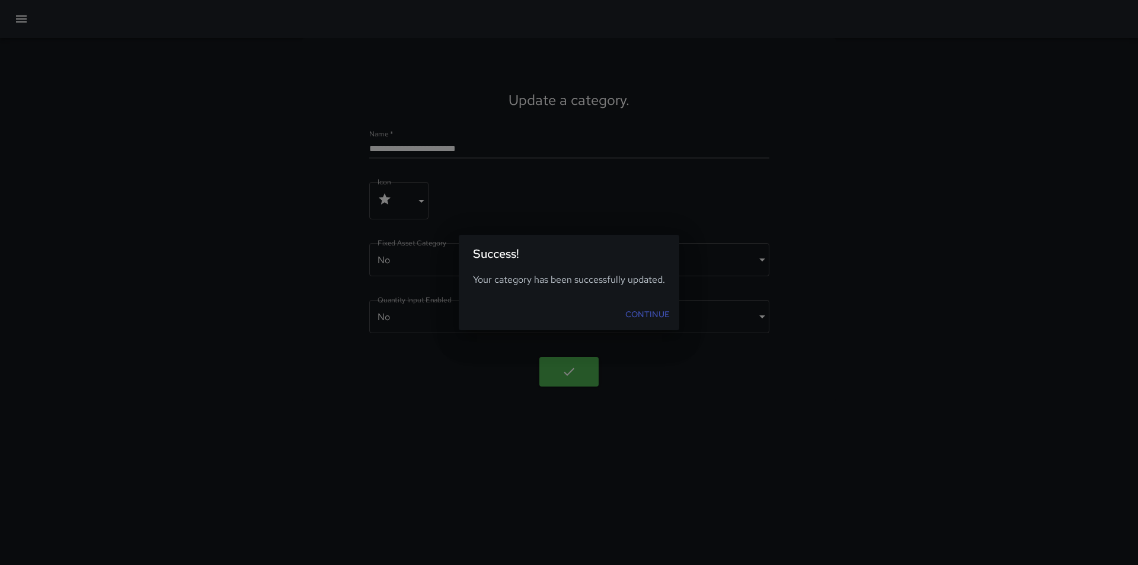
click at [660, 310] on link "Continue" at bounding box center [648, 315] width 54 height 22
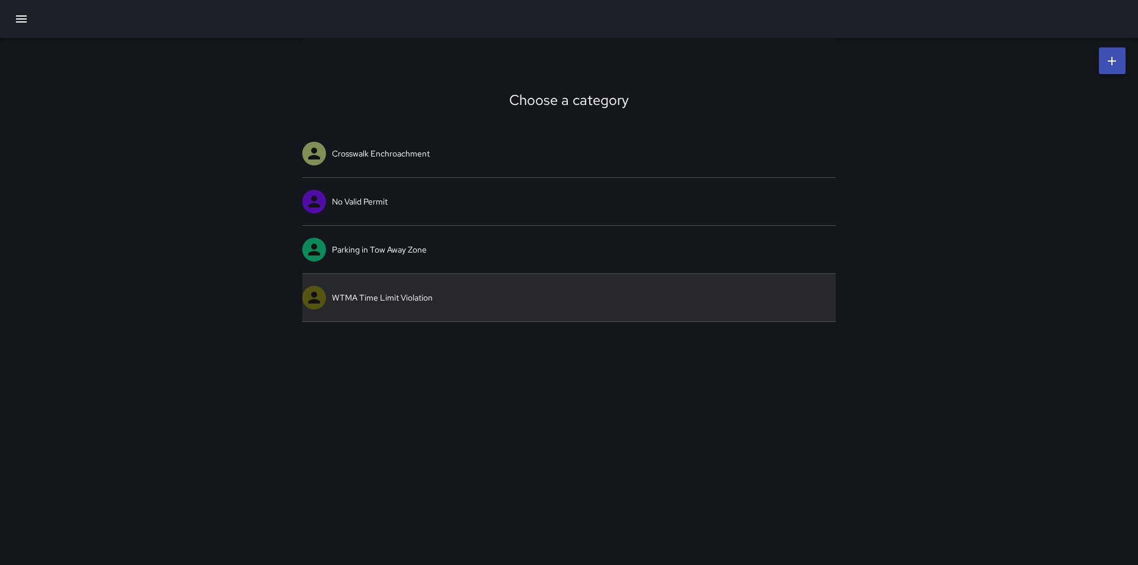
click at [357, 293] on link "WTMA Time Limit Violation" at bounding box center [569, 297] width 534 height 47
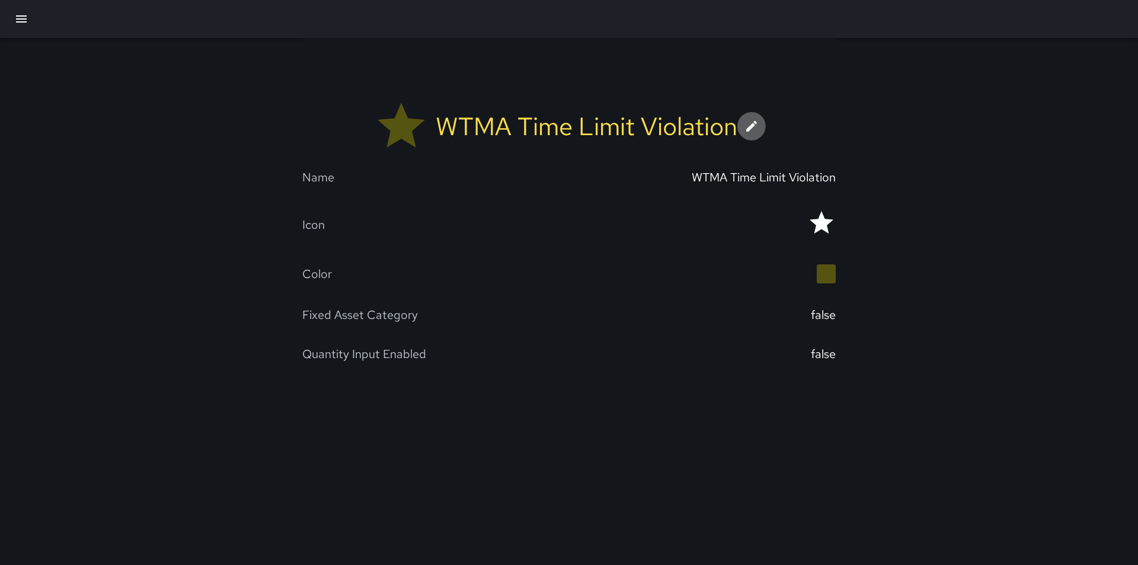
click at [752, 127] on icon at bounding box center [751, 126] width 11 height 11
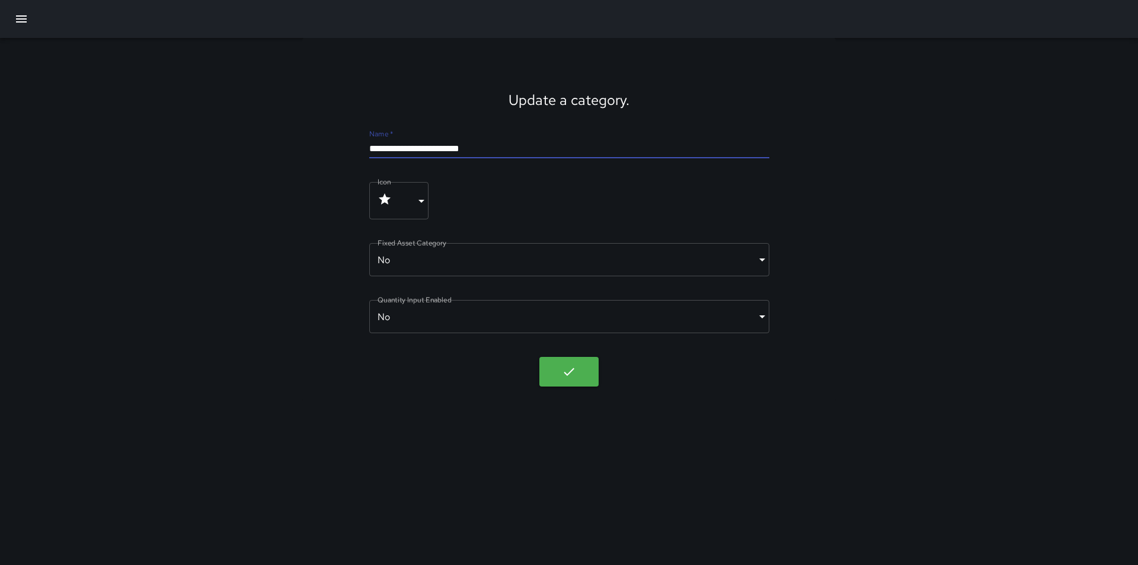
click at [401, 146] on input "**********" at bounding box center [569, 148] width 400 height 19
type input "**********"
click at [564, 371] on icon "button" at bounding box center [569, 372] width 14 height 14
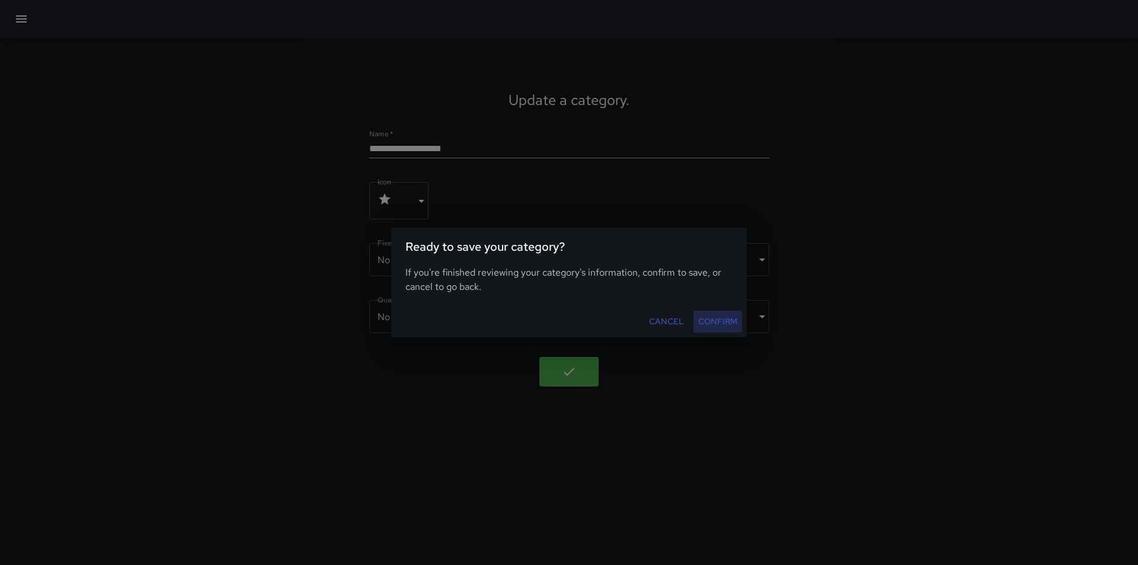
click at [730, 321] on button "Confirm" at bounding box center [718, 322] width 49 height 22
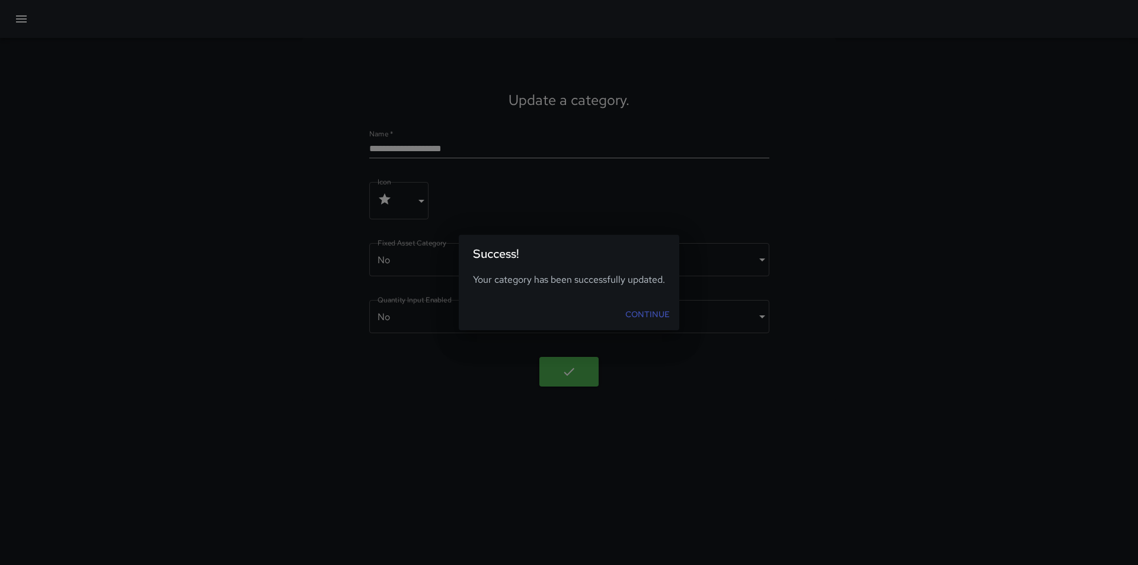
click at [646, 313] on link "Continue" at bounding box center [648, 315] width 54 height 22
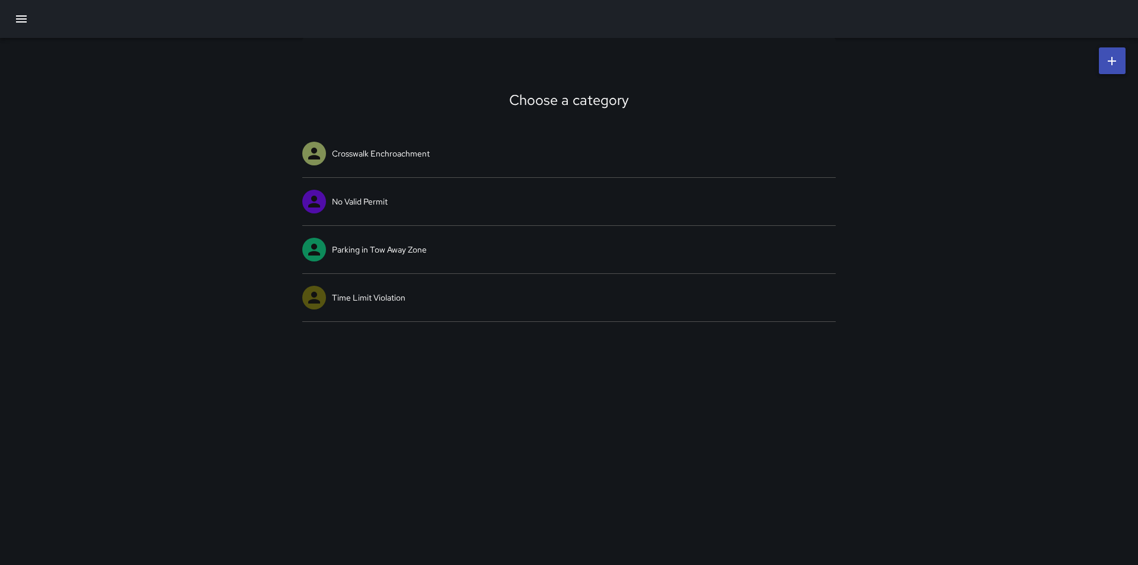
click at [26, 19] on icon "button" at bounding box center [21, 18] width 11 height 7
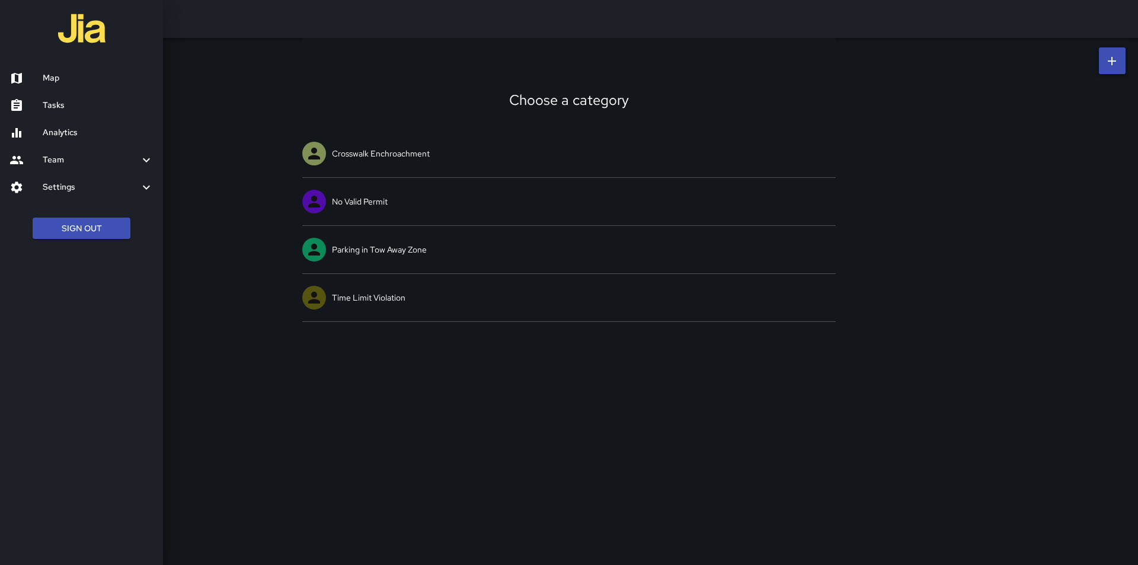
click at [69, 190] on h6 "Settings" at bounding box center [91, 187] width 97 height 13
click at [77, 218] on h6 "Divisions and Categories" at bounding box center [98, 219] width 111 height 13
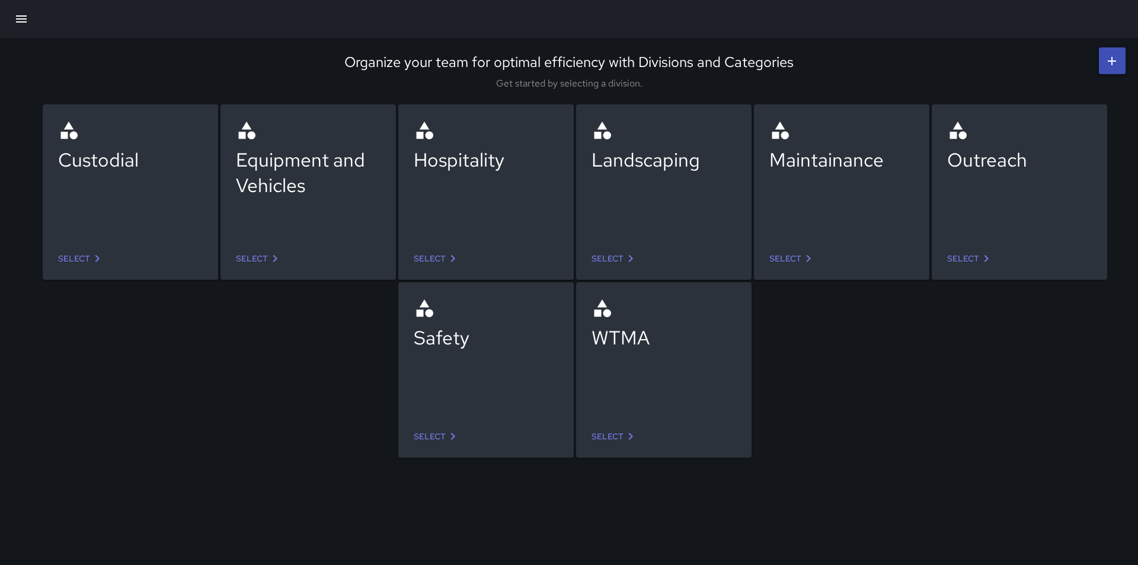
click at [622, 436] on link "Select" at bounding box center [615, 437] width 56 height 22
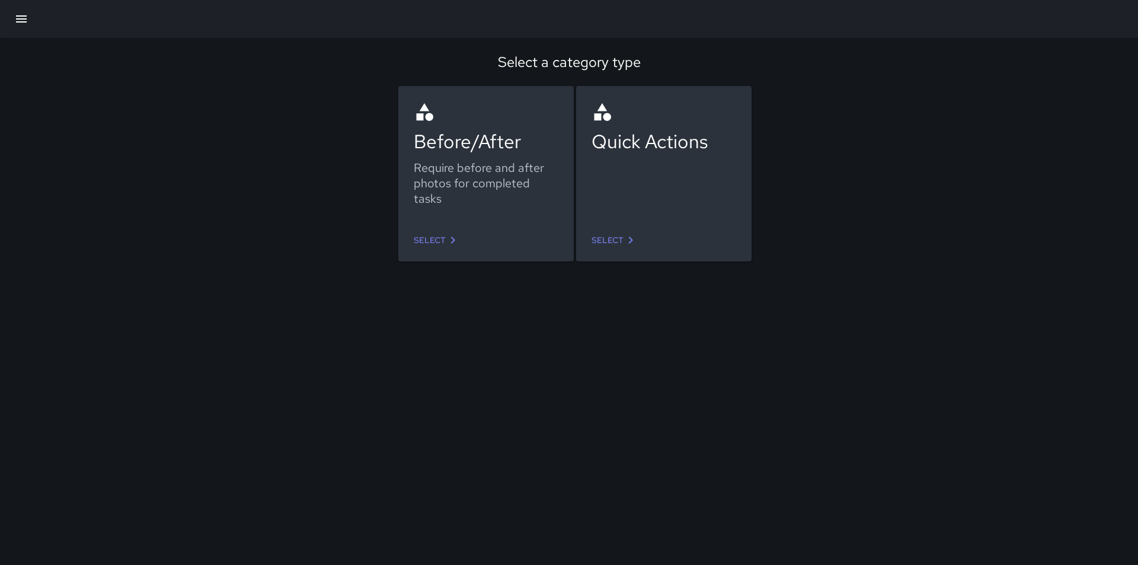
click at [615, 234] on link "Select" at bounding box center [615, 240] width 56 height 22
click at [622, 239] on link "Select" at bounding box center [615, 240] width 56 height 22
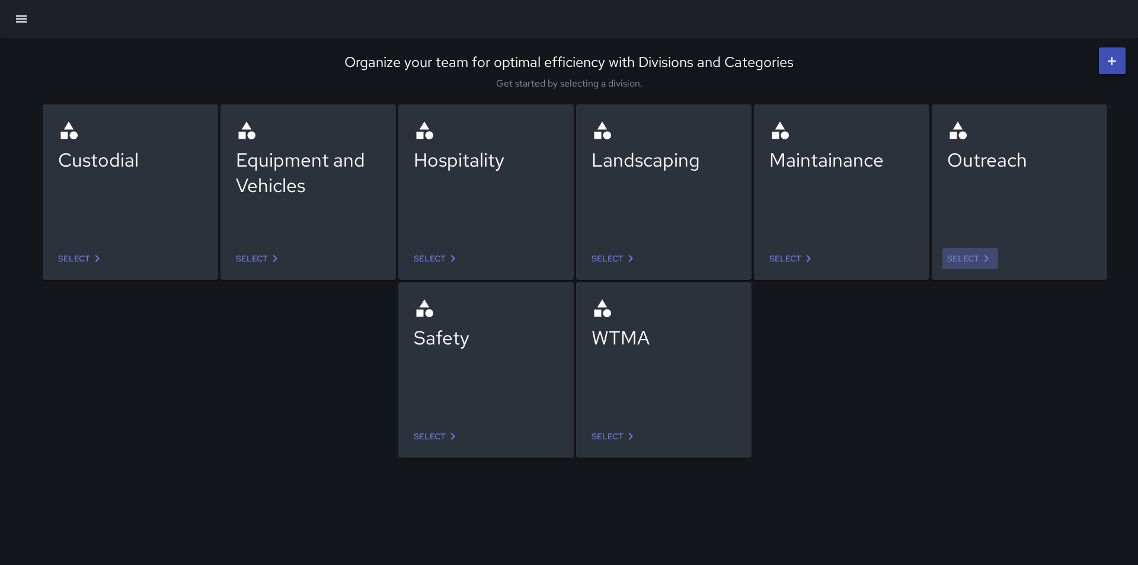
click at [979, 255] on icon at bounding box center [986, 258] width 14 height 14
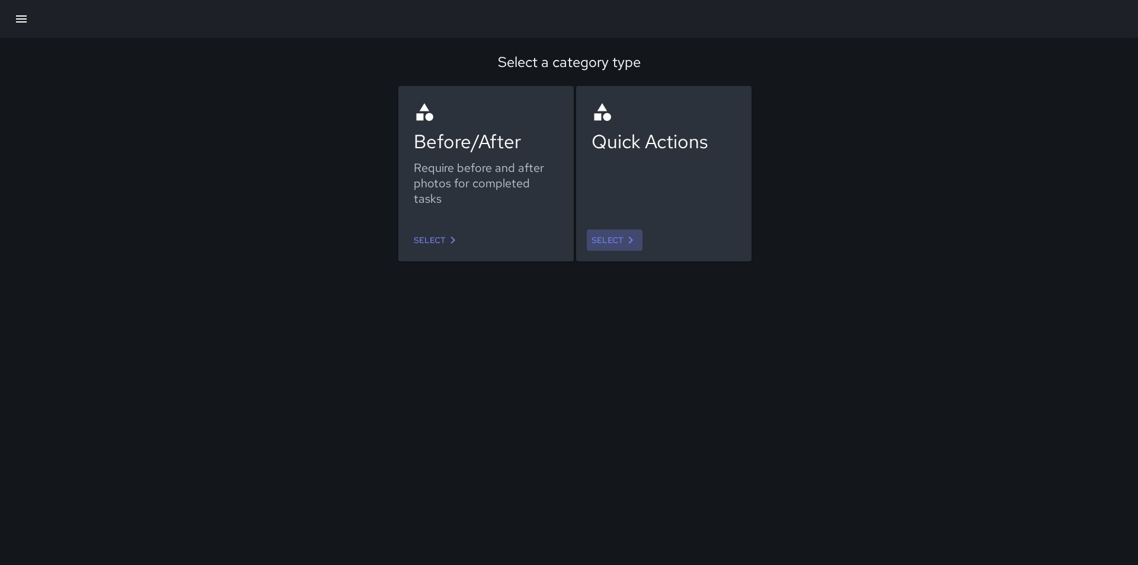
click at [627, 238] on icon at bounding box center [631, 240] width 14 height 14
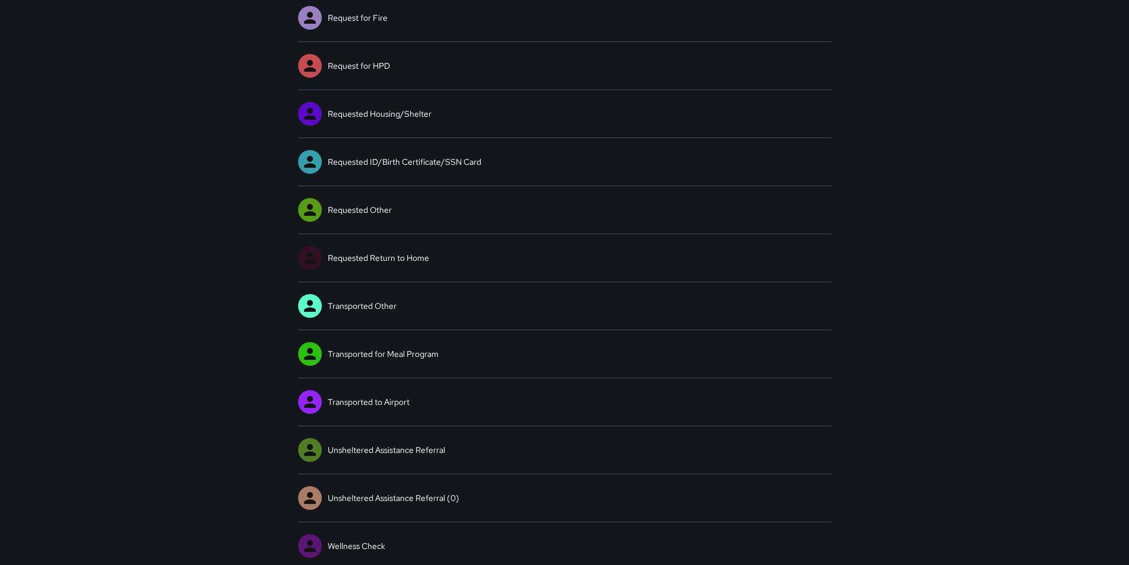
scroll to position [669, 0]
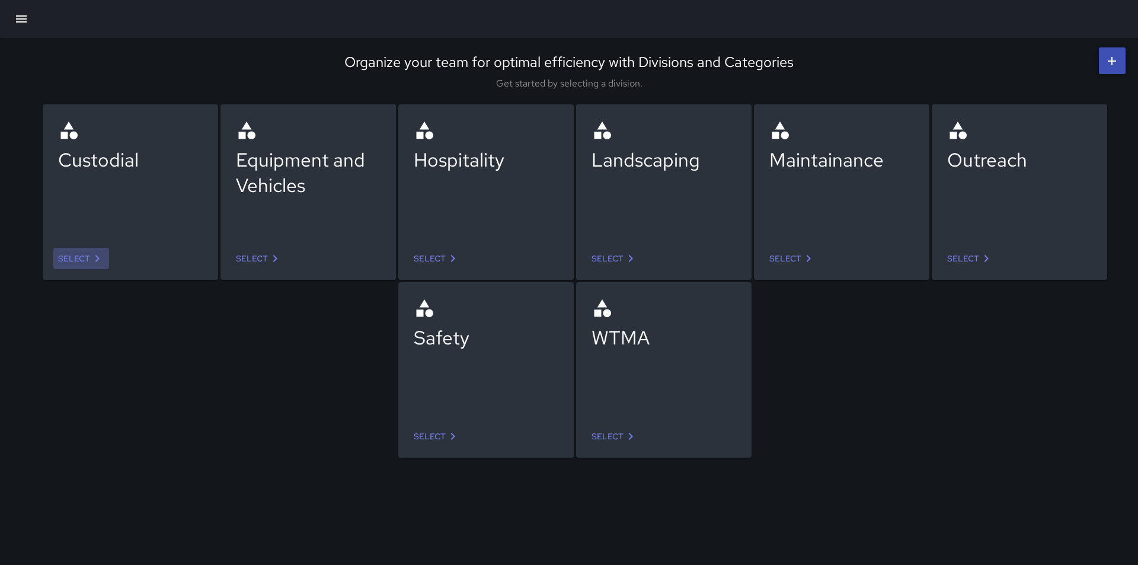
click at [95, 258] on icon at bounding box center [97, 258] width 14 height 14
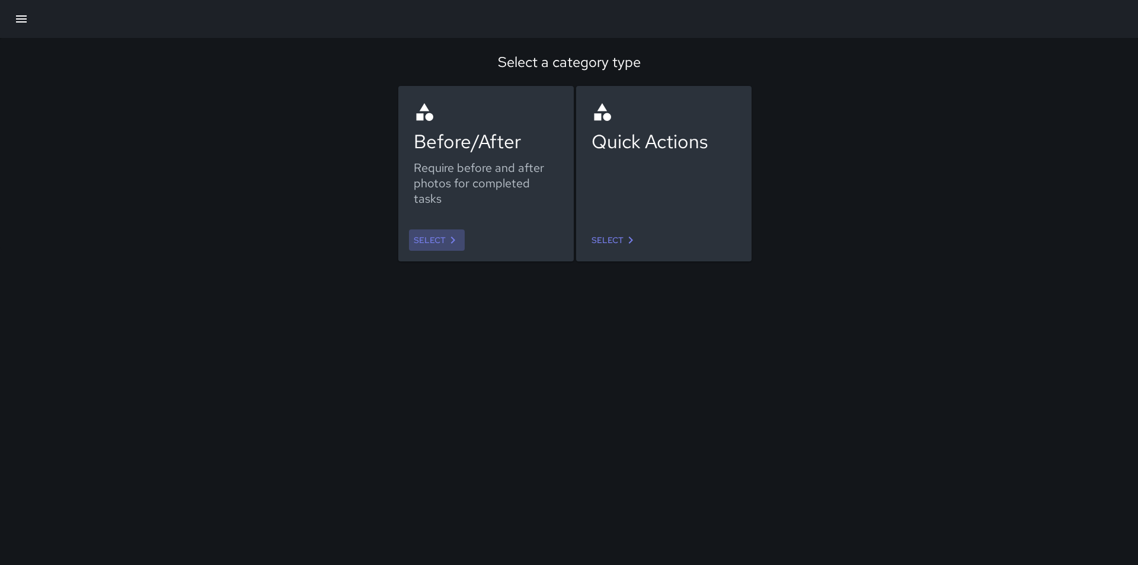
click at [440, 241] on link "Select" at bounding box center [437, 240] width 56 height 22
click at [631, 242] on icon at bounding box center [631, 240] width 14 height 14
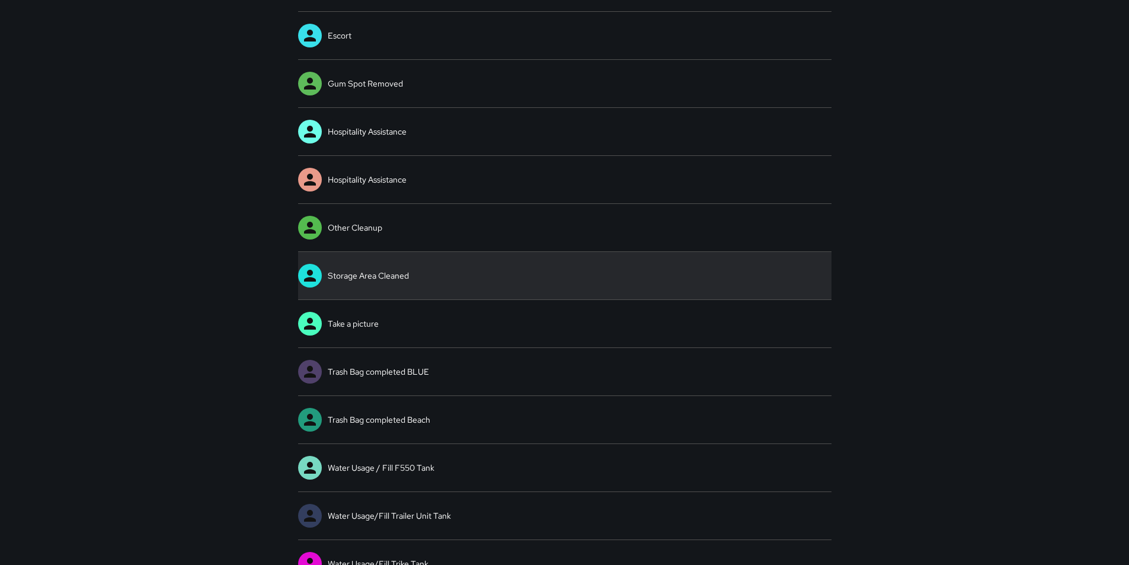
scroll to position [189, 0]
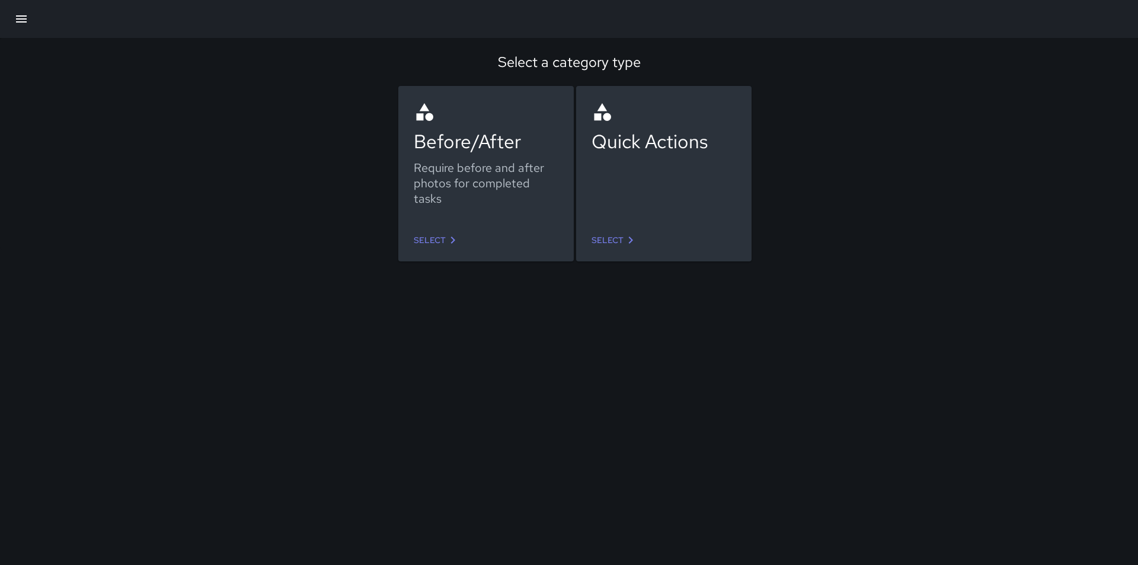
click at [453, 239] on icon at bounding box center [453, 240] width 4 height 7
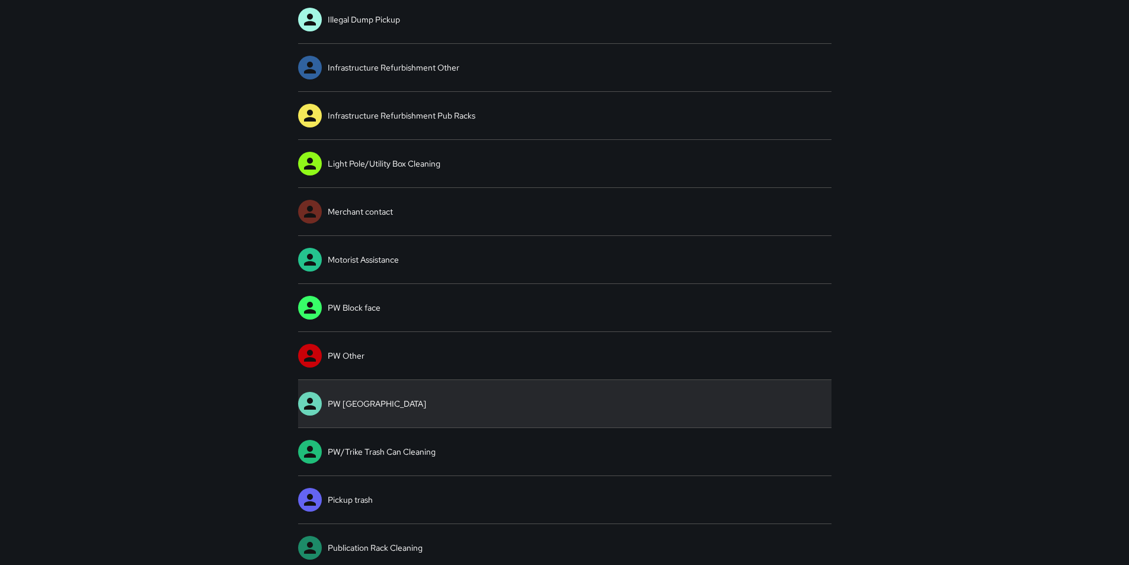
scroll to position [266, 0]
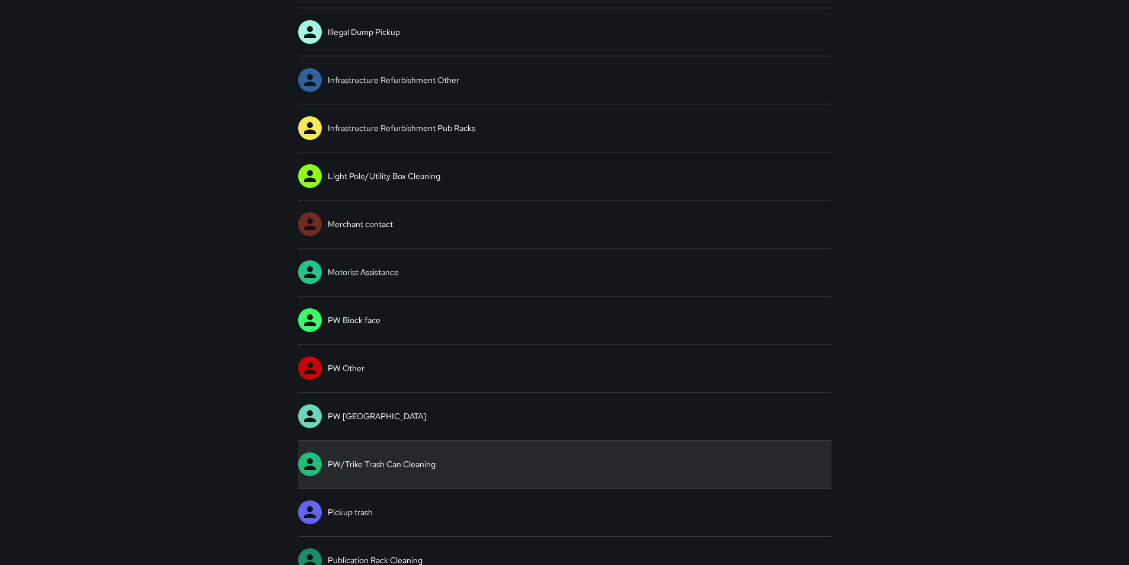
click at [372, 466] on link "PW/Trike Trash Can Cleaning" at bounding box center [565, 463] width 534 height 47
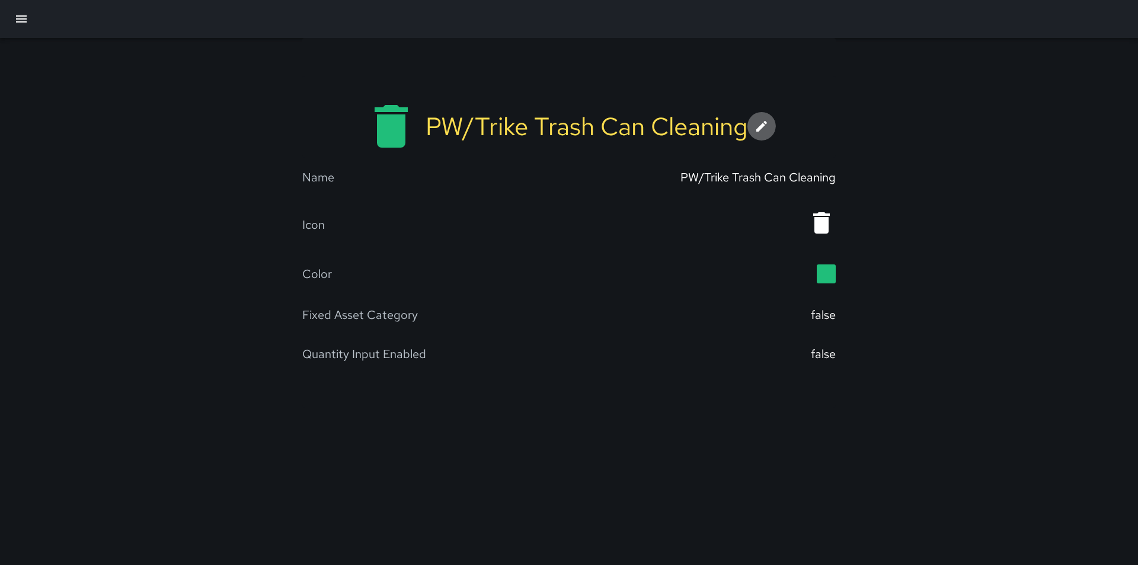
click at [765, 124] on icon at bounding box center [762, 126] width 14 height 14
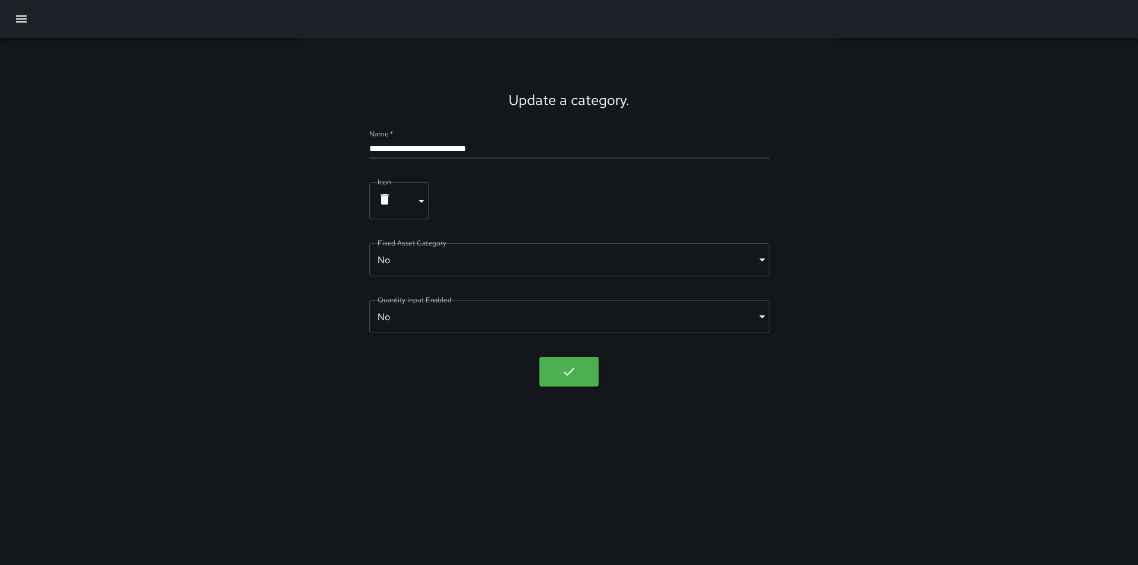
click at [386, 149] on input "**********" at bounding box center [569, 148] width 400 height 19
type input "**********"
click at [580, 373] on button "button" at bounding box center [568, 372] width 59 height 30
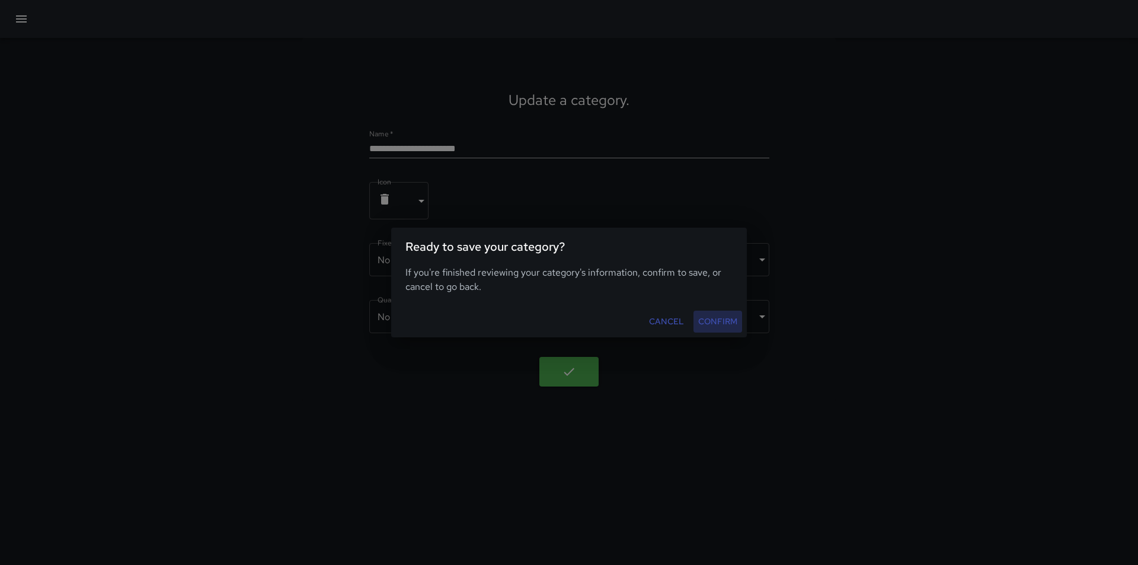
click at [716, 323] on button "Confirm" at bounding box center [718, 322] width 49 height 22
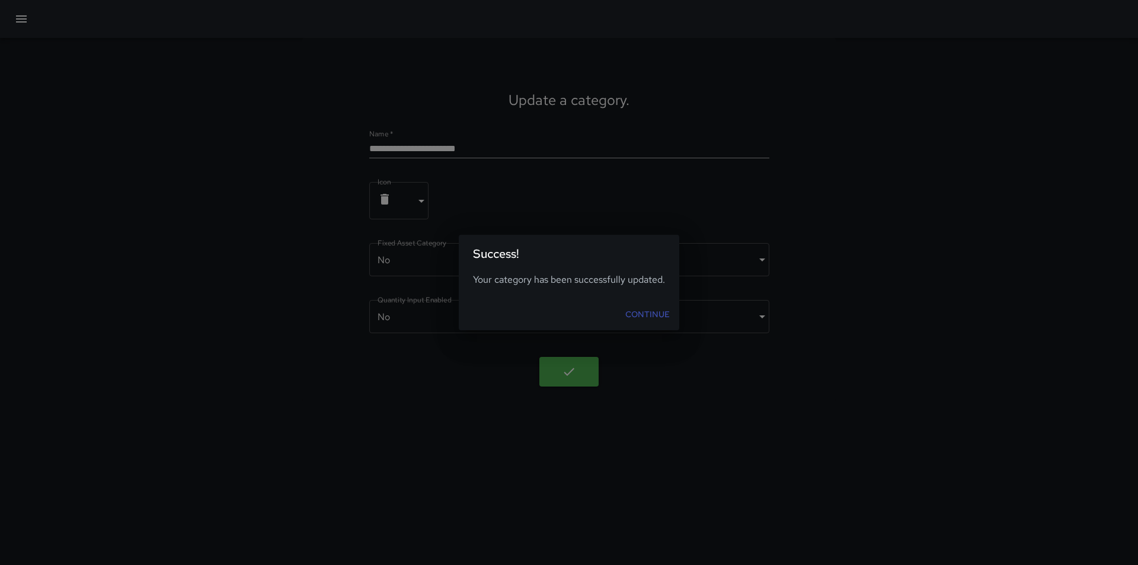
click at [659, 312] on link "Continue" at bounding box center [648, 315] width 54 height 22
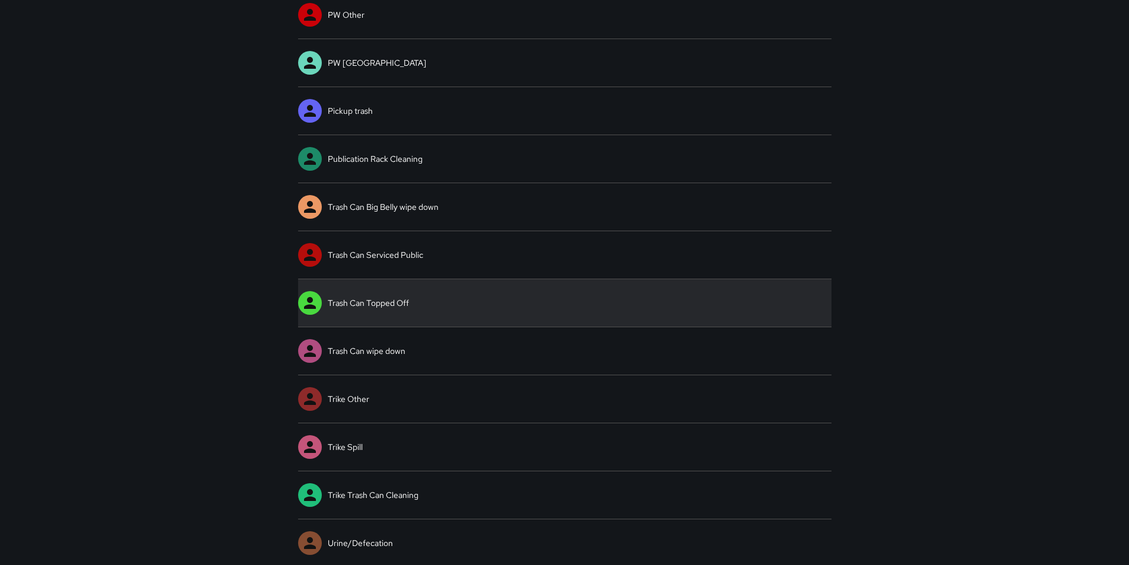
scroll to position [621, 0]
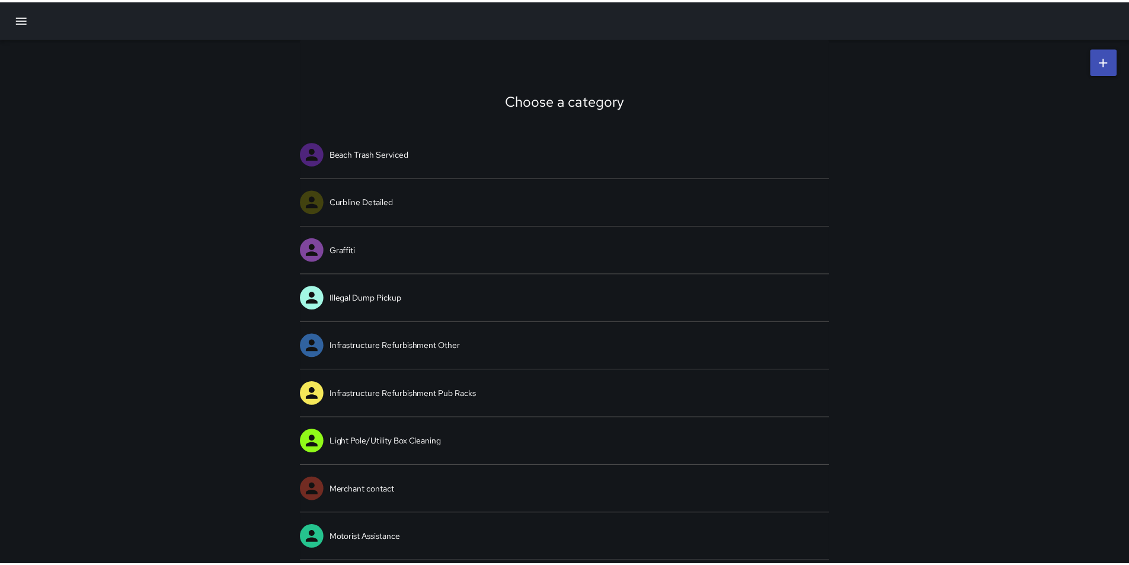
scroll to position [266, 0]
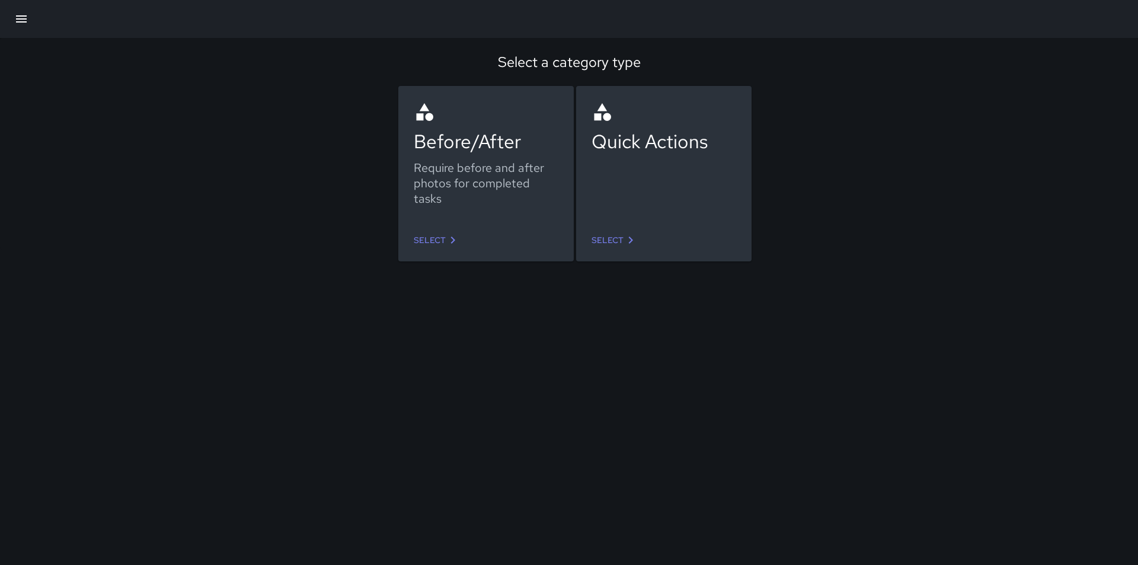
click at [621, 239] on link "Select" at bounding box center [615, 240] width 56 height 22
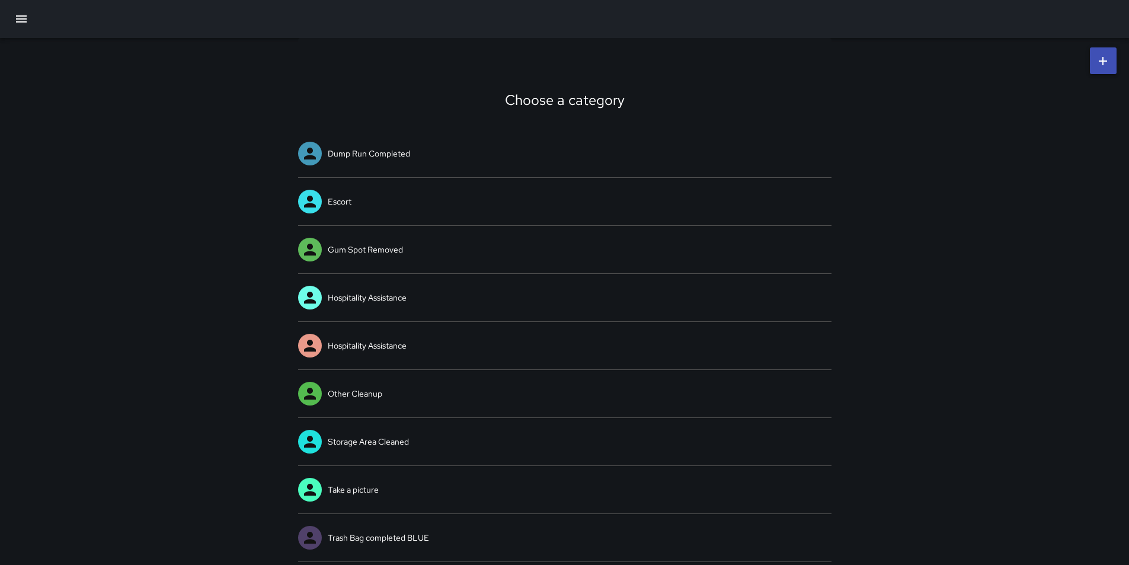
click at [21, 18] on icon "button" at bounding box center [21, 18] width 11 height 7
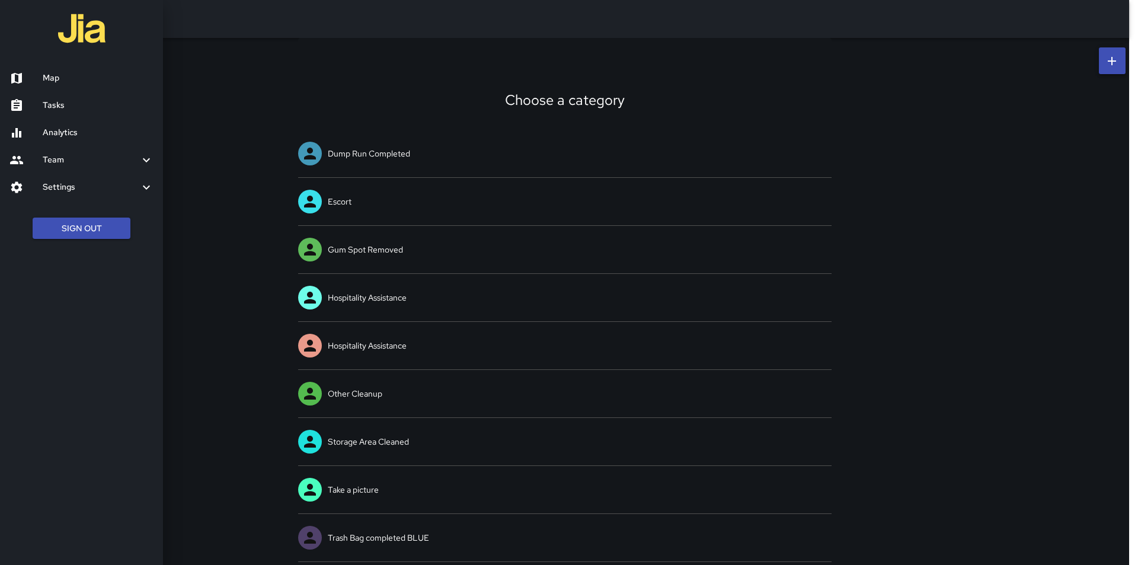
click at [22, 191] on icon at bounding box center [16, 187] width 14 height 14
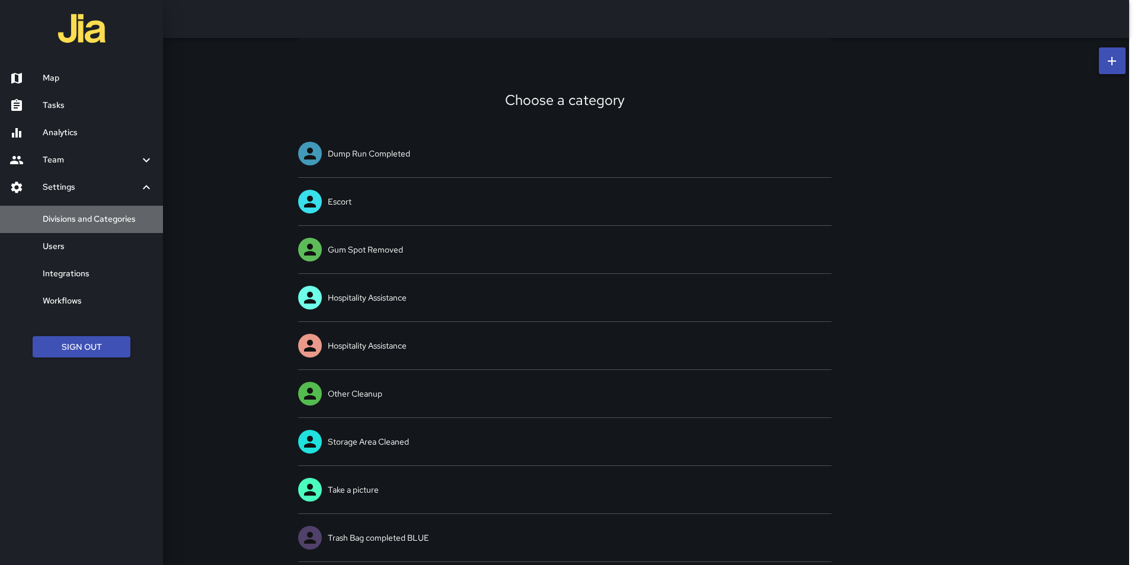
click at [54, 219] on h6 "Divisions and Categories" at bounding box center [98, 219] width 111 height 13
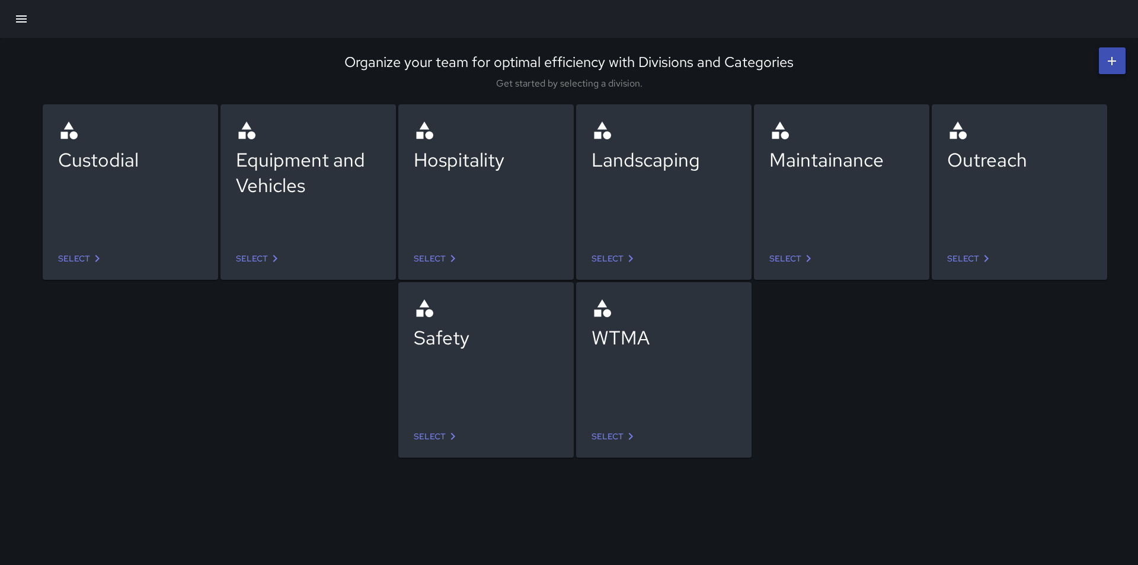
click at [269, 263] on icon at bounding box center [275, 258] width 14 height 14
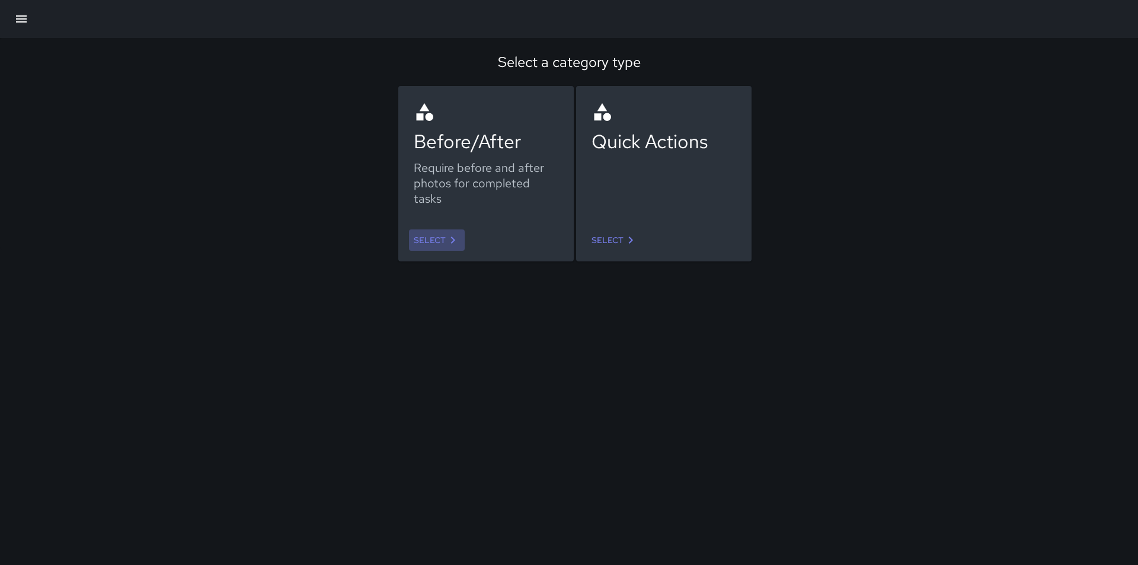
click at [427, 242] on link "Select" at bounding box center [437, 240] width 56 height 22
click at [458, 237] on icon at bounding box center [453, 240] width 14 height 14
click at [618, 238] on link "Select" at bounding box center [615, 240] width 56 height 22
click at [597, 241] on link "Select" at bounding box center [615, 240] width 56 height 22
click at [452, 242] on icon at bounding box center [453, 240] width 4 height 7
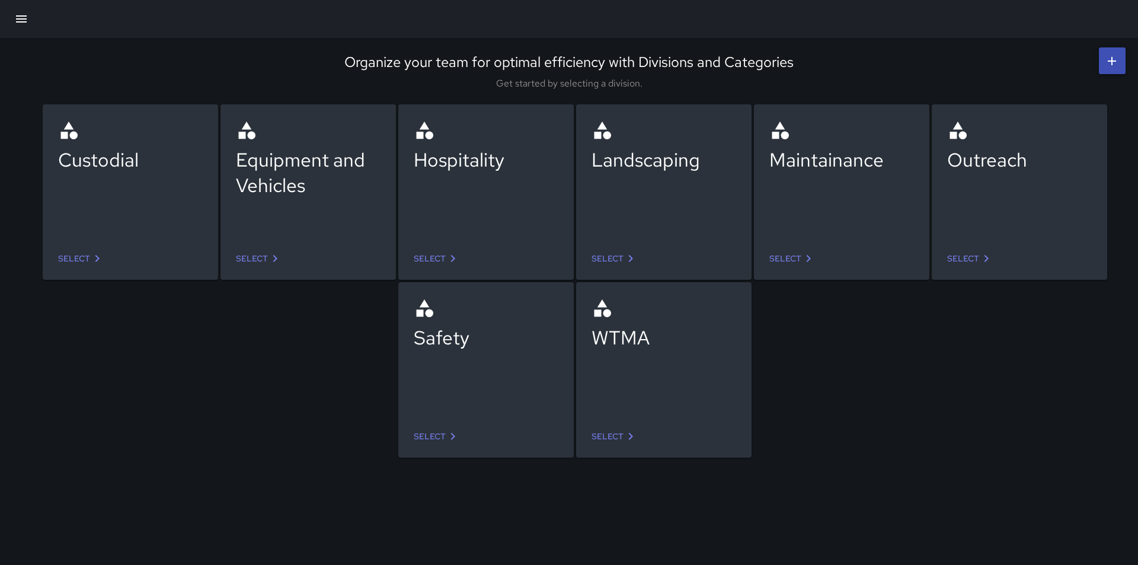
click at [446, 258] on icon at bounding box center [453, 258] width 14 height 14
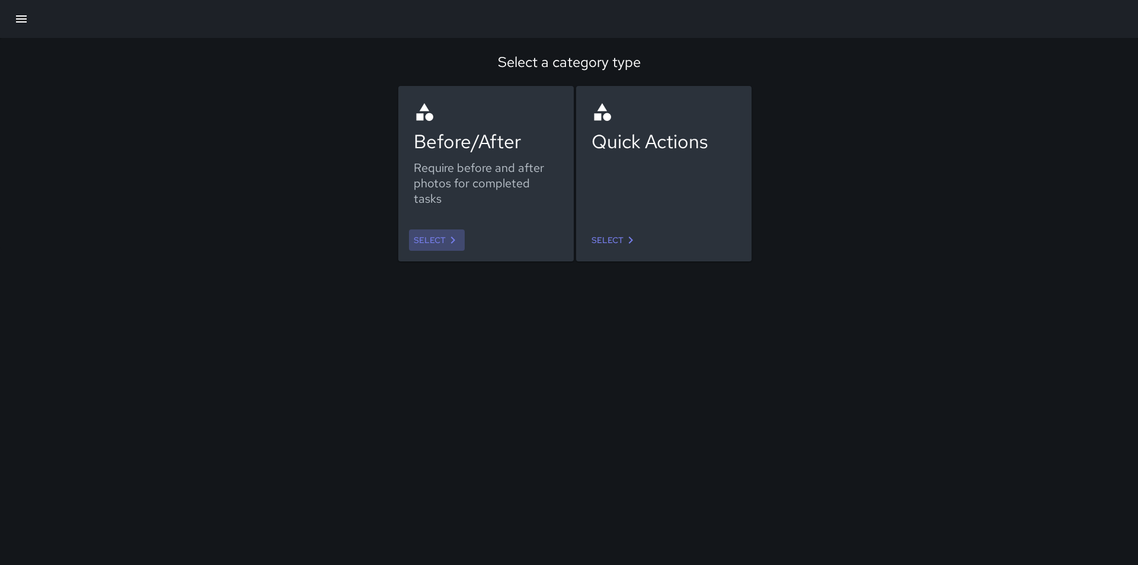
click at [447, 237] on icon at bounding box center [453, 240] width 14 height 14
click at [619, 239] on link "Select" at bounding box center [615, 240] width 56 height 22
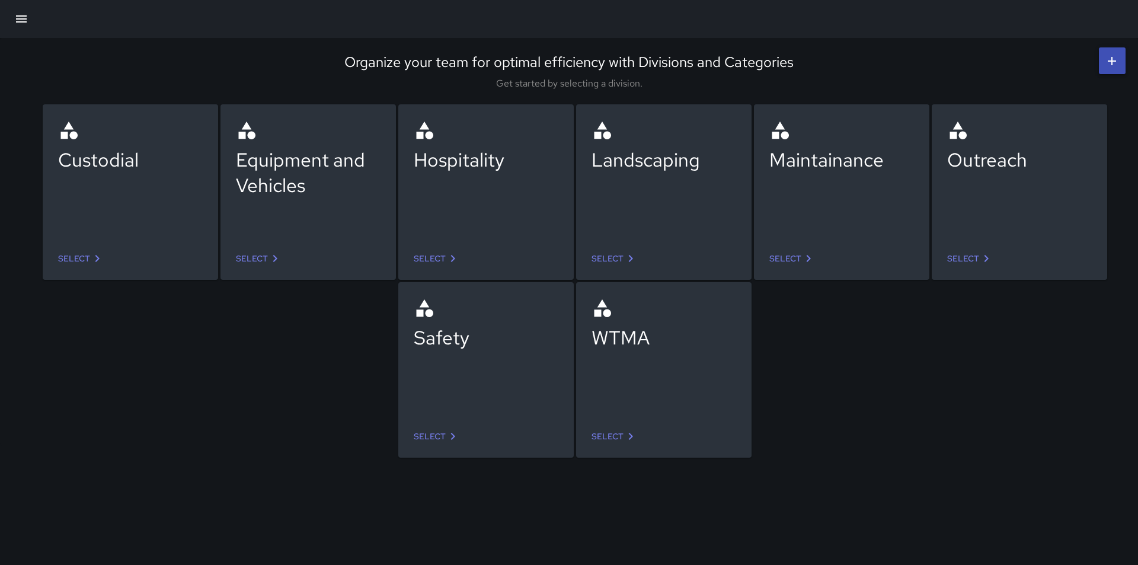
click at [634, 257] on icon at bounding box center [631, 258] width 14 height 14
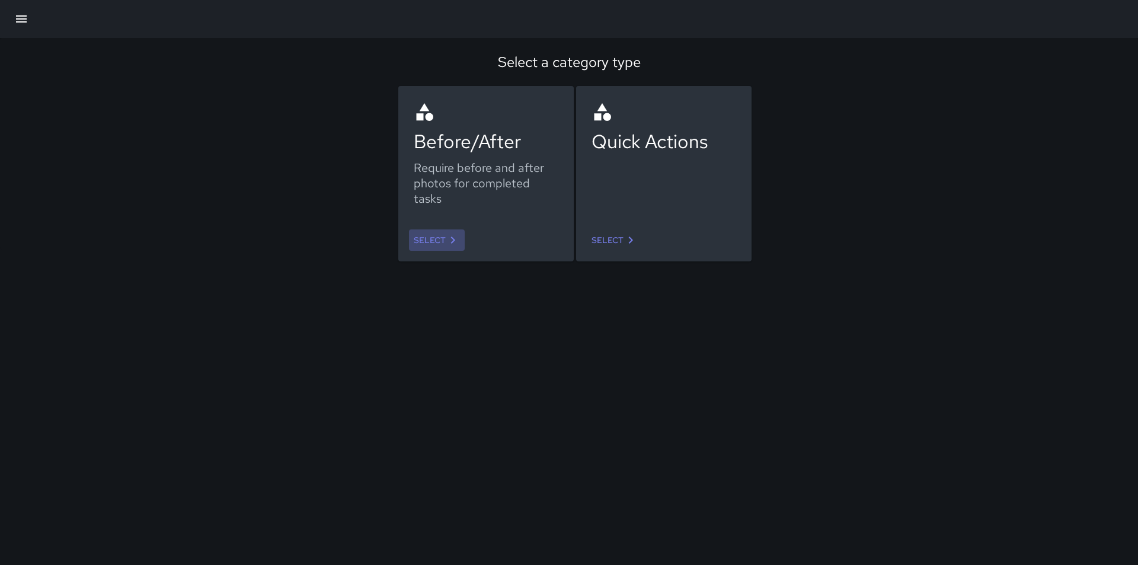
click at [451, 236] on icon at bounding box center [453, 240] width 14 height 14
click at [614, 232] on link "Select" at bounding box center [615, 240] width 56 height 22
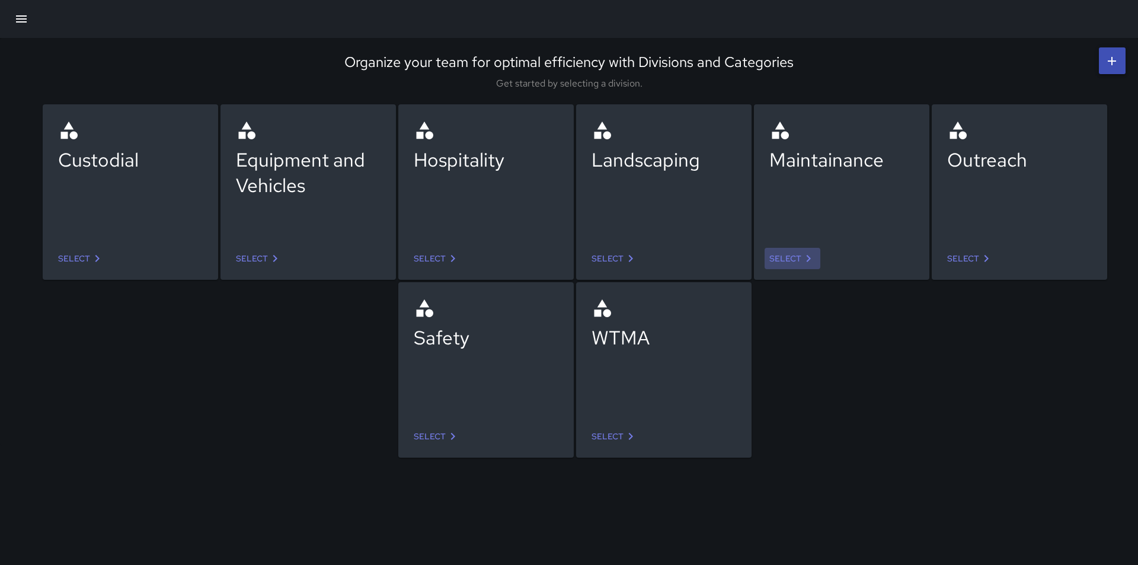
click at [803, 260] on icon at bounding box center [808, 258] width 14 height 14
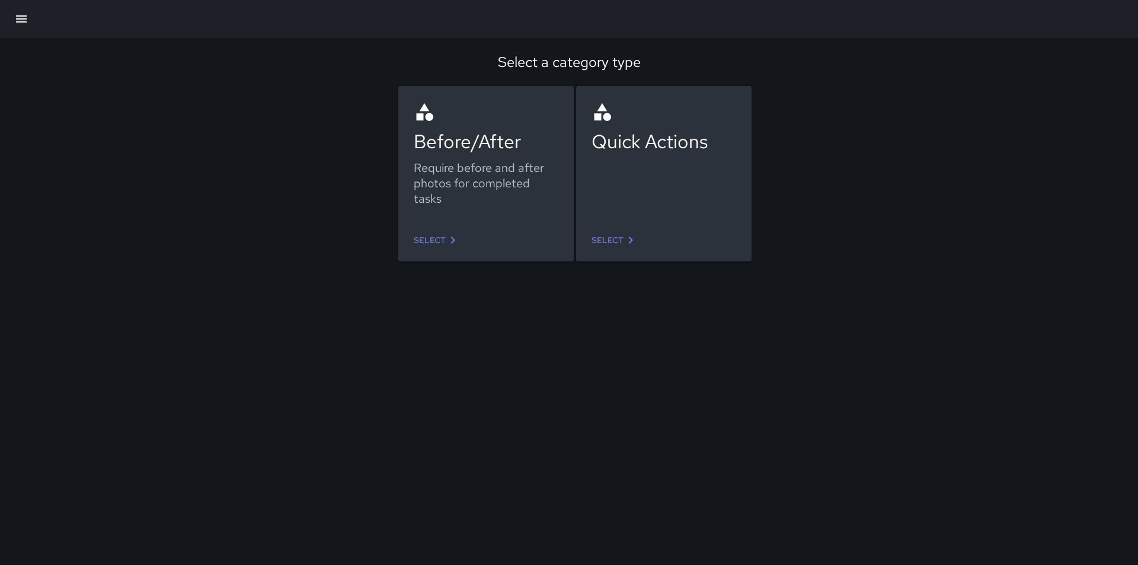
click at [617, 232] on link "Select" at bounding box center [615, 240] width 56 height 22
click at [452, 235] on icon at bounding box center [453, 240] width 14 height 14
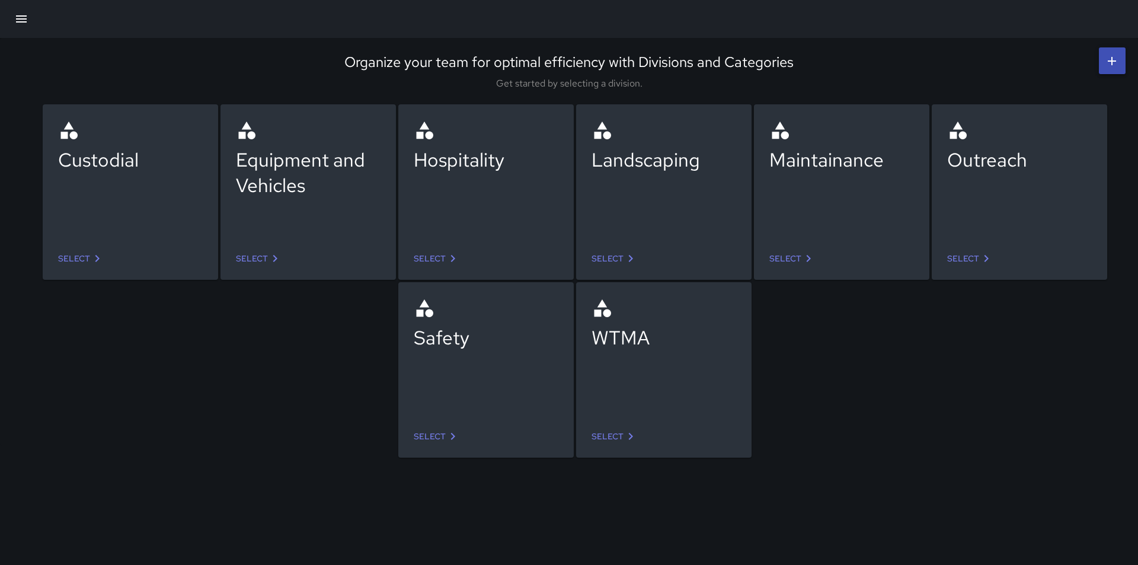
click at [454, 435] on icon at bounding box center [453, 436] width 14 height 14
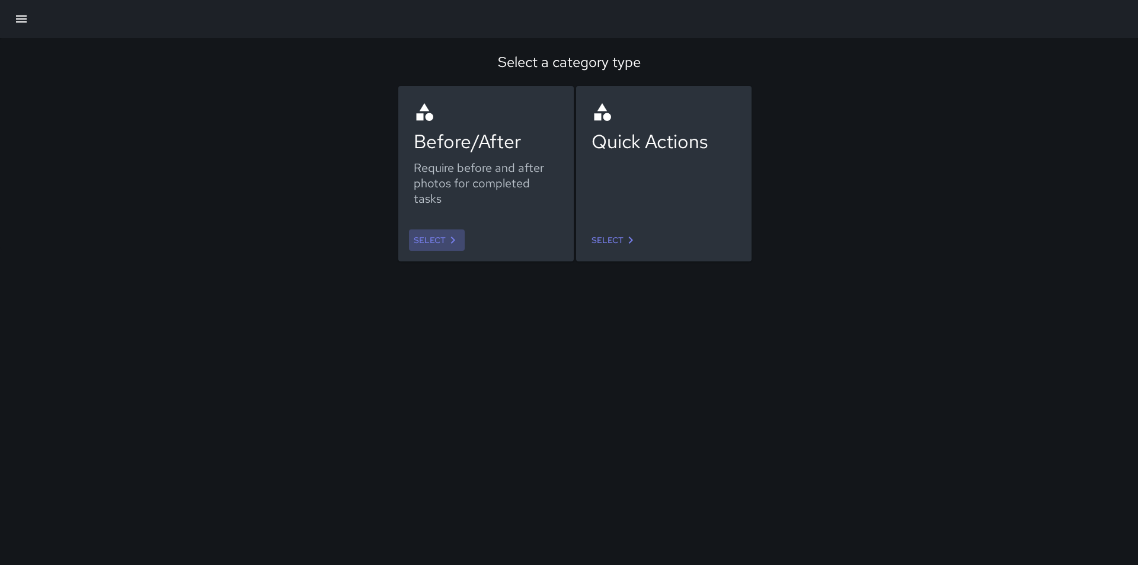
click at [442, 238] on link "Select" at bounding box center [437, 240] width 56 height 22
click at [621, 237] on link "Select" at bounding box center [615, 240] width 56 height 22
click at [631, 239] on icon at bounding box center [631, 240] width 4 height 7
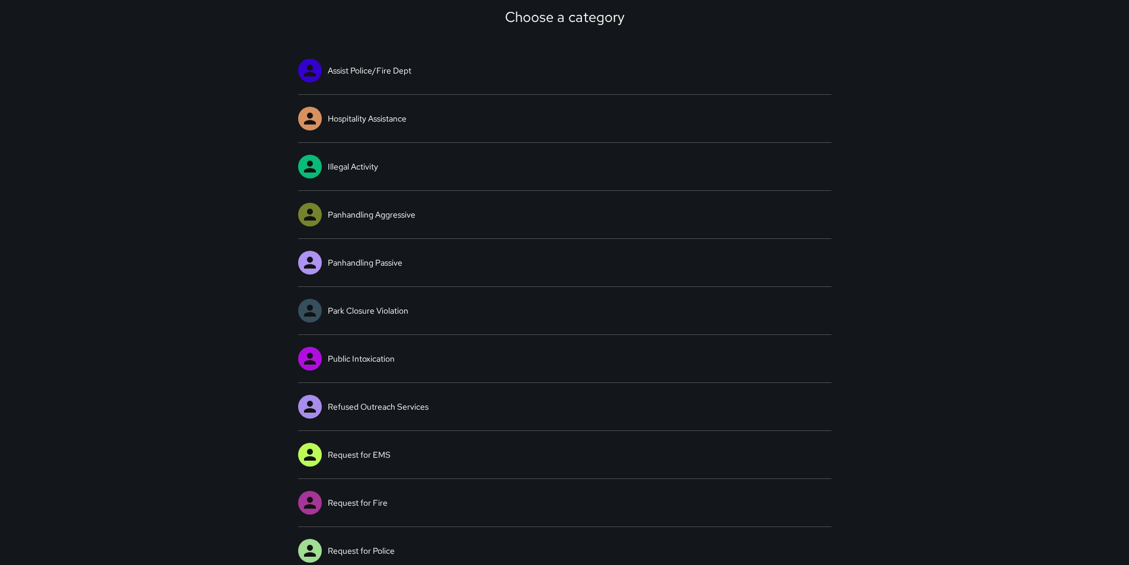
scroll to position [237, 0]
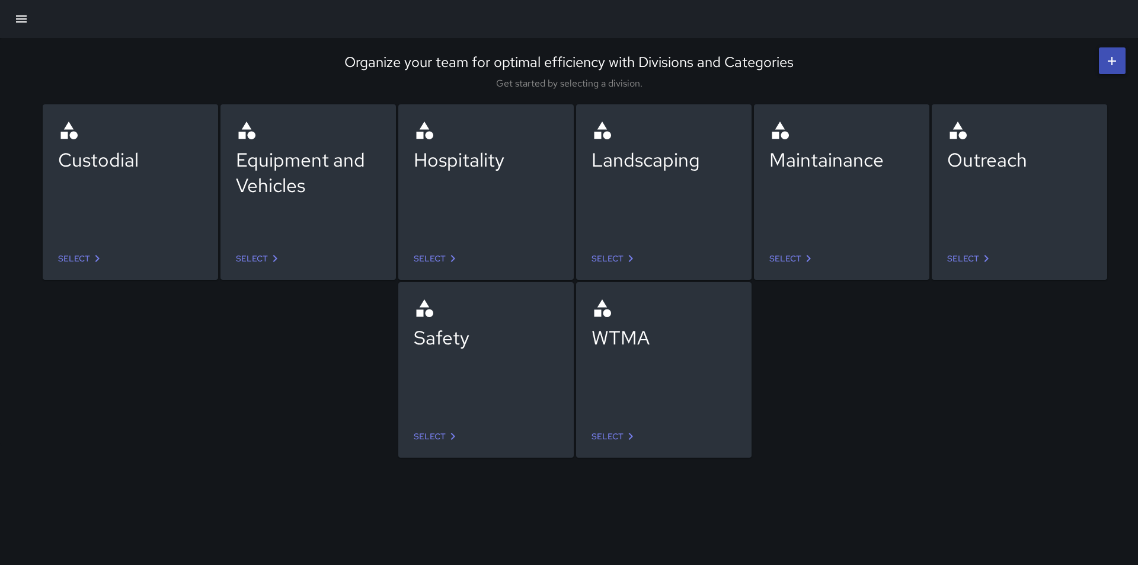
click at [442, 433] on link "Select" at bounding box center [437, 437] width 56 height 22
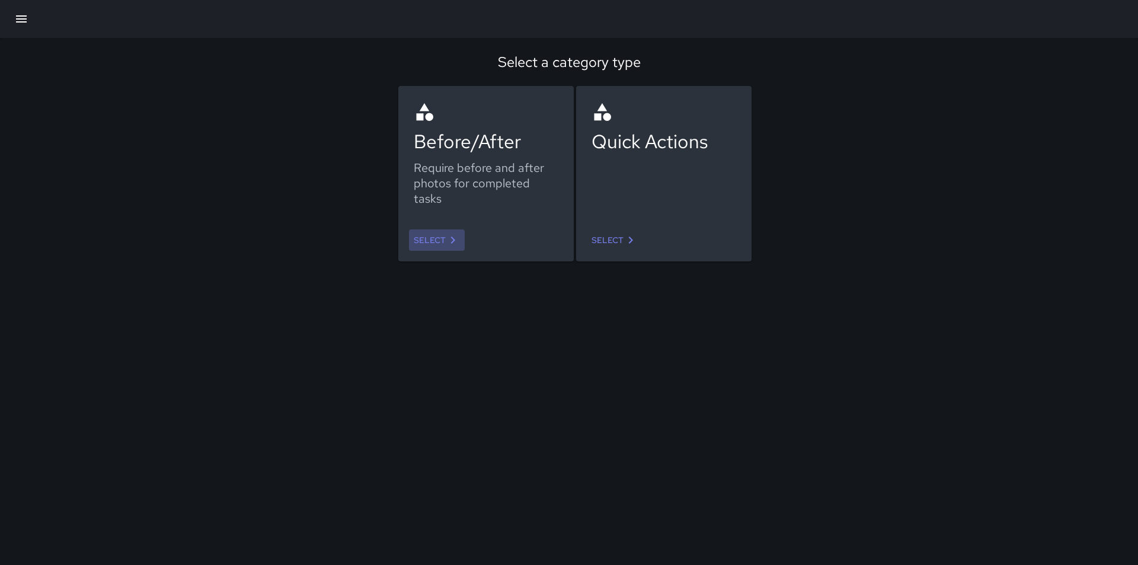
click at [441, 239] on link "Select" at bounding box center [437, 240] width 56 height 22
click at [629, 240] on icon at bounding box center [631, 240] width 14 height 14
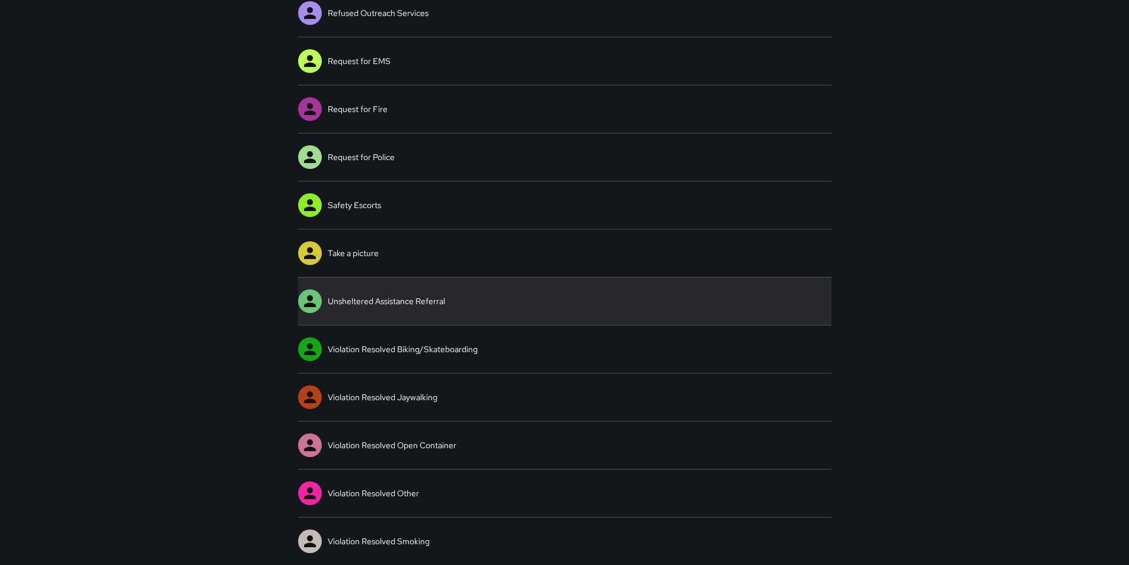
scroll to position [477, 0]
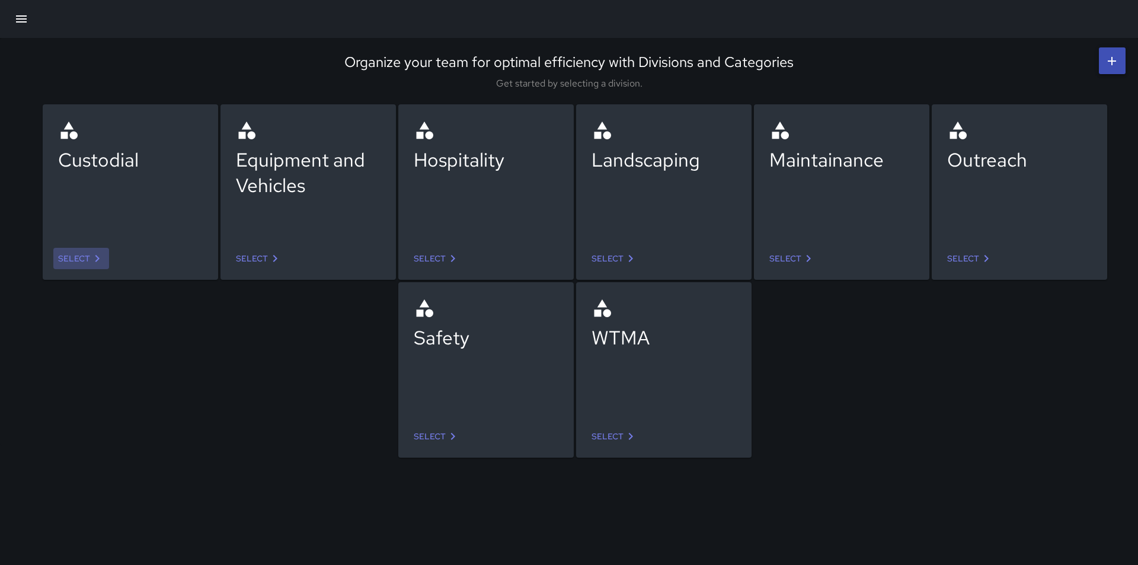
click at [86, 261] on link "Select" at bounding box center [81, 259] width 56 height 22
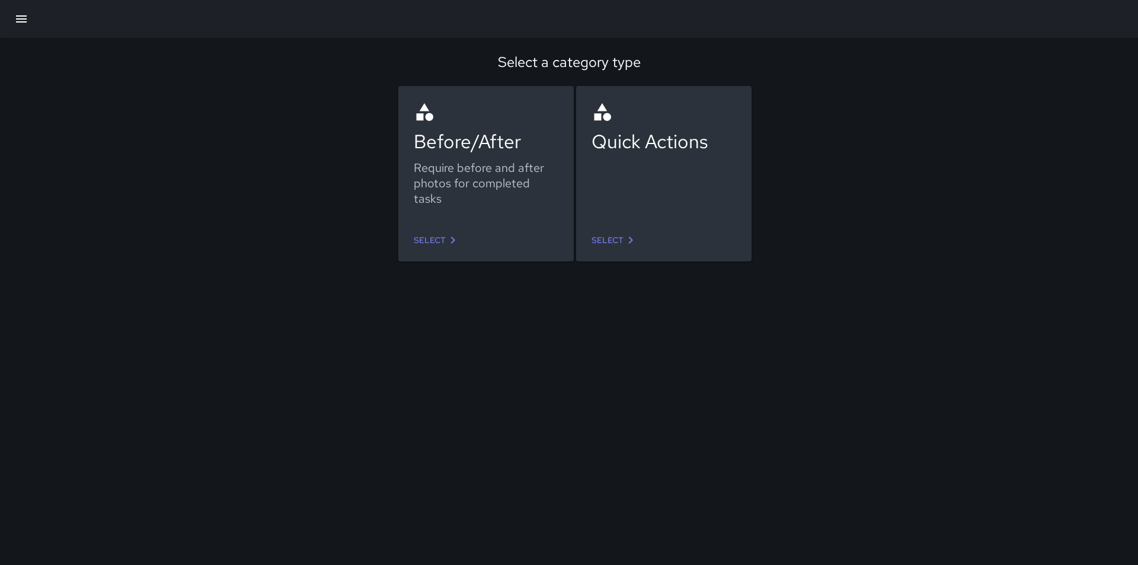
click at [631, 237] on icon at bounding box center [631, 240] width 14 height 14
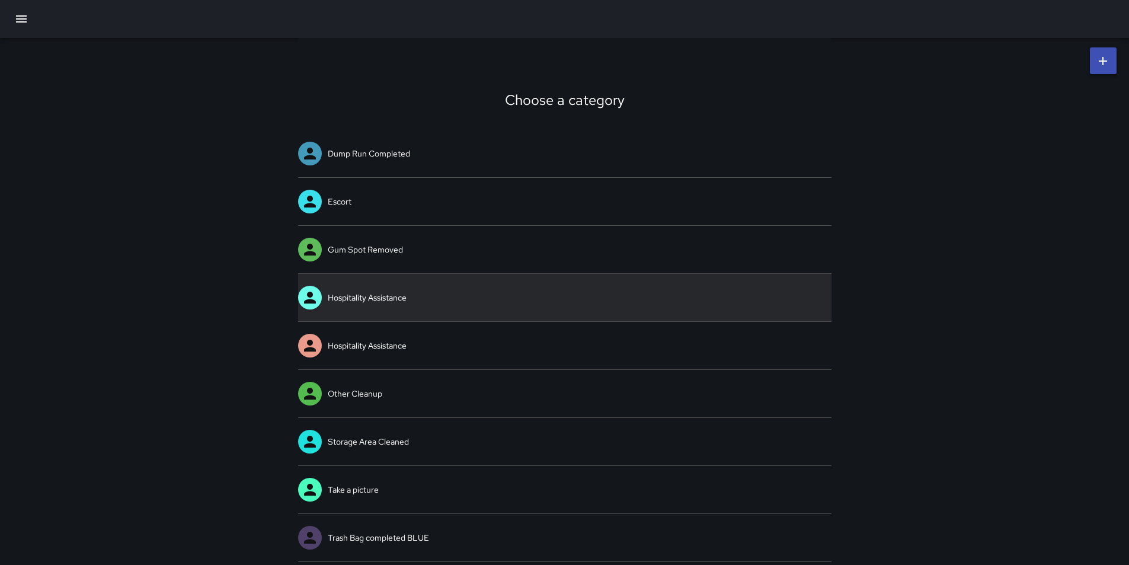
click at [377, 300] on link "Hospitality Assistance" at bounding box center [565, 297] width 534 height 47
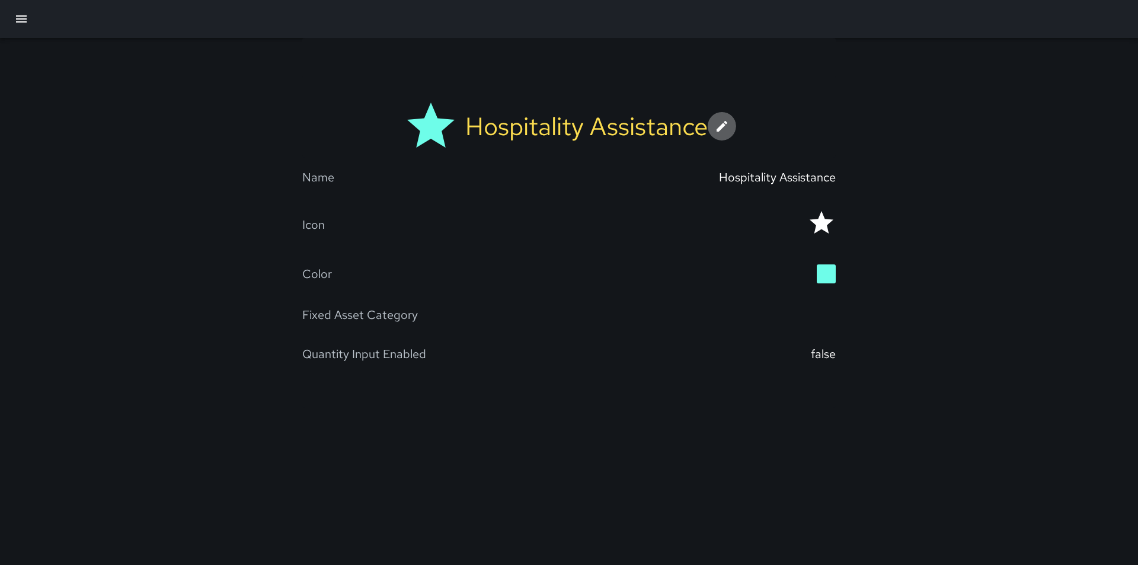
click at [727, 124] on icon at bounding box center [722, 126] width 14 height 14
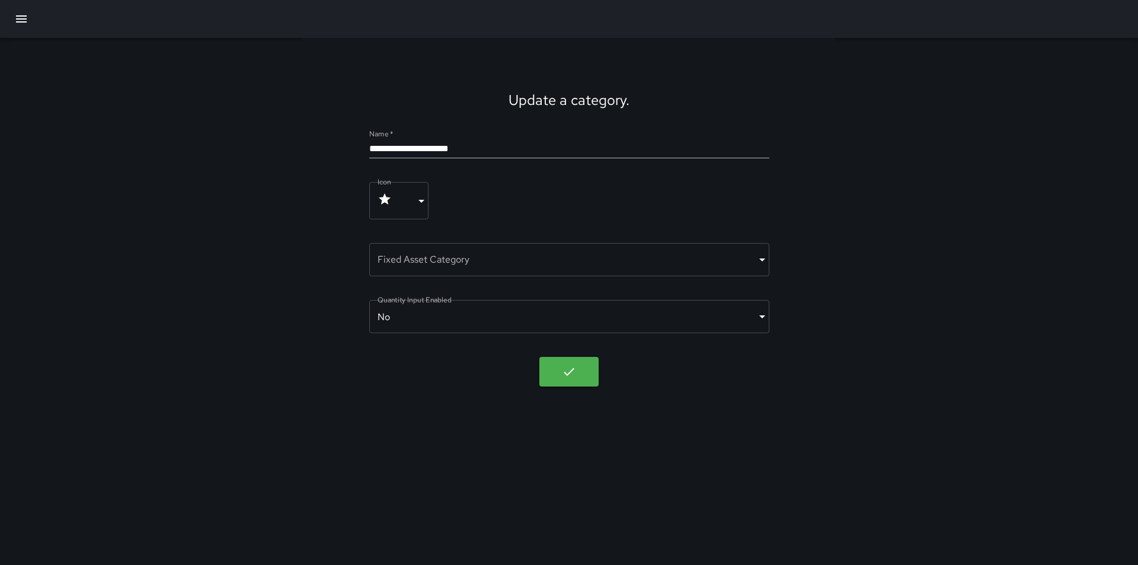
click at [474, 150] on input "**********" at bounding box center [569, 148] width 400 height 19
type input "**********"
click at [575, 370] on icon "button" at bounding box center [569, 372] width 14 height 14
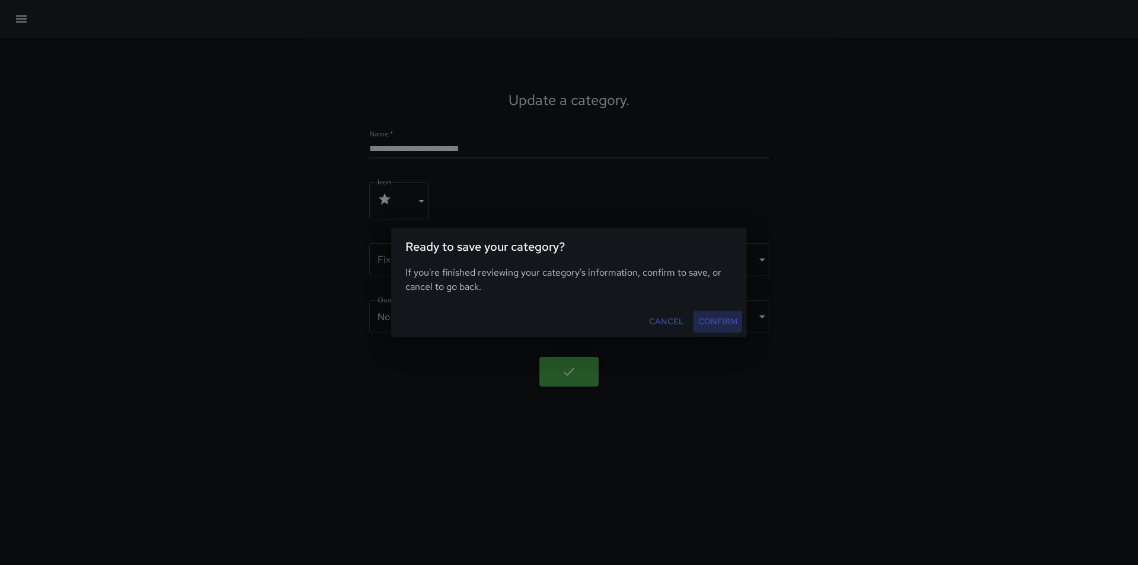
click at [715, 320] on button "Confirm" at bounding box center [718, 322] width 49 height 22
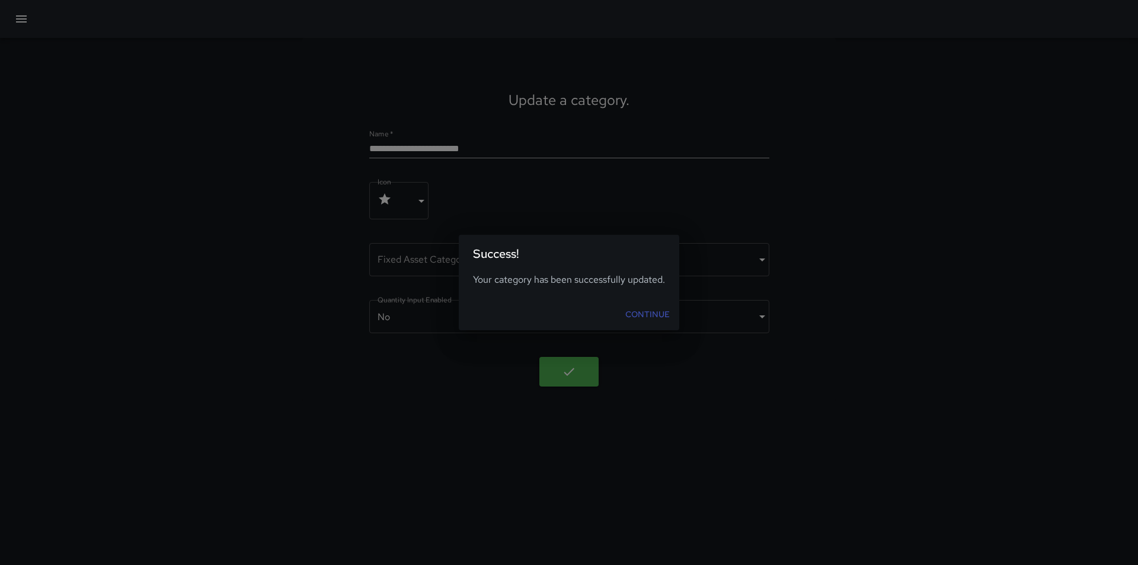
click at [652, 314] on link "Continue" at bounding box center [648, 315] width 54 height 22
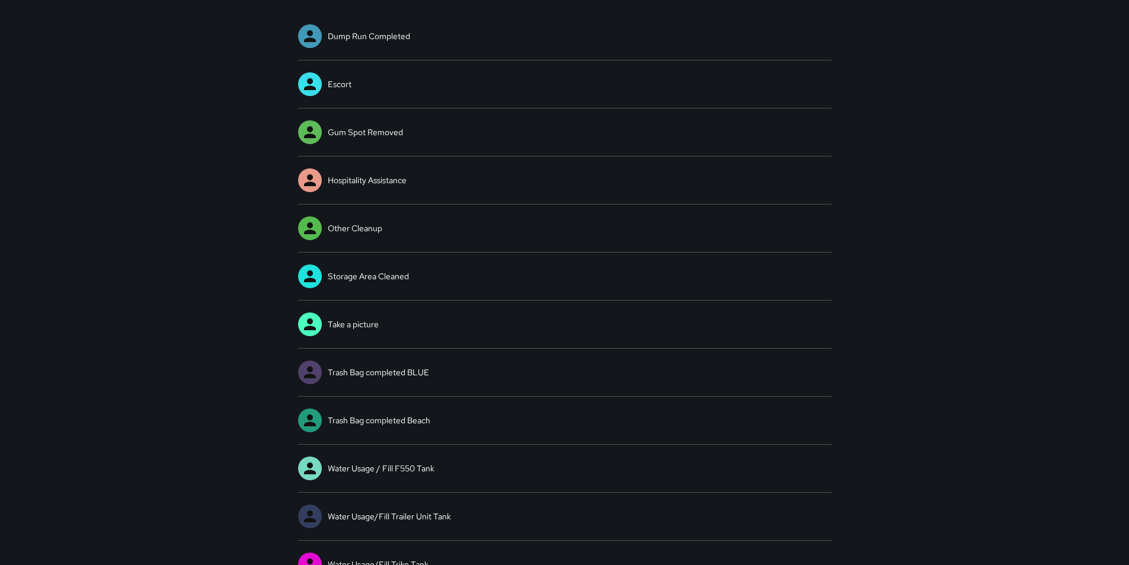
scroll to position [189, 0]
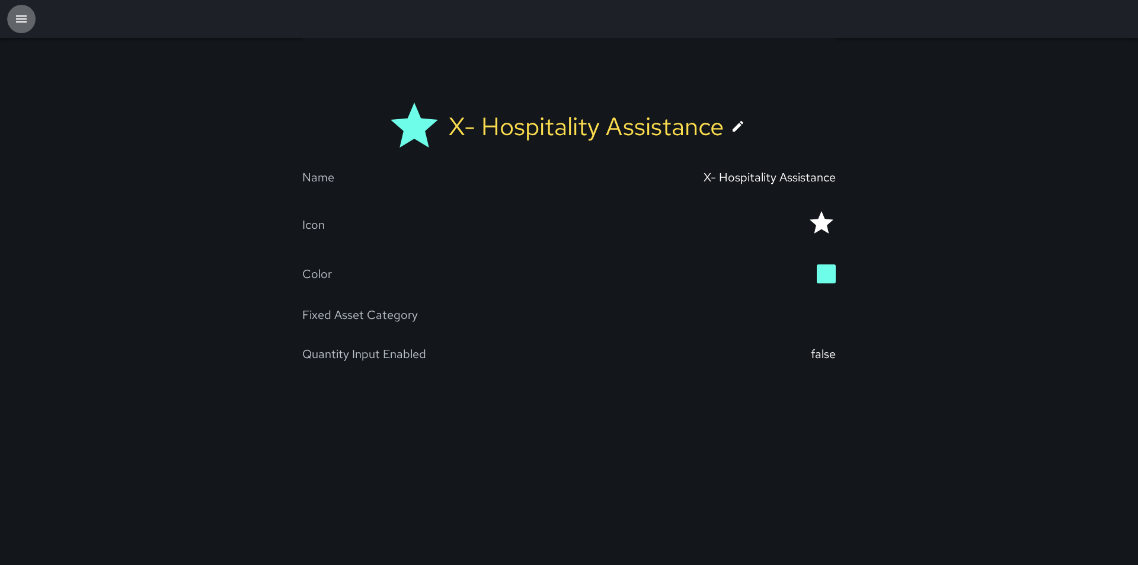
click at [21, 25] on icon "button" at bounding box center [21, 19] width 14 height 14
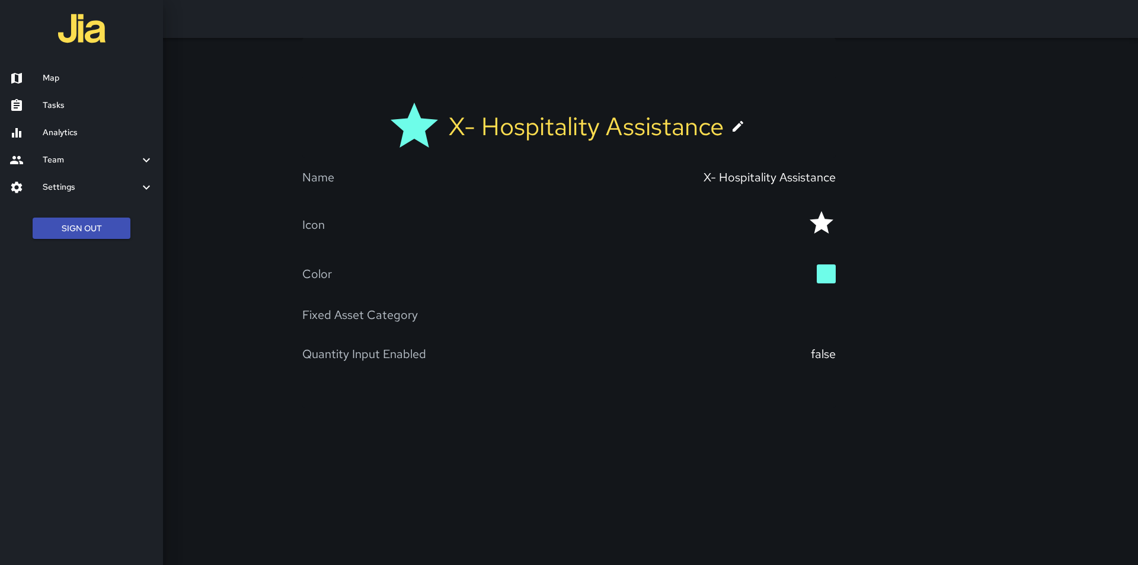
click at [84, 188] on h6 "Settings" at bounding box center [91, 187] width 97 height 13
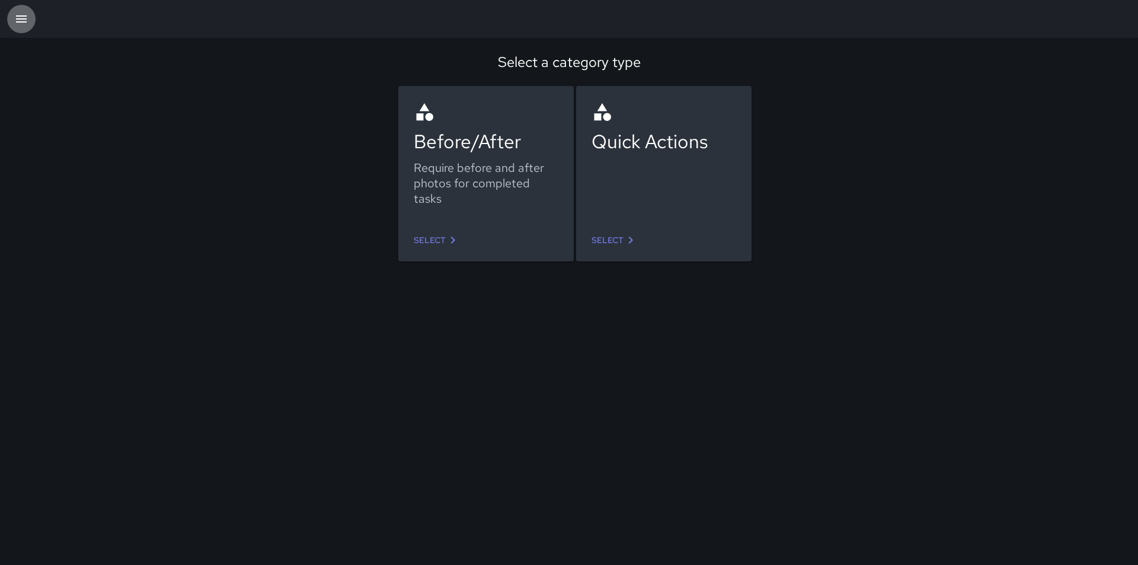
click at [23, 23] on icon "button" at bounding box center [21, 19] width 14 height 14
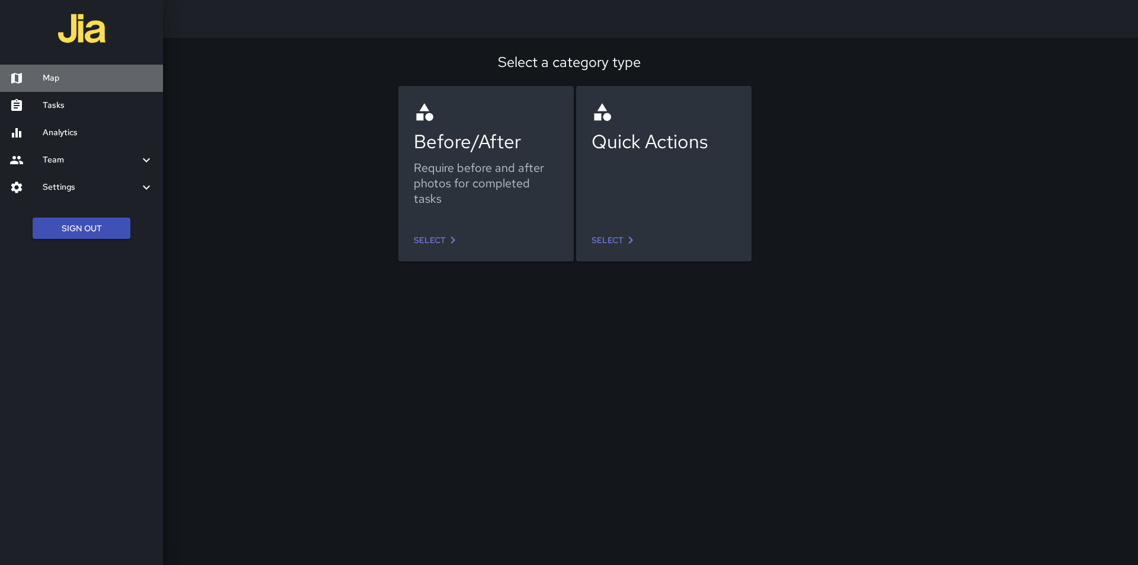
click at [50, 74] on h6 "Map" at bounding box center [98, 78] width 111 height 13
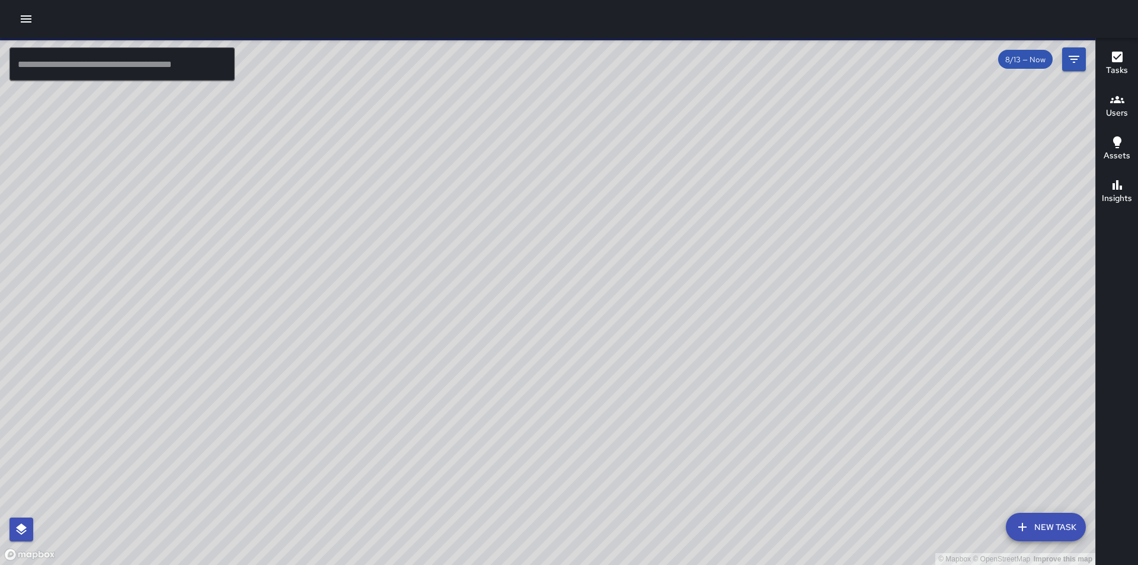
click at [650, 308] on div "© Mapbox © OpenStreetMap Improve this map" at bounding box center [547, 301] width 1095 height 527
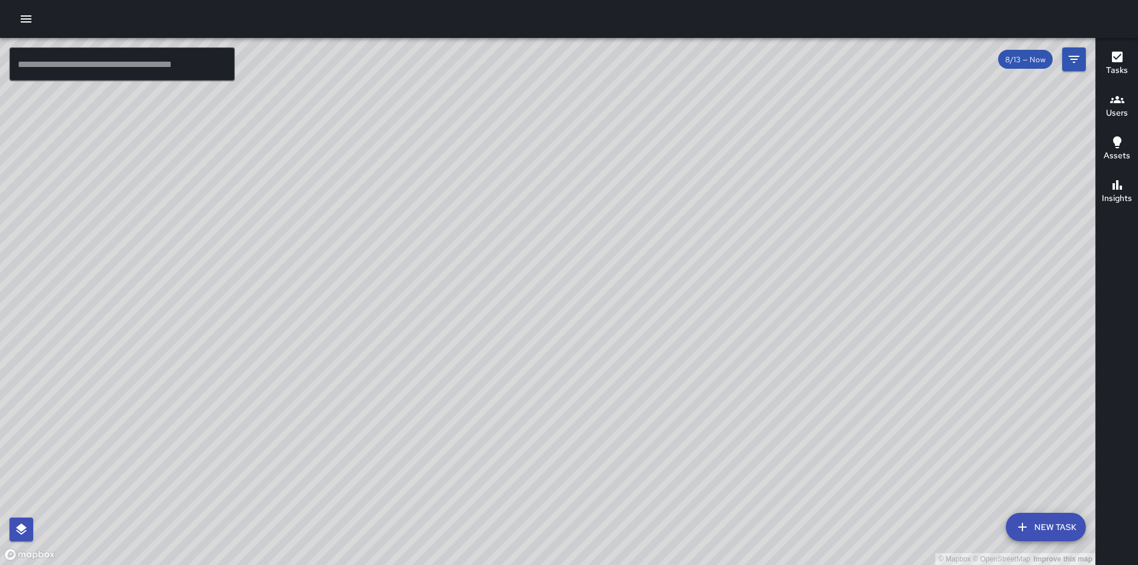
drag, startPoint x: 648, startPoint y: 321, endPoint x: 449, endPoint y: 180, distance: 243.9
click at [449, 180] on div "© Mapbox © OpenStreetMap Improve this map" at bounding box center [547, 301] width 1095 height 527
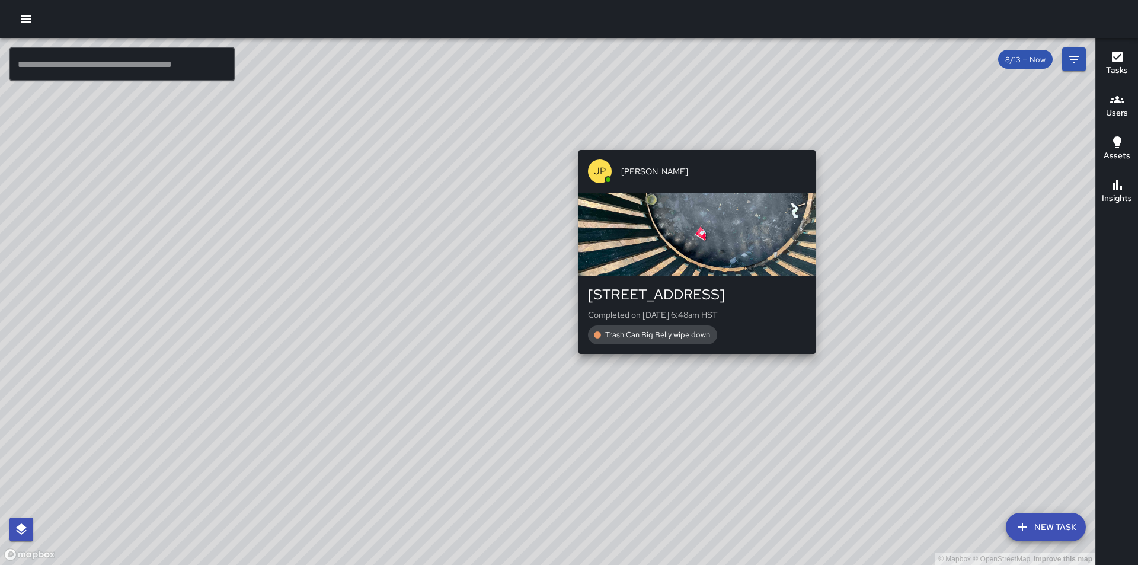
click at [691, 357] on div "JP [PERSON_NAME] [STREET_ADDRESS] Completed on [DATE] 6:48am HST Trash Can Big …" at bounding box center [697, 251] width 247 height 213
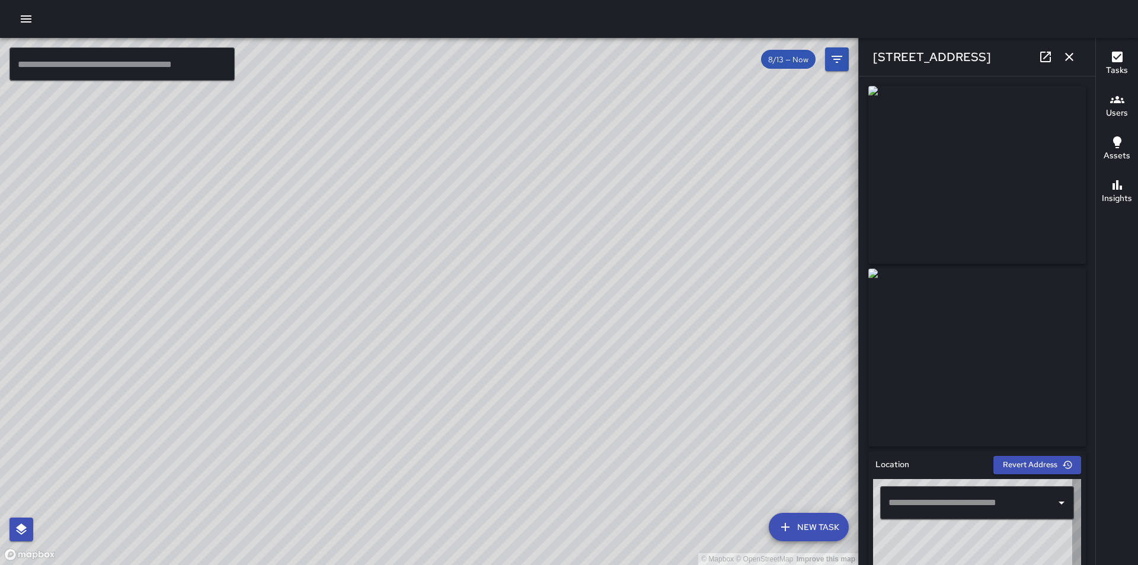
type input "**********"
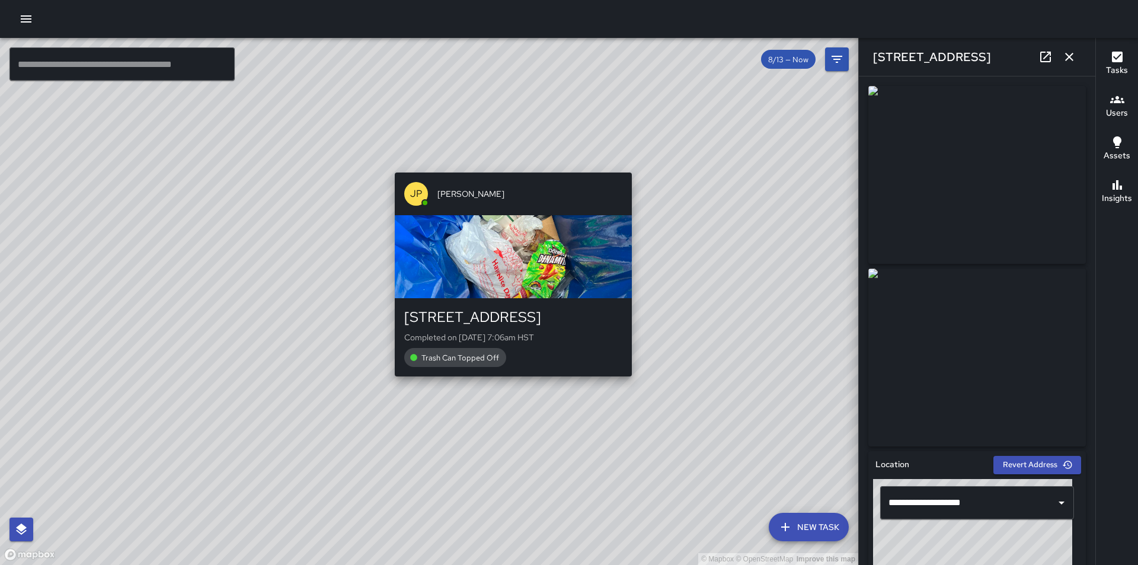
click at [508, 383] on div "© Mapbox © OpenStreetMap Improve this map JP [PERSON_NAME] [STREET_ADDRESS] Com…" at bounding box center [429, 301] width 858 height 527
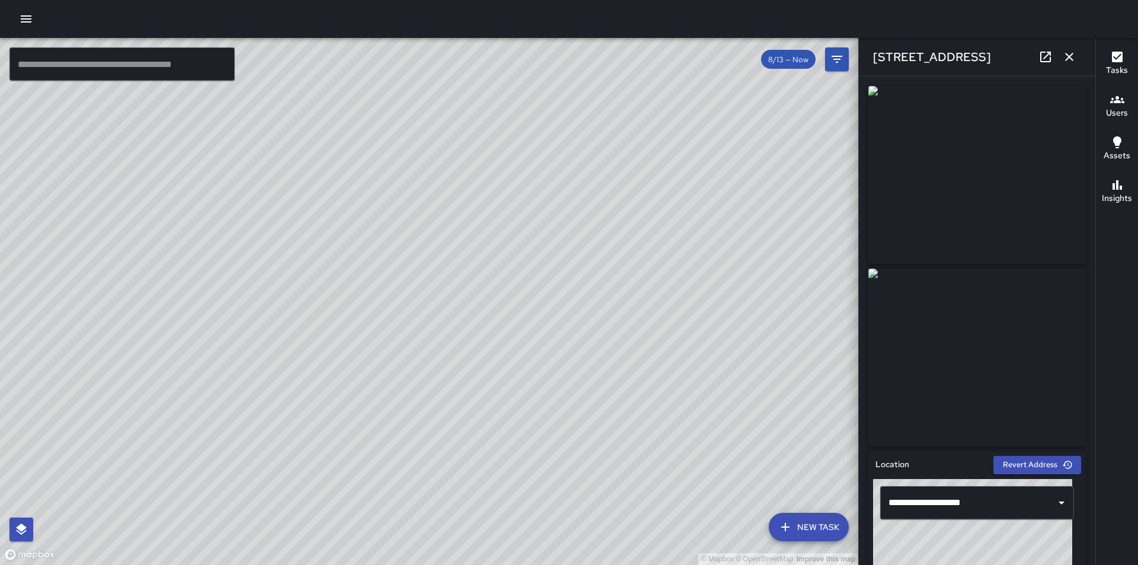
click at [377, 252] on div "© Mapbox © OpenStreetMap Improve this map JP [PERSON_NAME] [STREET_ADDRESS] Com…" at bounding box center [429, 301] width 858 height 527
click at [221, 121] on div "© Mapbox © OpenStreetMap Improve this map TN [PERSON_NAME][GEOGRAPHIC_DATA][STR…" at bounding box center [429, 301] width 858 height 527
click at [374, 193] on div "© Mapbox © OpenStreetMap Improve this map TN [PERSON_NAME][GEOGRAPHIC_DATA][STR…" at bounding box center [429, 301] width 858 height 527
click at [454, 280] on div "BH [PERSON_NAME] [STREET_ADDRESS] Completed on [DATE] 6:53am HST Illegal Activi…" at bounding box center [456, 341] width 247 height 122
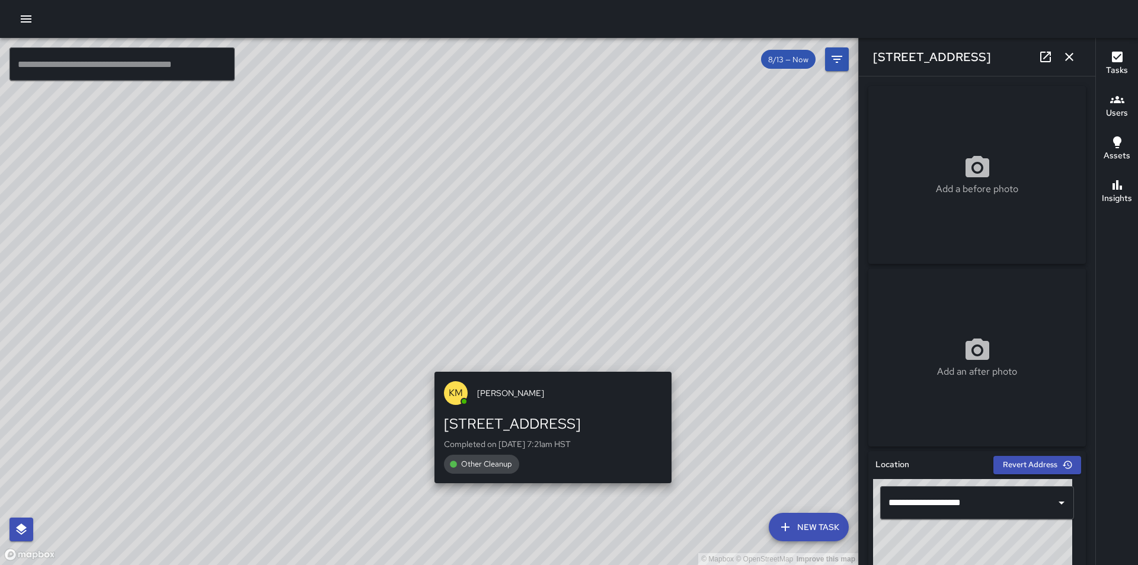
click at [679, 491] on div "© Mapbox © OpenStreetMap Improve this map KM [PERSON_NAME] [STREET_ADDRESS] Com…" at bounding box center [429, 301] width 858 height 527
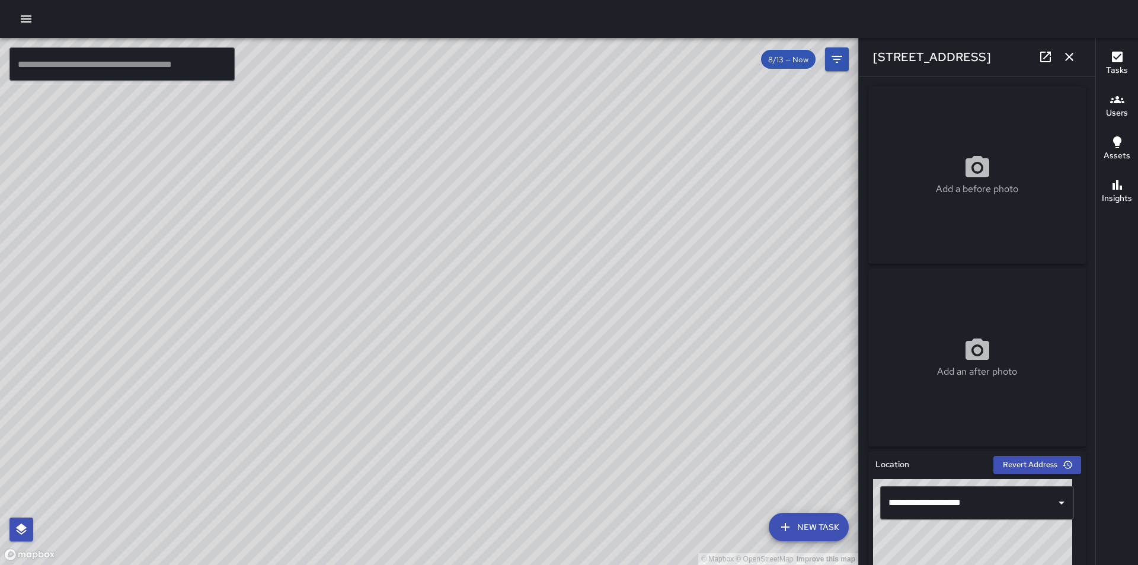
click at [498, 214] on div "© Mapbox © OpenStreetMap Improve this map" at bounding box center [429, 301] width 858 height 527
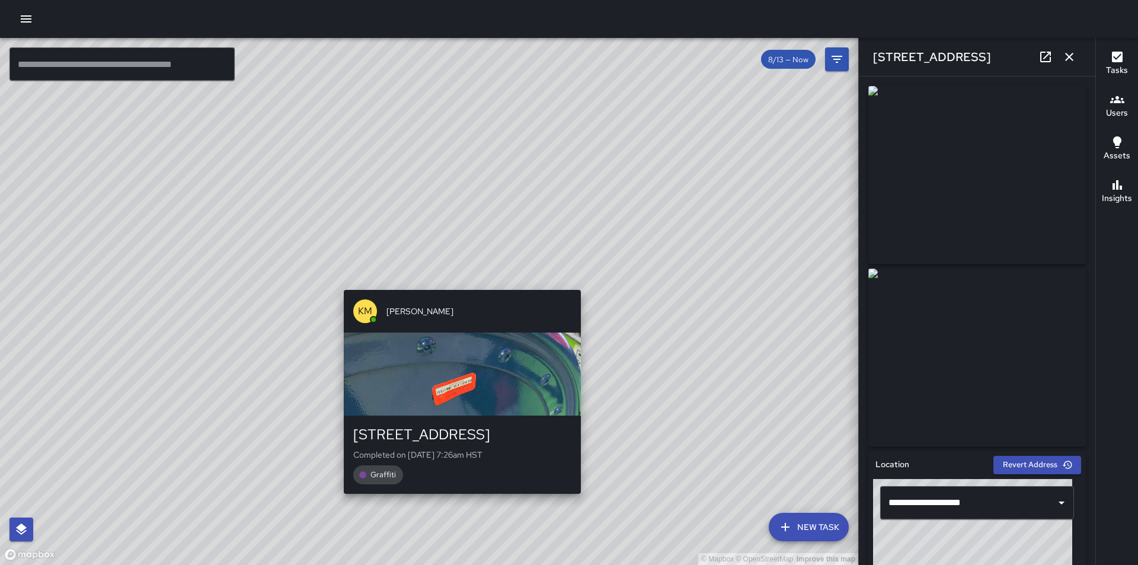
click at [457, 280] on div "© Mapbox © OpenStreetMap Improve this map KM [PERSON_NAME] [STREET_ADDRESS] Com…" at bounding box center [429, 301] width 858 height 527
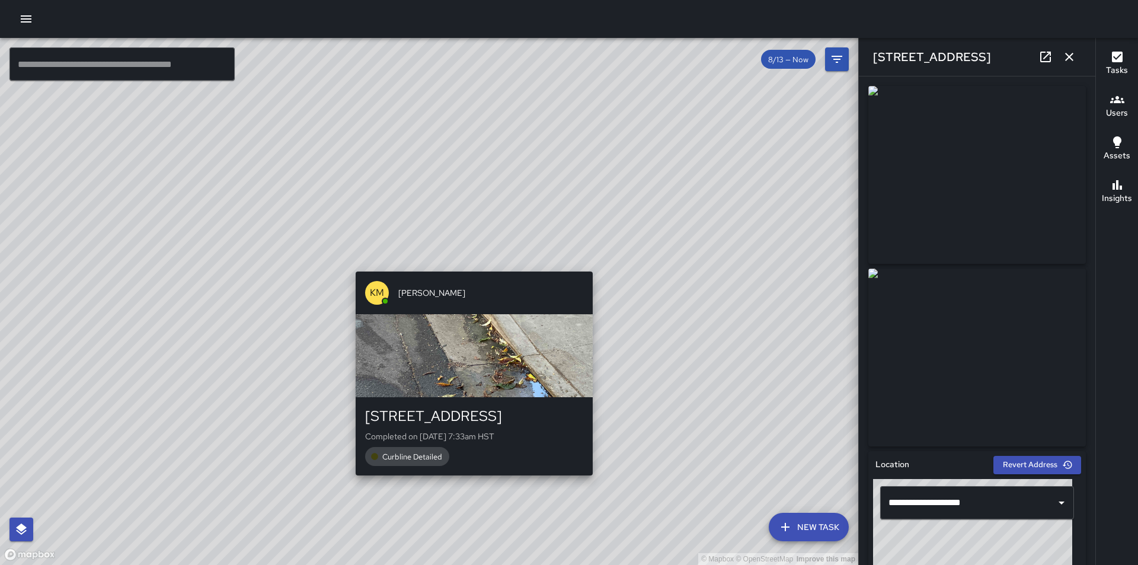
click at [457, 269] on div "KM [PERSON_NAME] [STREET_ADDRESS] Completed on [DATE] 7:33am HST Curbline Detai…" at bounding box center [474, 373] width 247 height 213
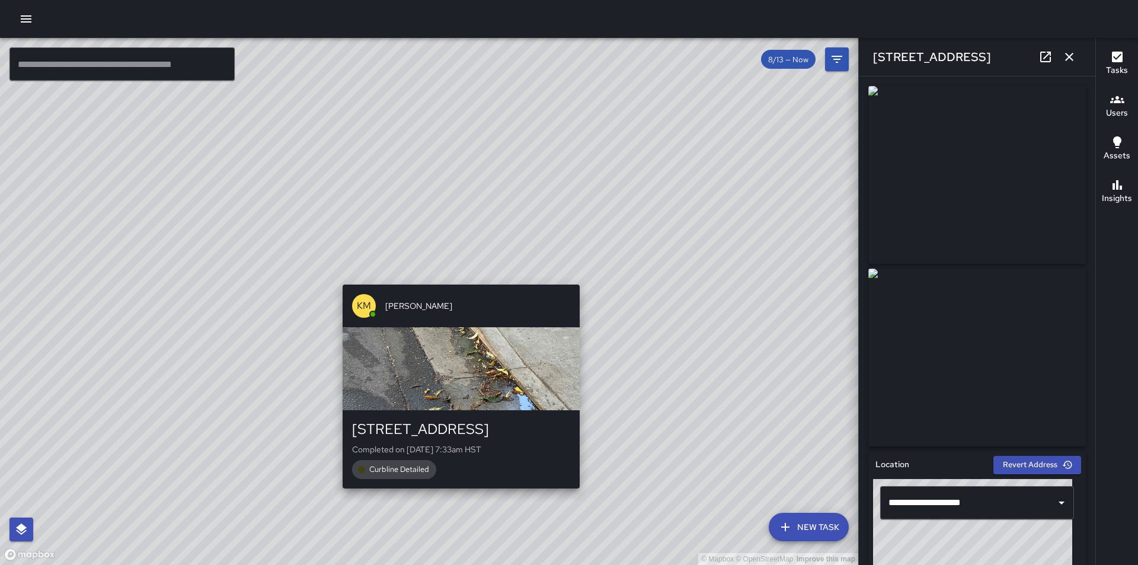
click at [467, 264] on div "© Mapbox © OpenStreetMap Improve this map KM [PERSON_NAME] [STREET_ADDRESS] Com…" at bounding box center [429, 301] width 858 height 527
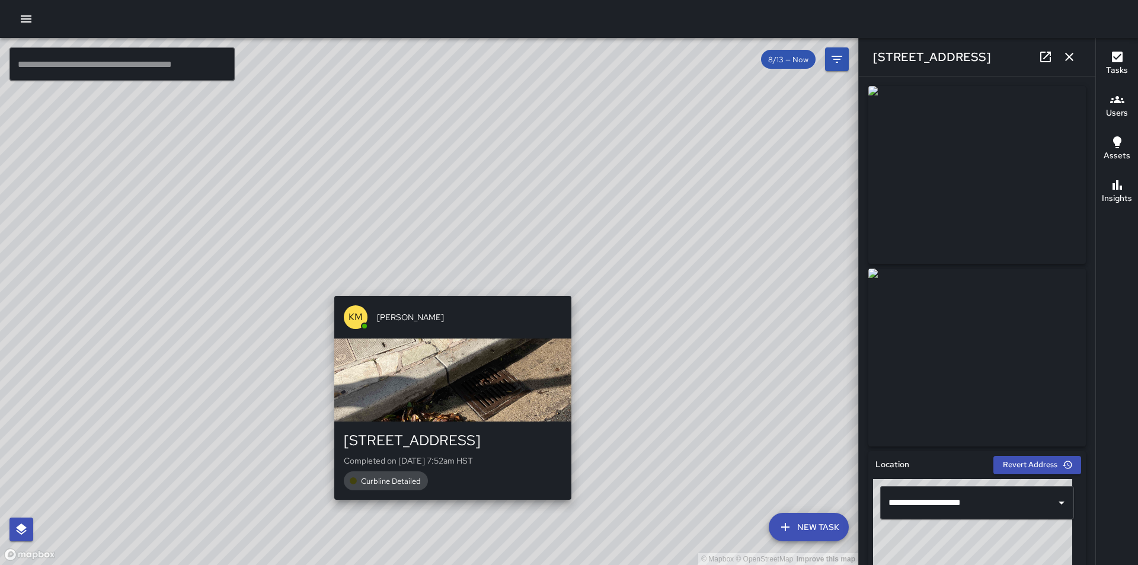
click at [442, 289] on div "© Mapbox © OpenStreetMap Improve this map KM [PERSON_NAME] [STREET_ADDRESS] Com…" at bounding box center [429, 301] width 858 height 527
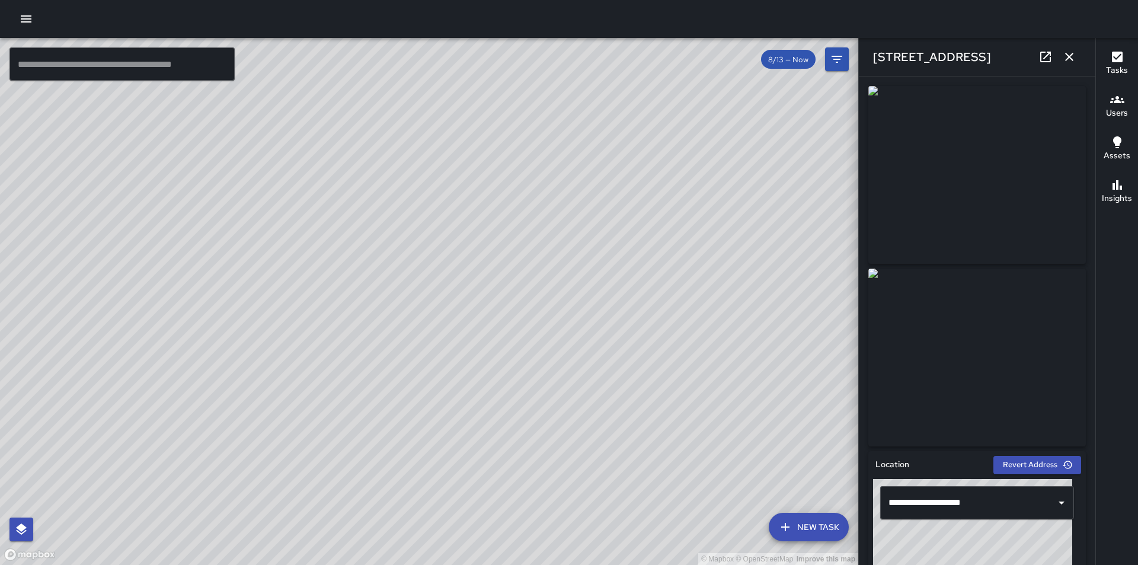
click at [254, 486] on div "© Mapbox © OpenStreetMap Improve this map KM [PERSON_NAME] [STREET_ADDRESS] Com…" at bounding box center [429, 301] width 858 height 527
click at [434, 350] on div "© Mapbox © OpenStreetMap Improve this map JP [PERSON_NAME] [STREET_ADDRESS] Com…" at bounding box center [429, 301] width 858 height 527
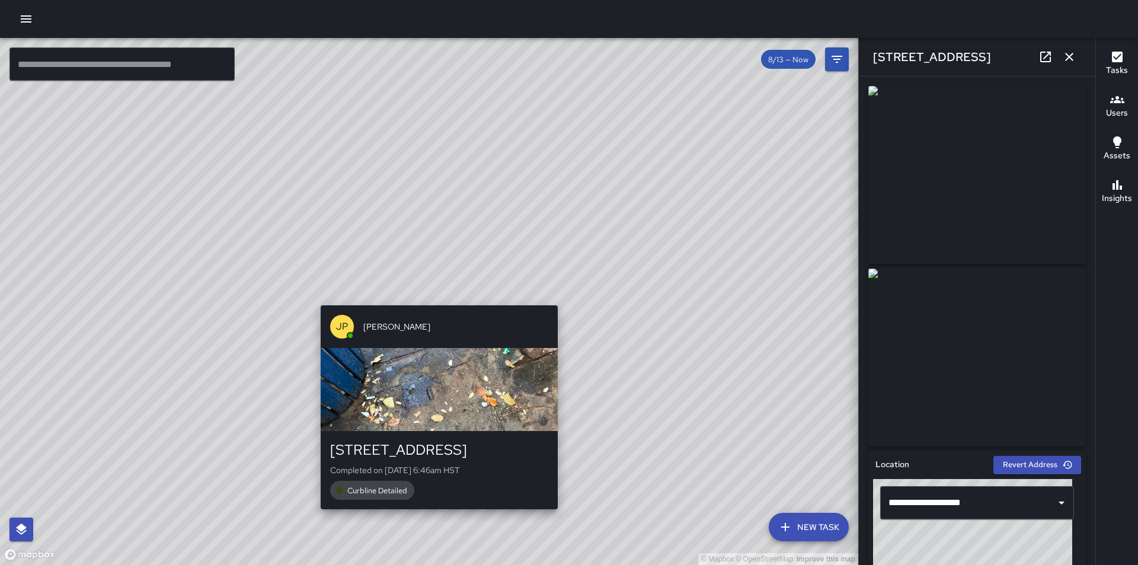
click at [436, 296] on div "© Mapbox © OpenStreetMap Improve this map JP [PERSON_NAME] [STREET_ADDRESS] Com…" at bounding box center [429, 301] width 858 height 527
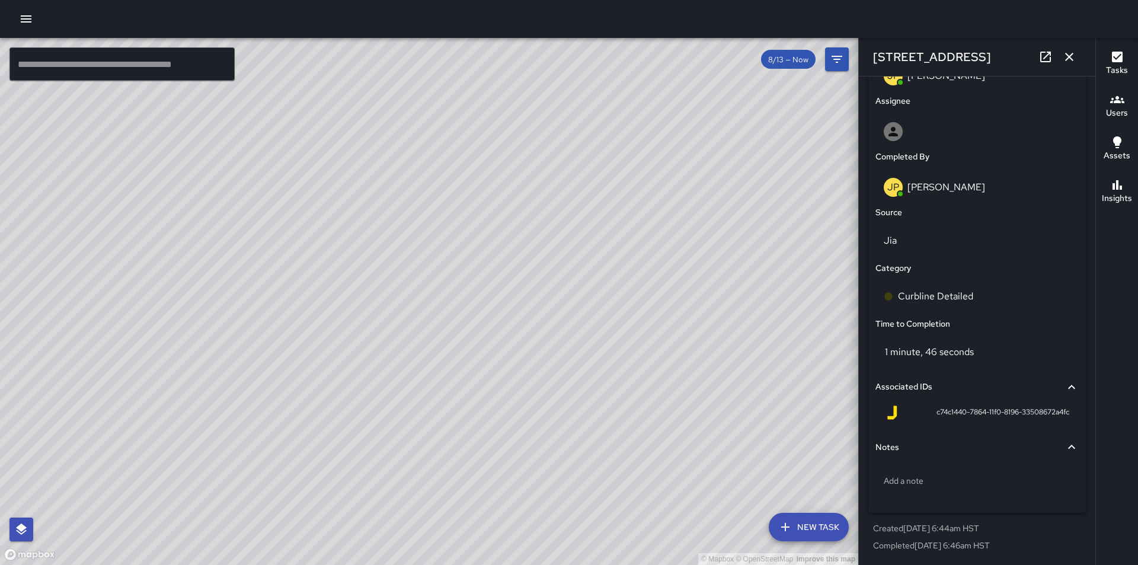
scroll to position [661, 0]
click at [471, 340] on div "© Mapbox © OpenStreetMap Improve this map JP [PERSON_NAME] [STREET_ADDRESS] Com…" at bounding box center [429, 301] width 858 height 527
click at [492, 373] on div "© Mapbox © OpenStreetMap Improve this map JP [PERSON_NAME] [STREET_ADDRESS] Com…" at bounding box center [429, 301] width 858 height 527
click at [474, 349] on div "© Mapbox © OpenStreetMap Improve this map JP [PERSON_NAME] [STREET_ADDRESS] Com…" at bounding box center [429, 301] width 858 height 527
click at [446, 322] on div "© Mapbox © OpenStreetMap Improve this map" at bounding box center [429, 301] width 858 height 527
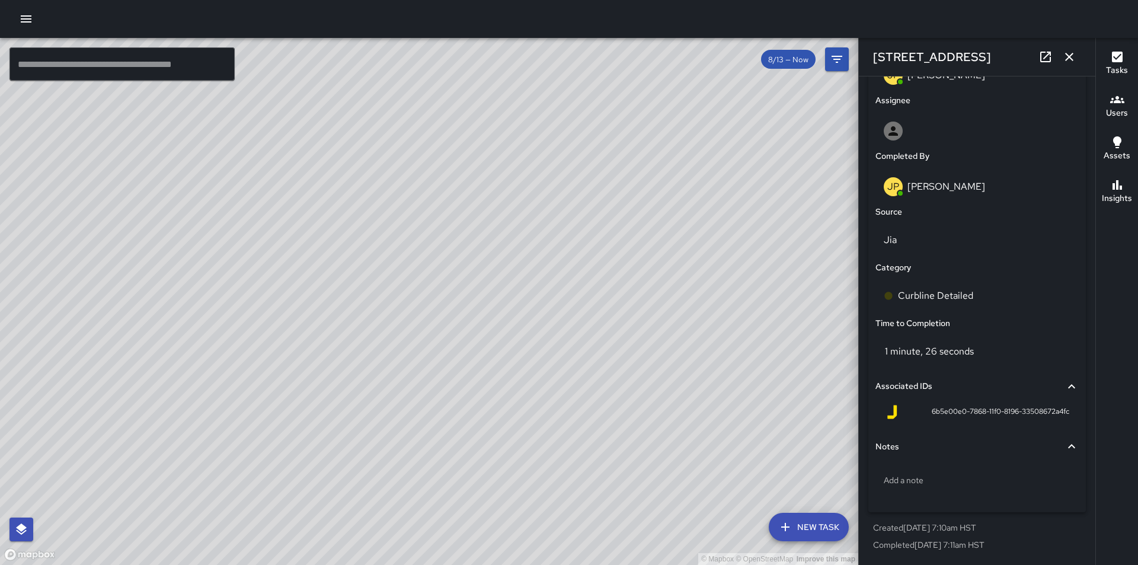
click at [448, 319] on div "© Mapbox © OpenStreetMap Improve this map JP [PERSON_NAME] [STREET_ADDRESS] Com…" at bounding box center [429, 301] width 858 height 527
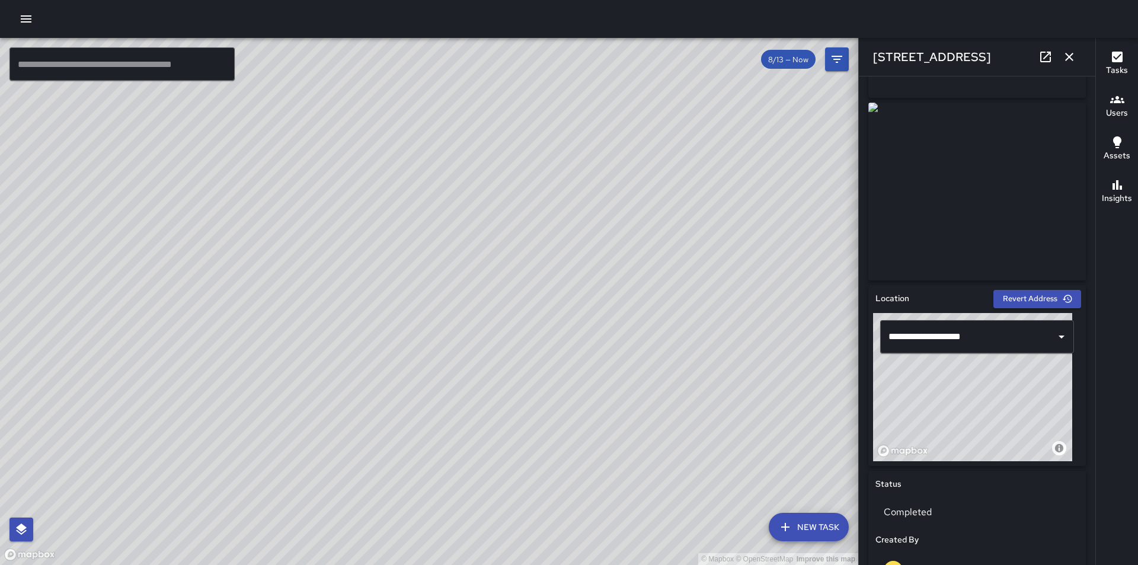
scroll to position [0, 0]
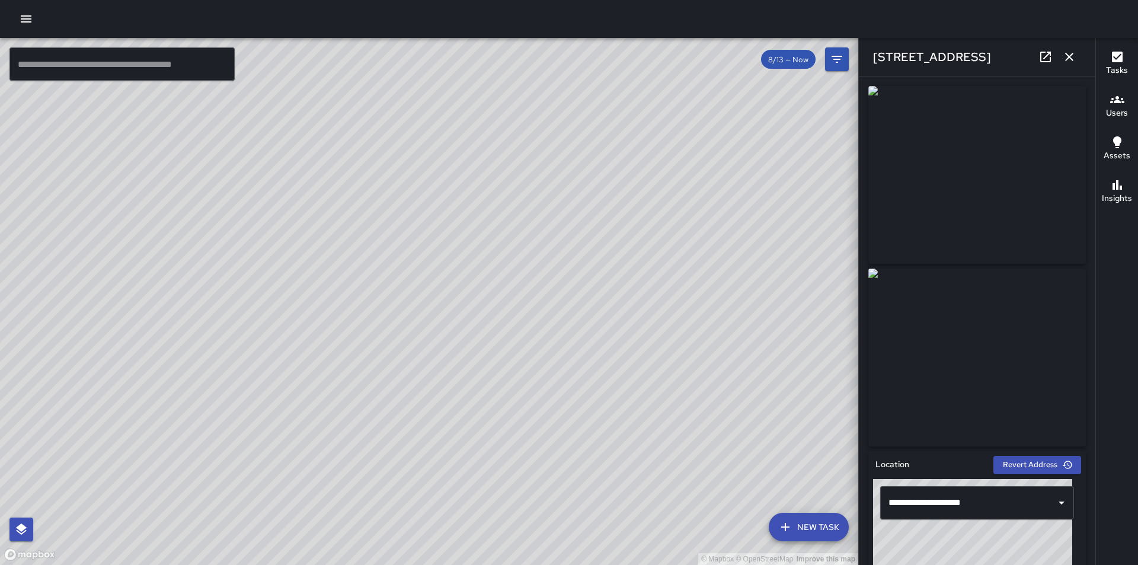
click at [500, 369] on div "© Mapbox © OpenStreetMap Improve this map JP [PERSON_NAME] [STREET_ADDRESS] Com…" at bounding box center [429, 301] width 858 height 527
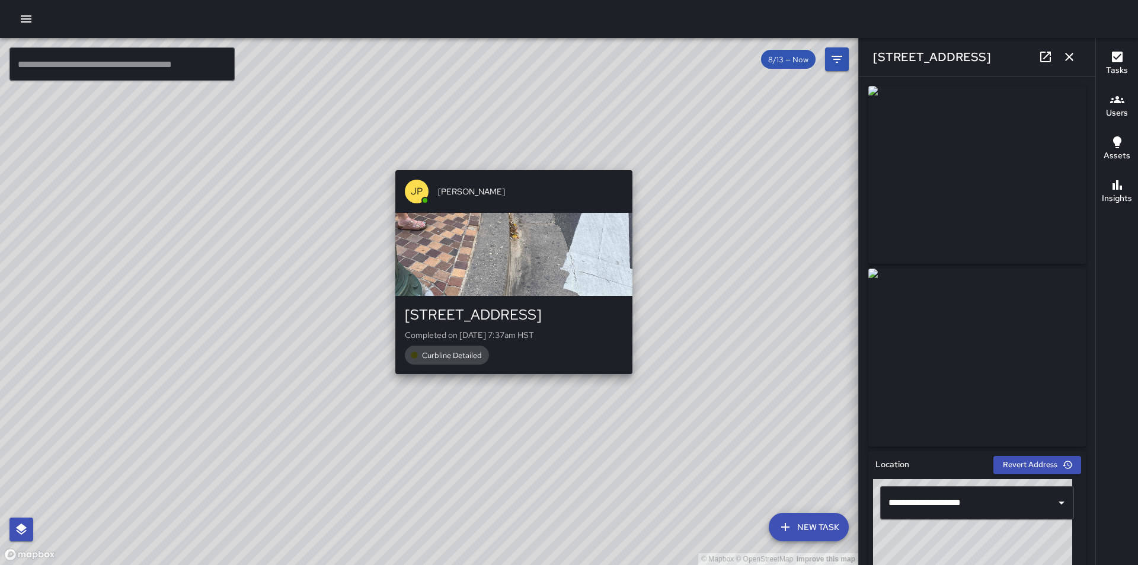
click at [510, 382] on div "© Mapbox © OpenStreetMap Improve this map JP [PERSON_NAME] [STREET_ADDRESS] Com…" at bounding box center [429, 301] width 858 height 527
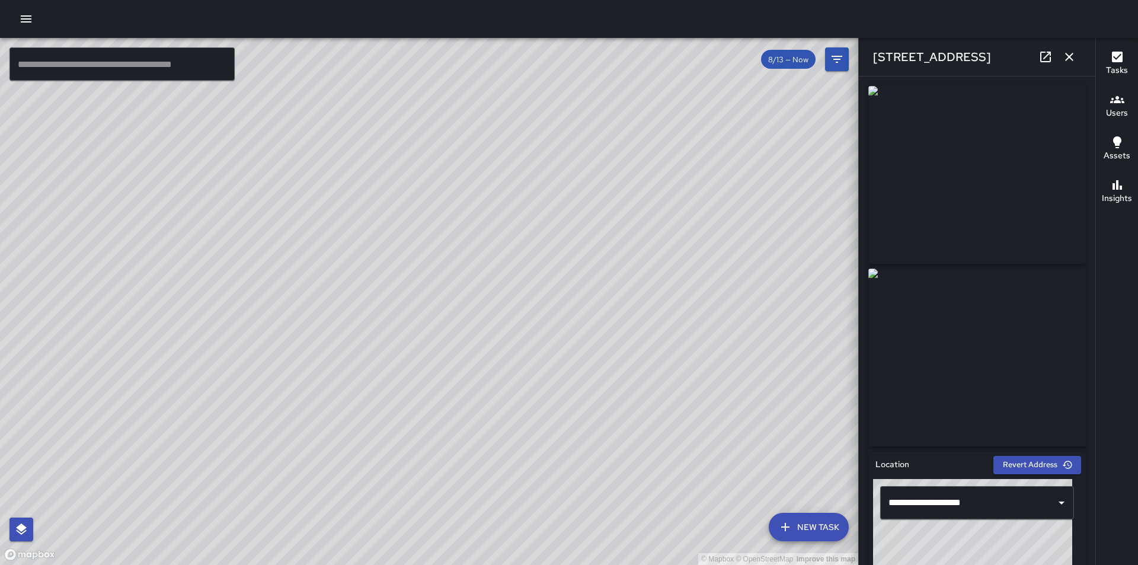
drag, startPoint x: 324, startPoint y: 445, endPoint x: 644, endPoint y: 588, distance: 350.5
click at [644, 564] on html "© Mapbox © OpenStreetMap Improve this map ​ New Task 8/13 — Now Map Layers Task…" at bounding box center [569, 282] width 1138 height 565
